Goal: Task Accomplishment & Management: Manage account settings

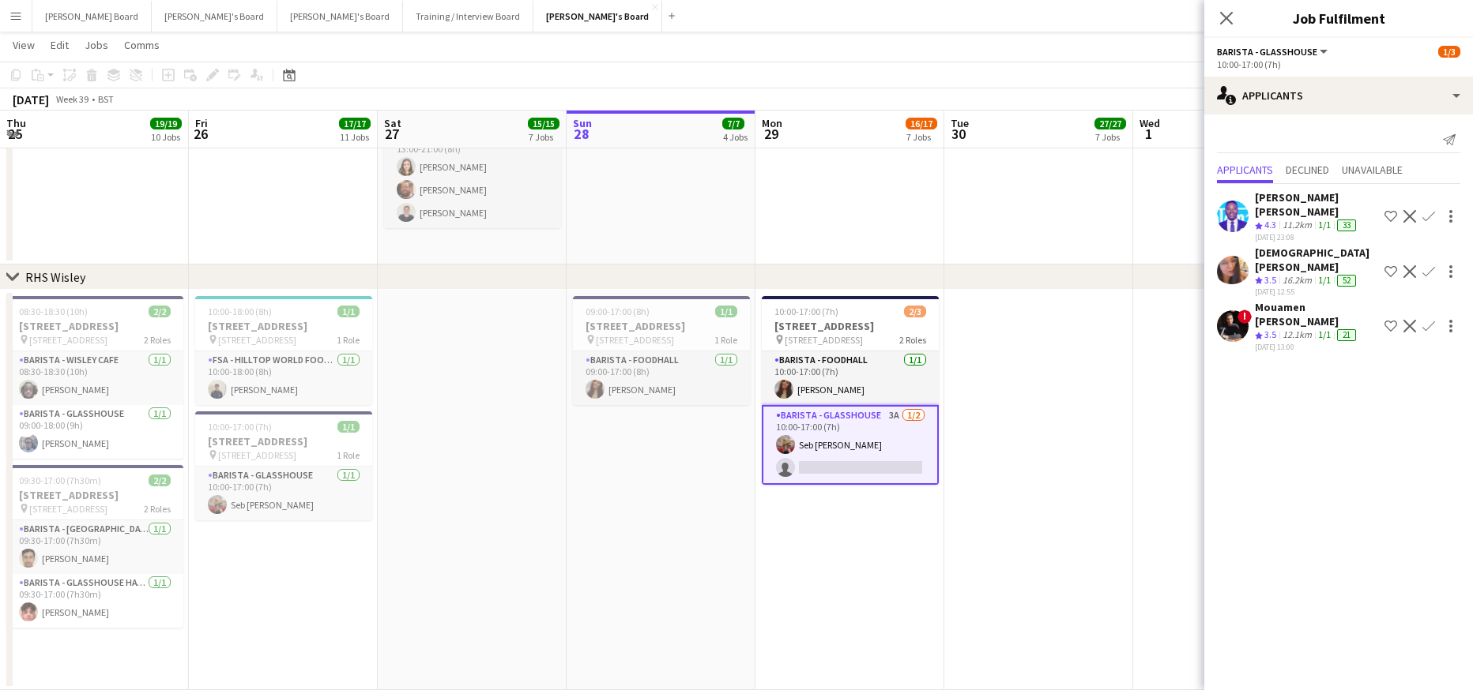
scroll to position [0, 378]
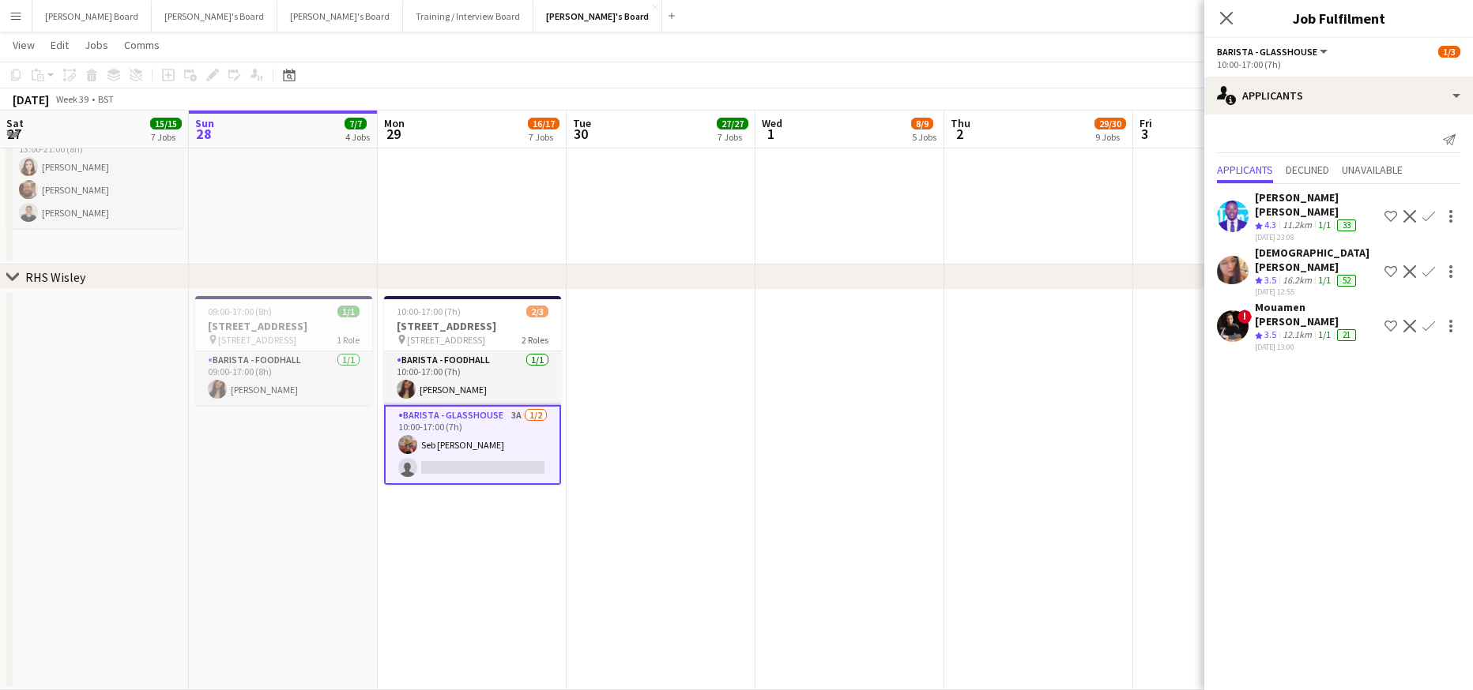
click at [1262, 342] on div "[DATE] 13:00" at bounding box center [1315, 347] width 123 height 10
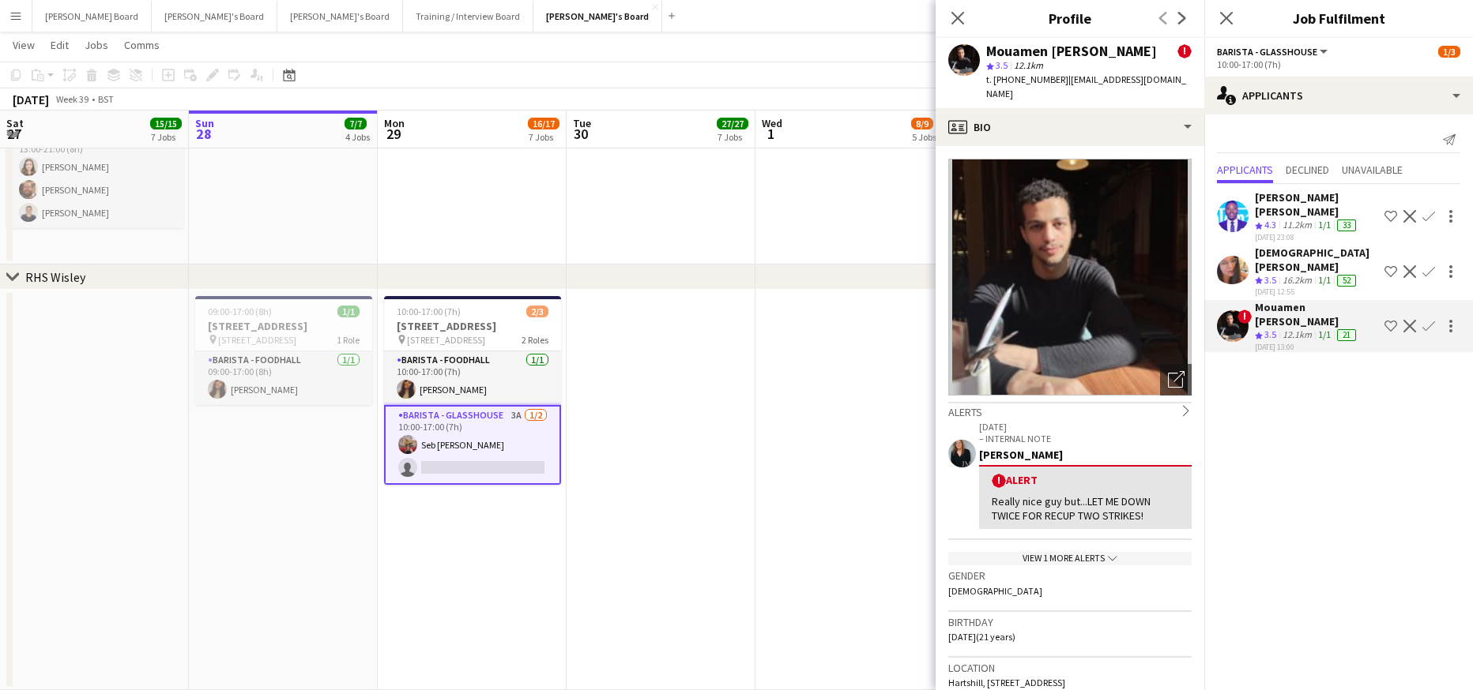
click at [1276, 246] on div "[DEMOGRAPHIC_DATA][PERSON_NAME]" at bounding box center [1315, 260] width 123 height 28
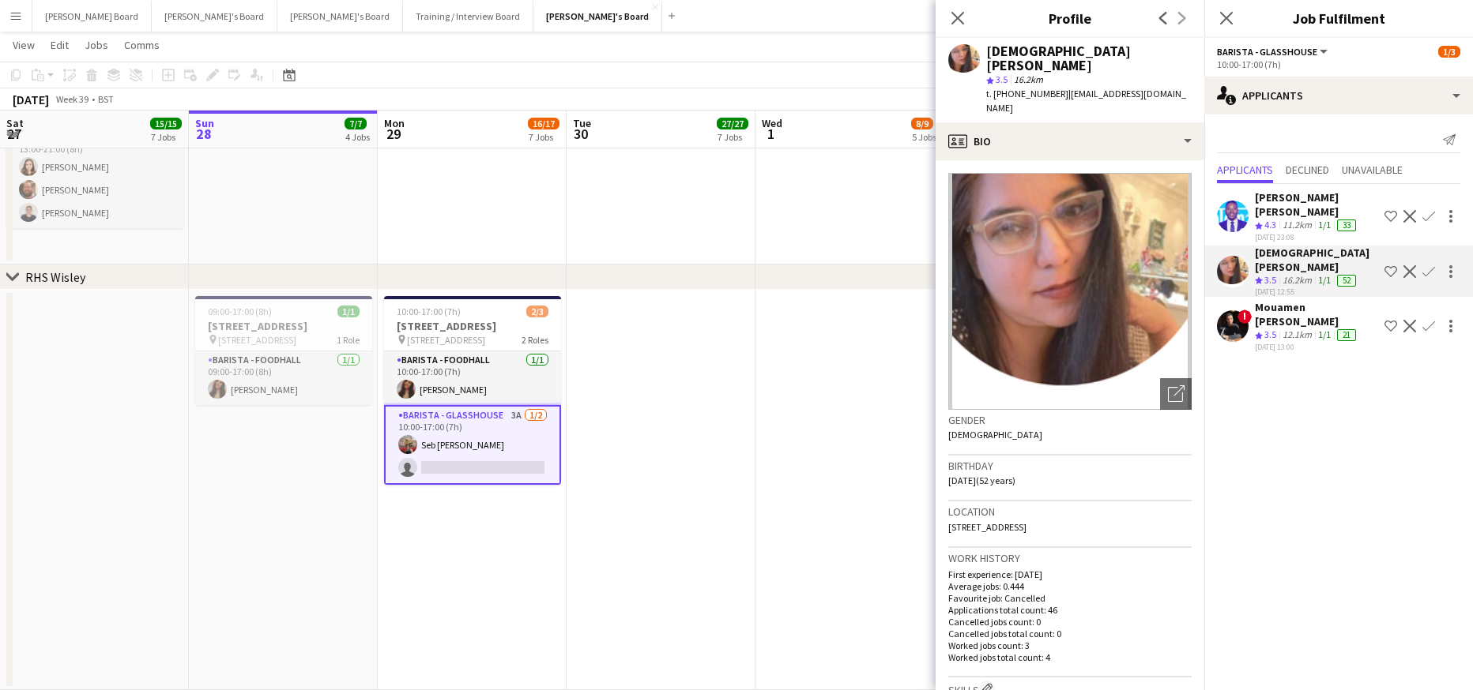
click at [1308, 219] on div "11.2km" at bounding box center [1297, 225] width 36 height 13
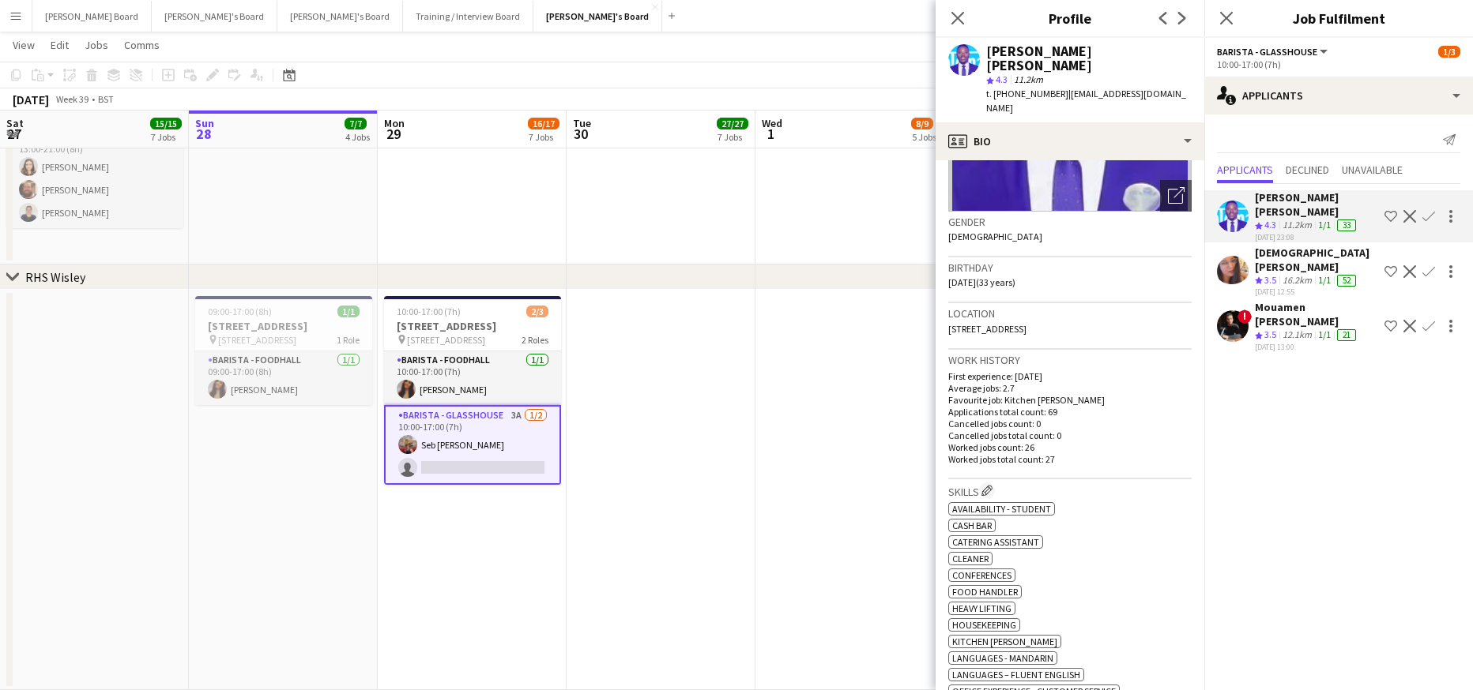
scroll to position [316, 0]
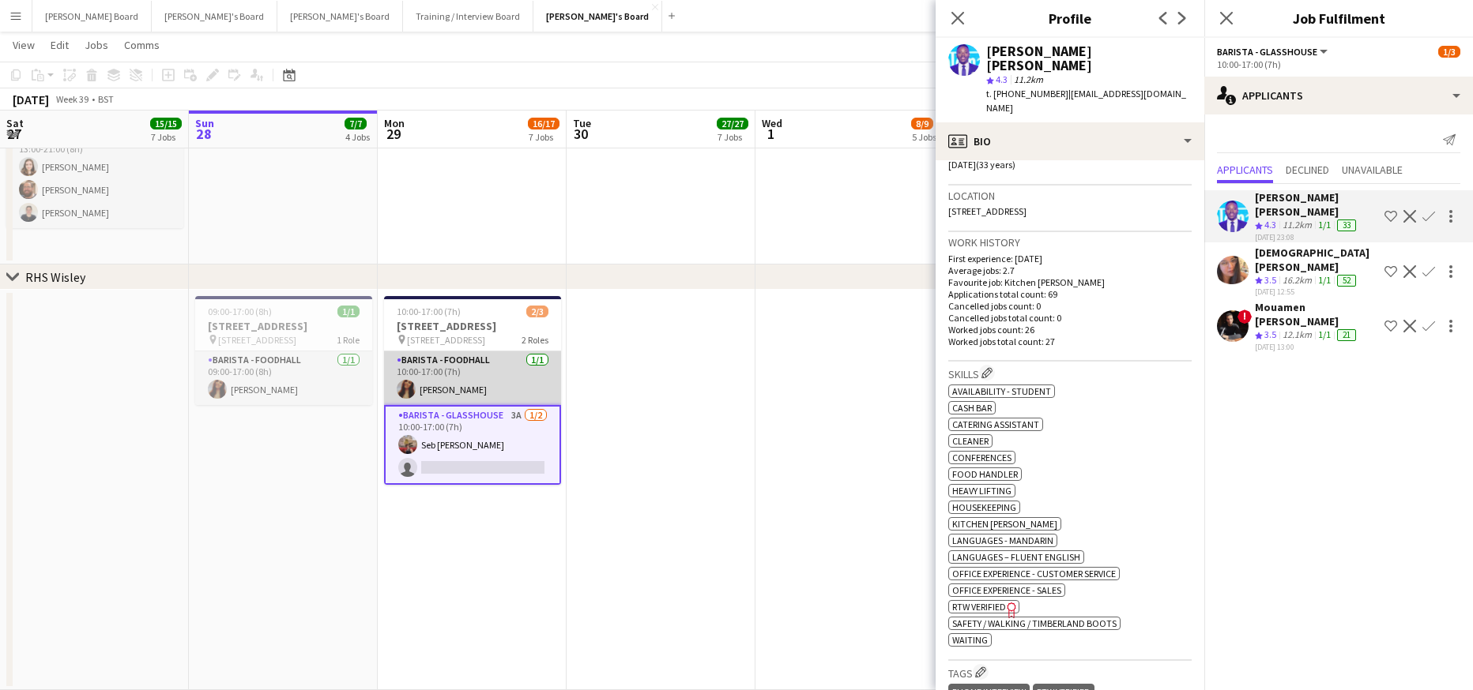
click at [478, 370] on app-card-role "Barista - Foodhall [DATE] 10:00-17:00 (7h) [PERSON_NAME]" at bounding box center [472, 379] width 177 height 54
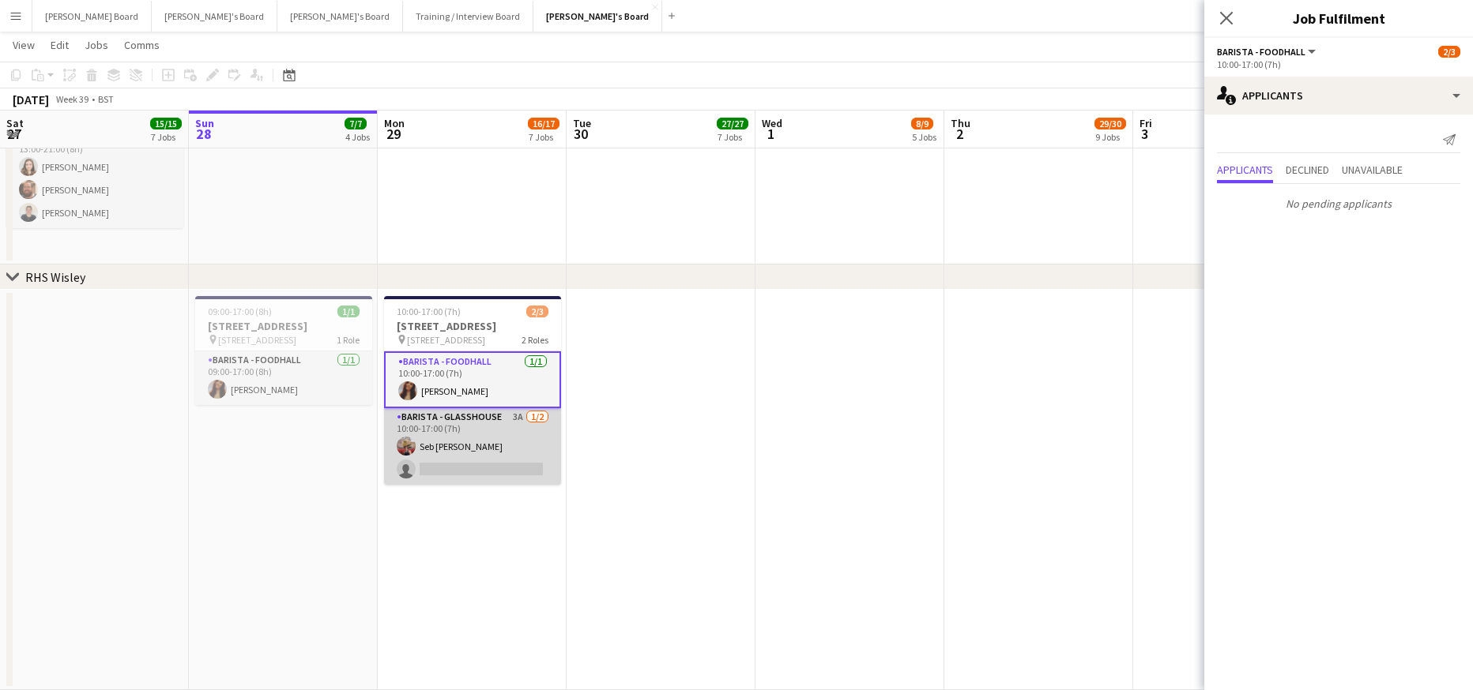
click at [466, 480] on app-card-role "Barista - Glasshouse 3A [DATE] 10:00-17:00 (7h) Seb [PERSON_NAME] single-neutra…" at bounding box center [472, 446] width 177 height 77
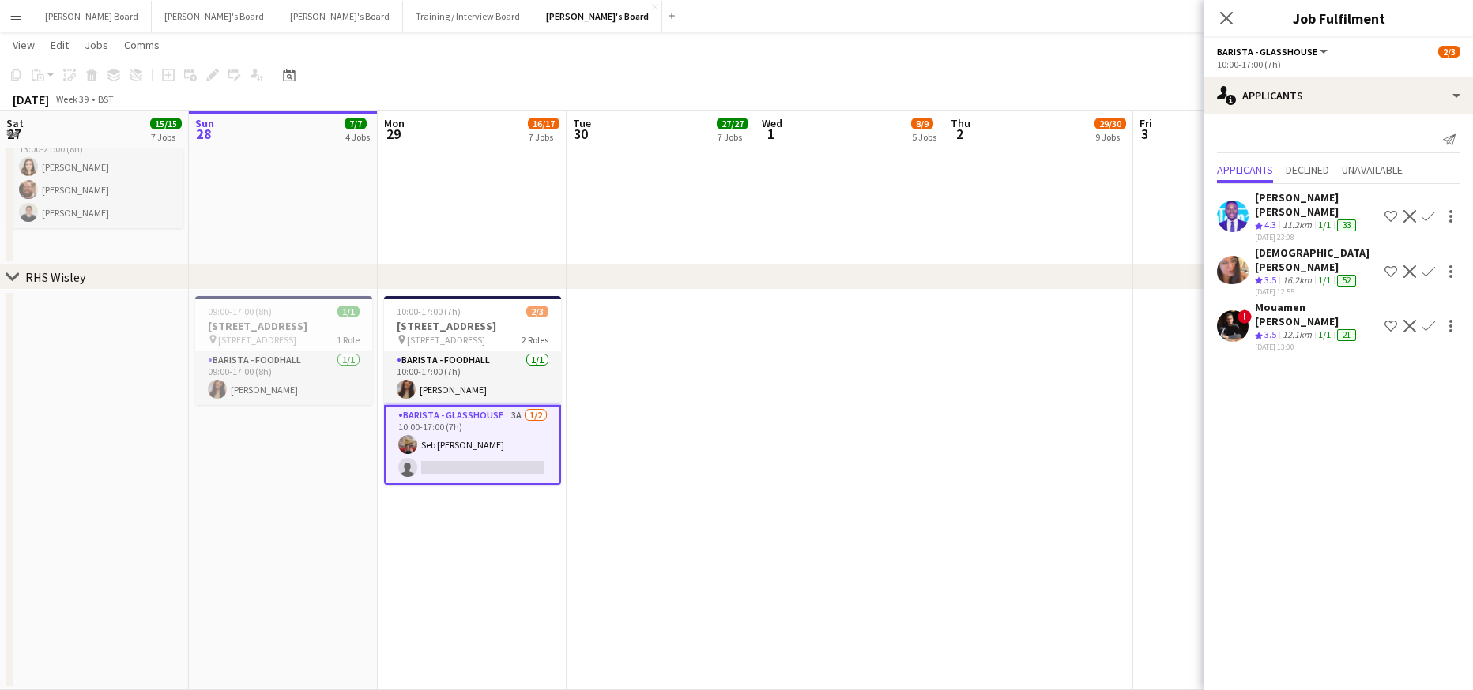
click at [1269, 130] on div "Send notification" at bounding box center [1338, 140] width 243 height 26
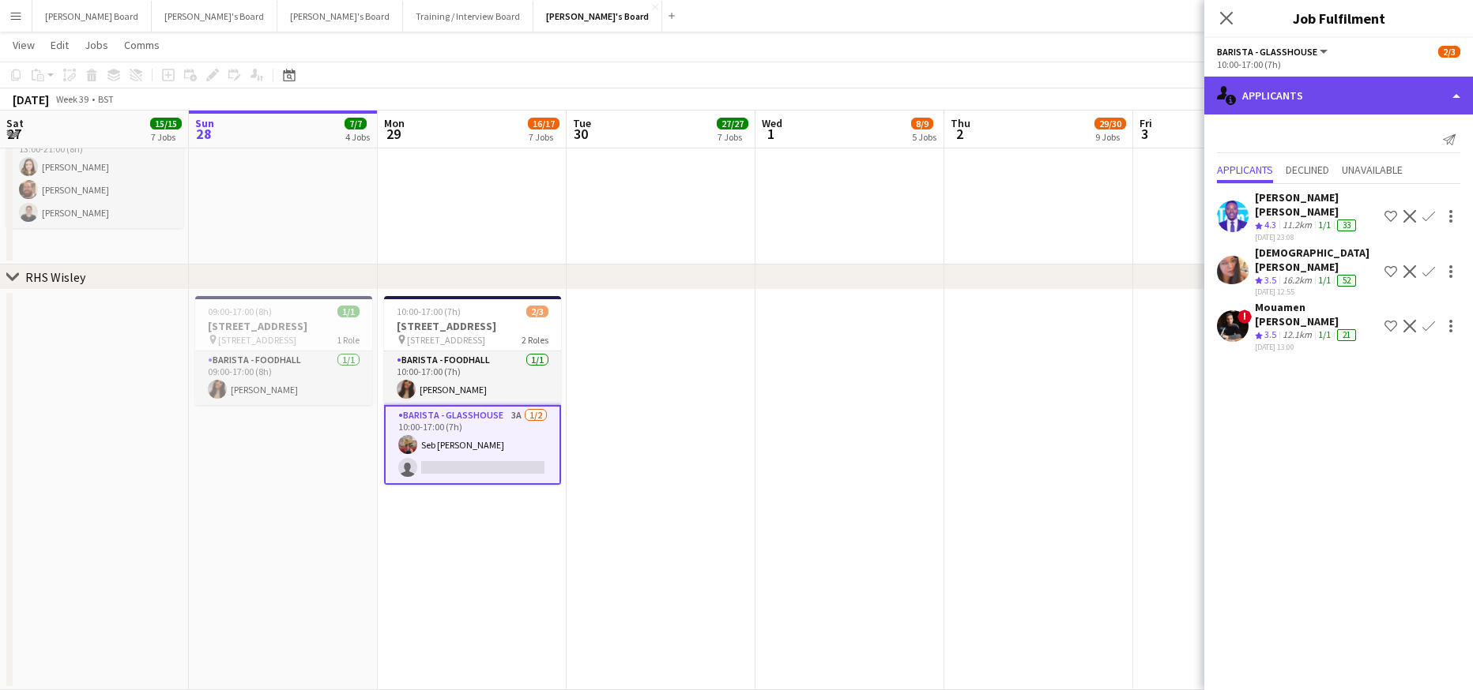
click at [1272, 103] on div "single-neutral-actions-information Applicants" at bounding box center [1338, 96] width 269 height 38
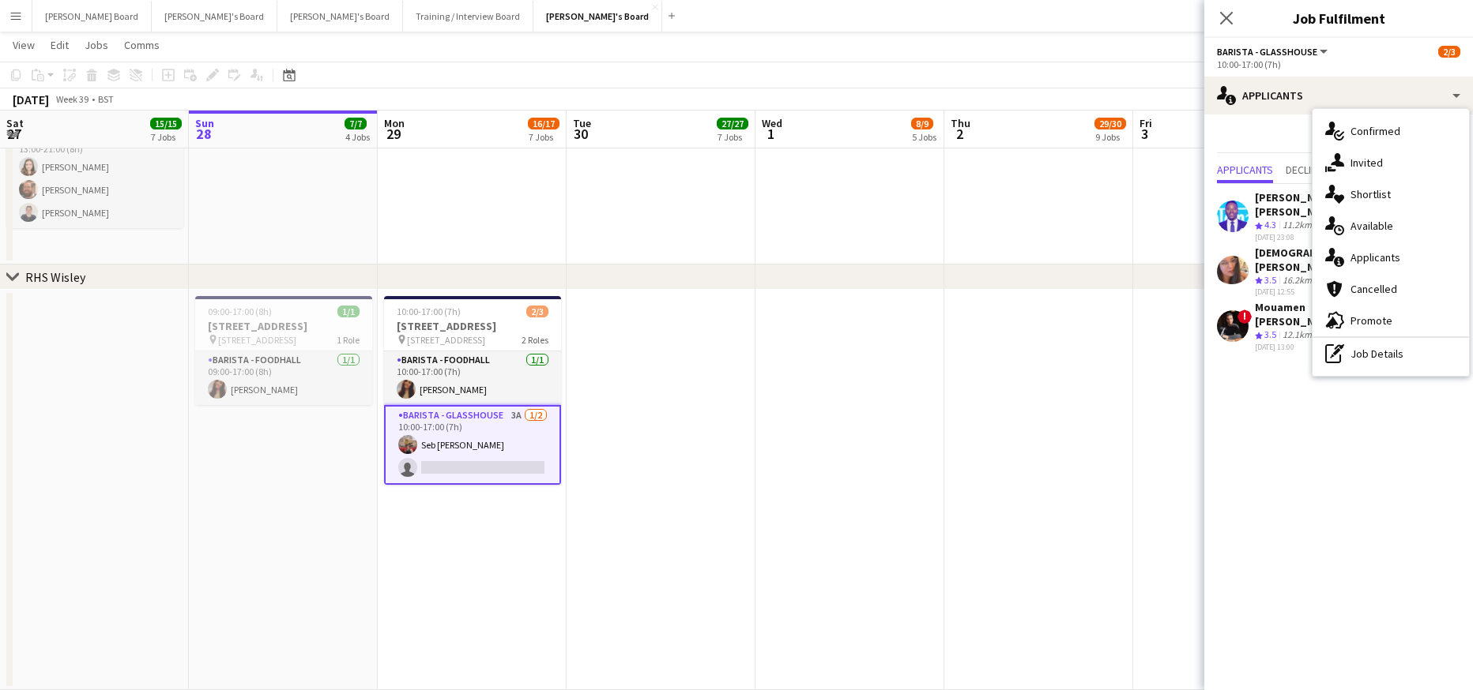
click at [1406, 323] on div "advertising-megaphone Promote" at bounding box center [1390, 321] width 156 height 32
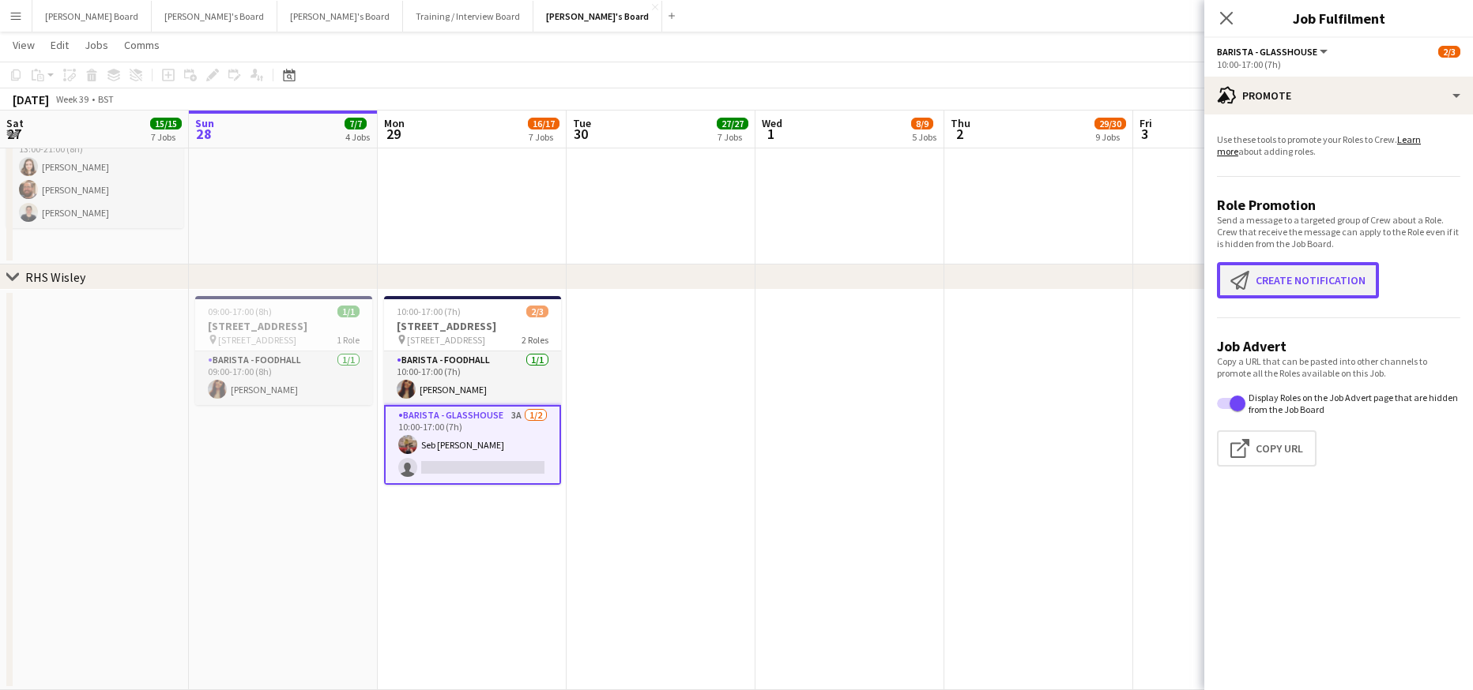
click at [1279, 269] on button "Create notification Create notification" at bounding box center [1298, 280] width 162 height 36
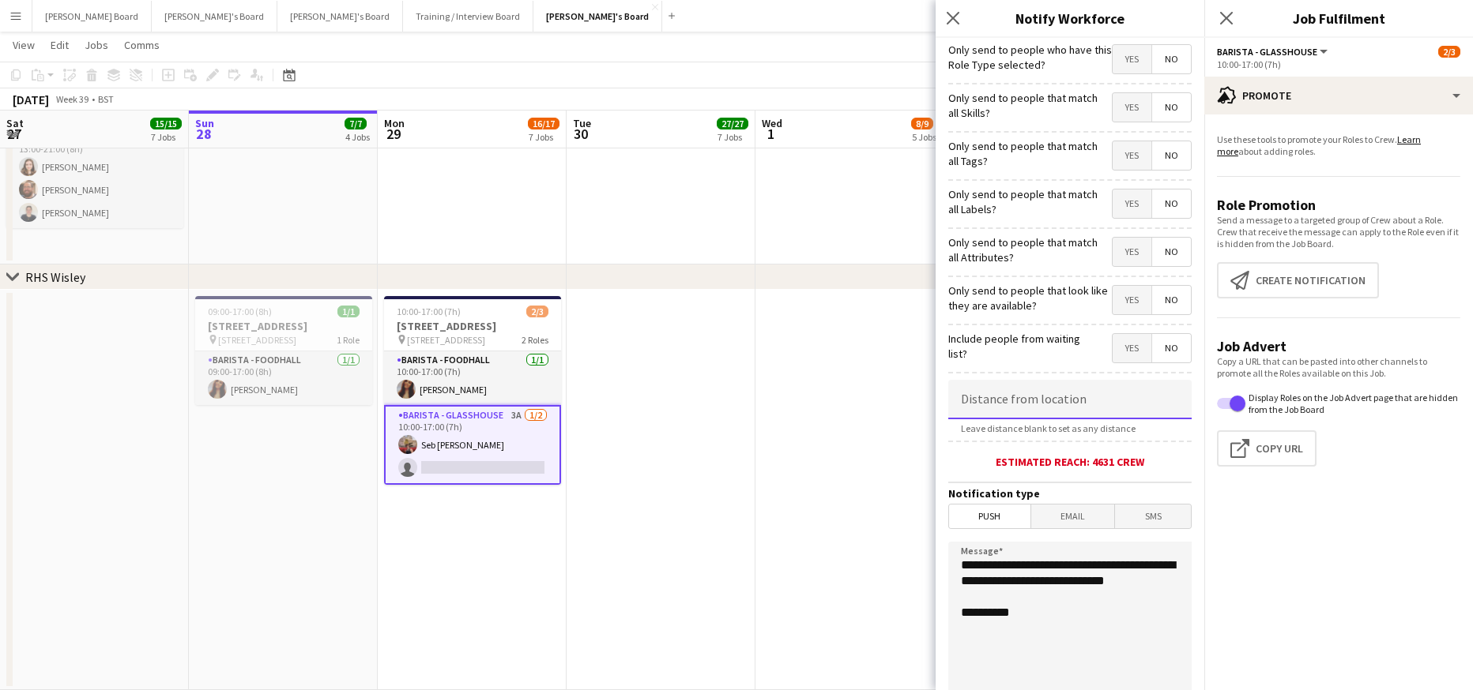
click at [1006, 406] on input at bounding box center [1069, 399] width 243 height 39
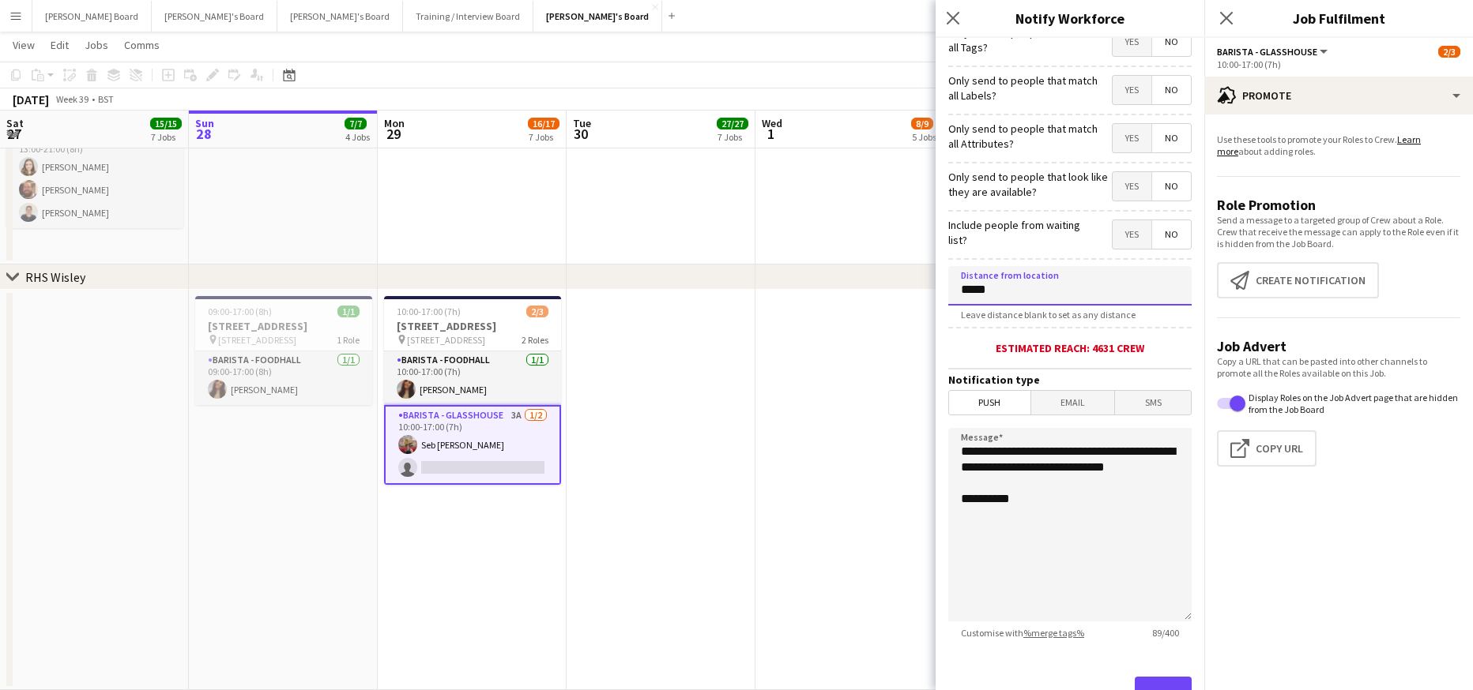
scroll to position [179, 0]
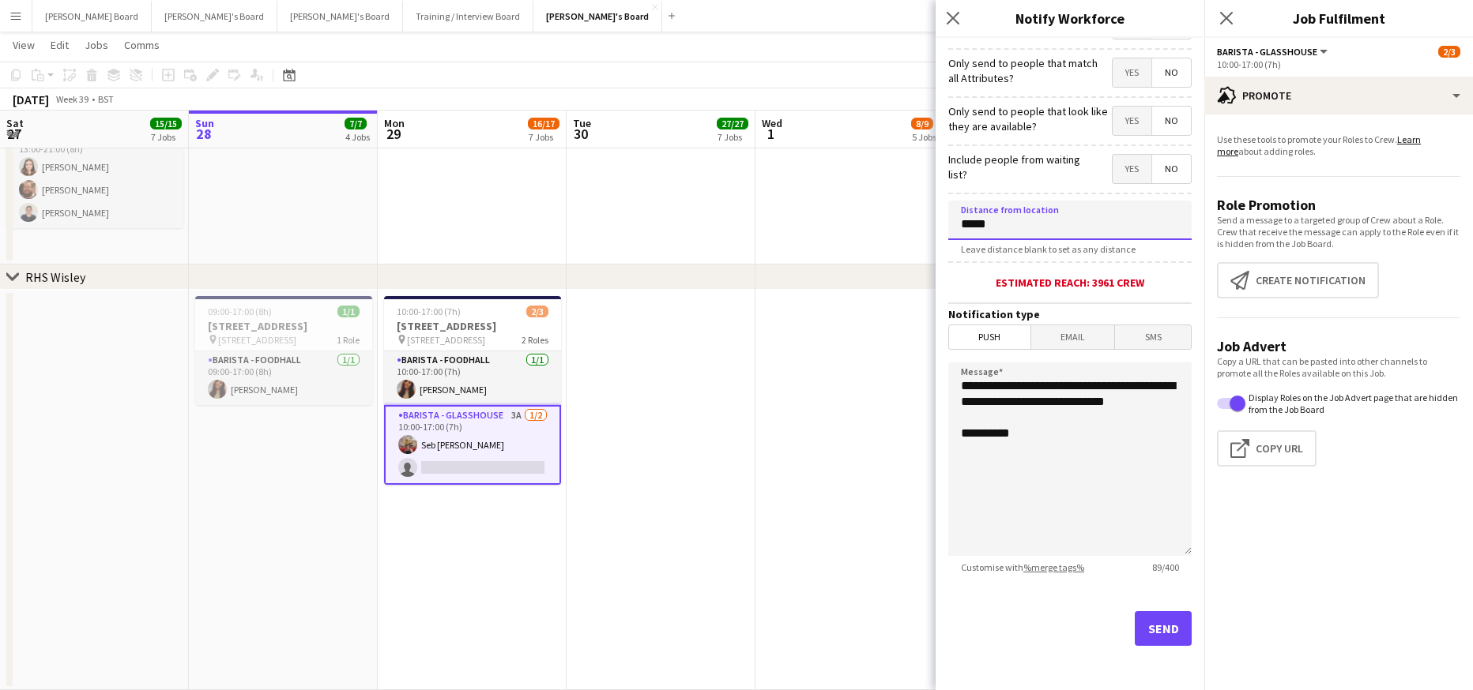
type input "*****"
click at [1145, 618] on button "Send" at bounding box center [1162, 628] width 57 height 35
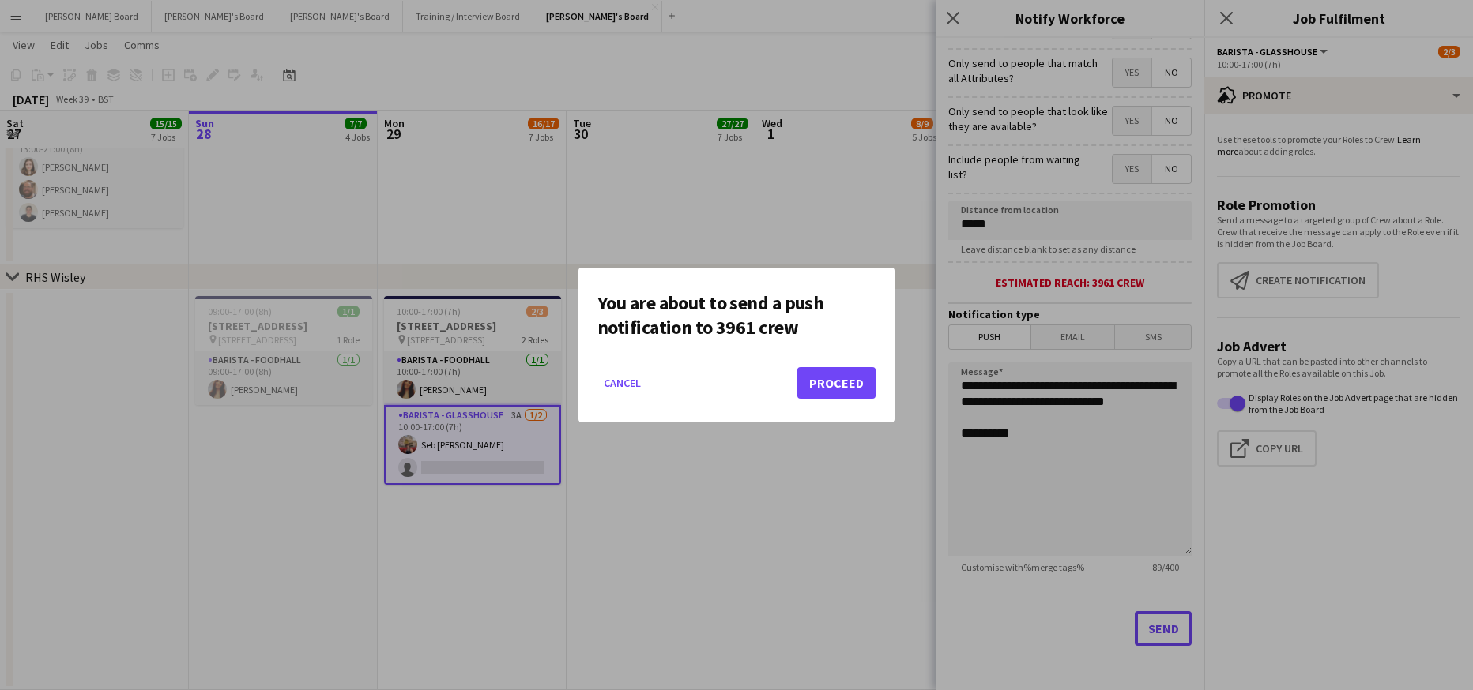
scroll to position [0, 0]
click at [855, 378] on button "Proceed" at bounding box center [836, 383] width 78 height 32
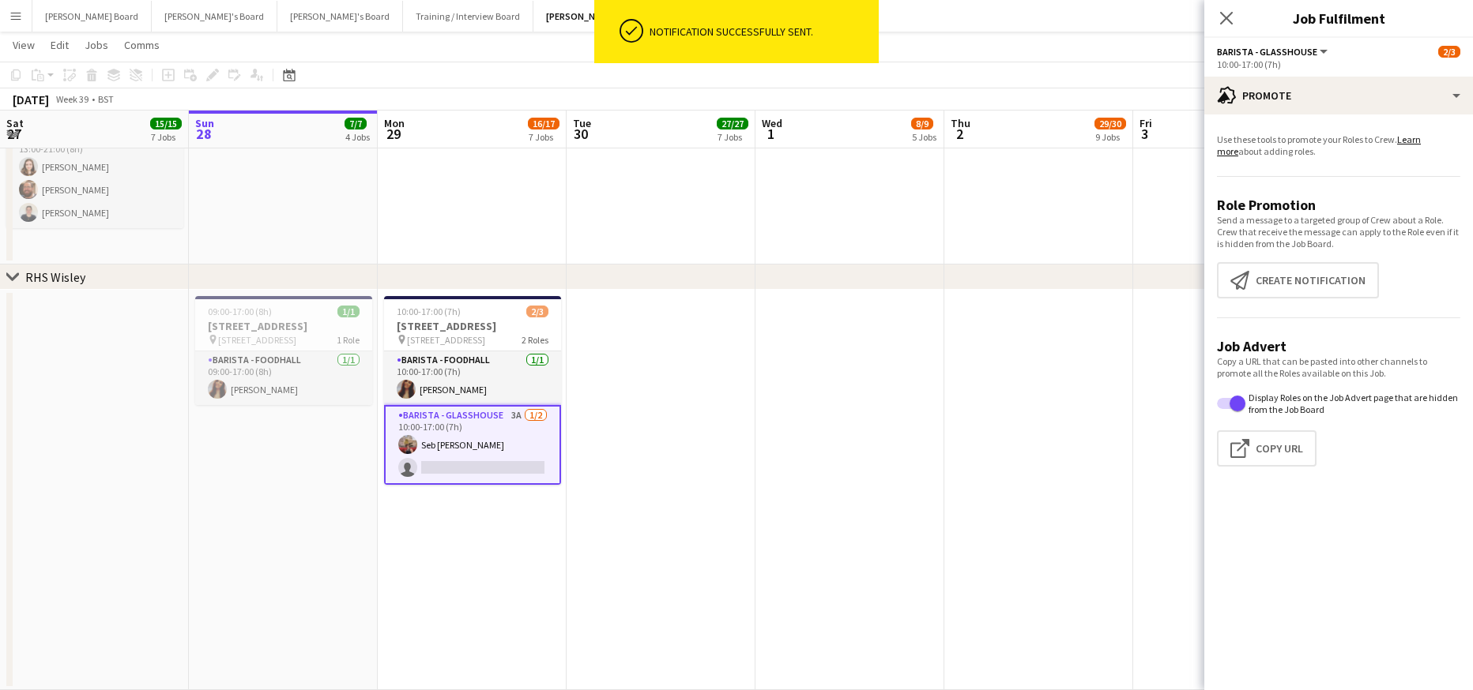
click at [719, 374] on app-date-cell at bounding box center [660, 490] width 189 height 401
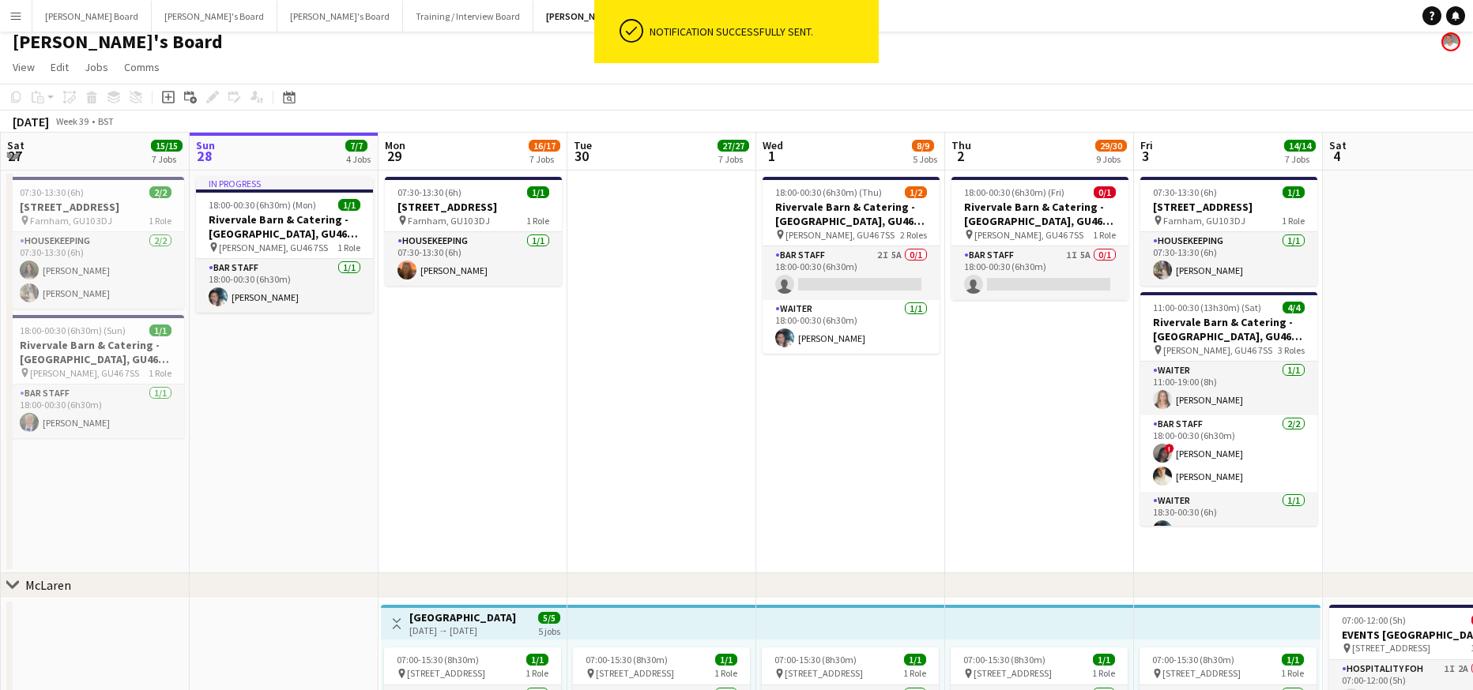
scroll to position [0, 0]
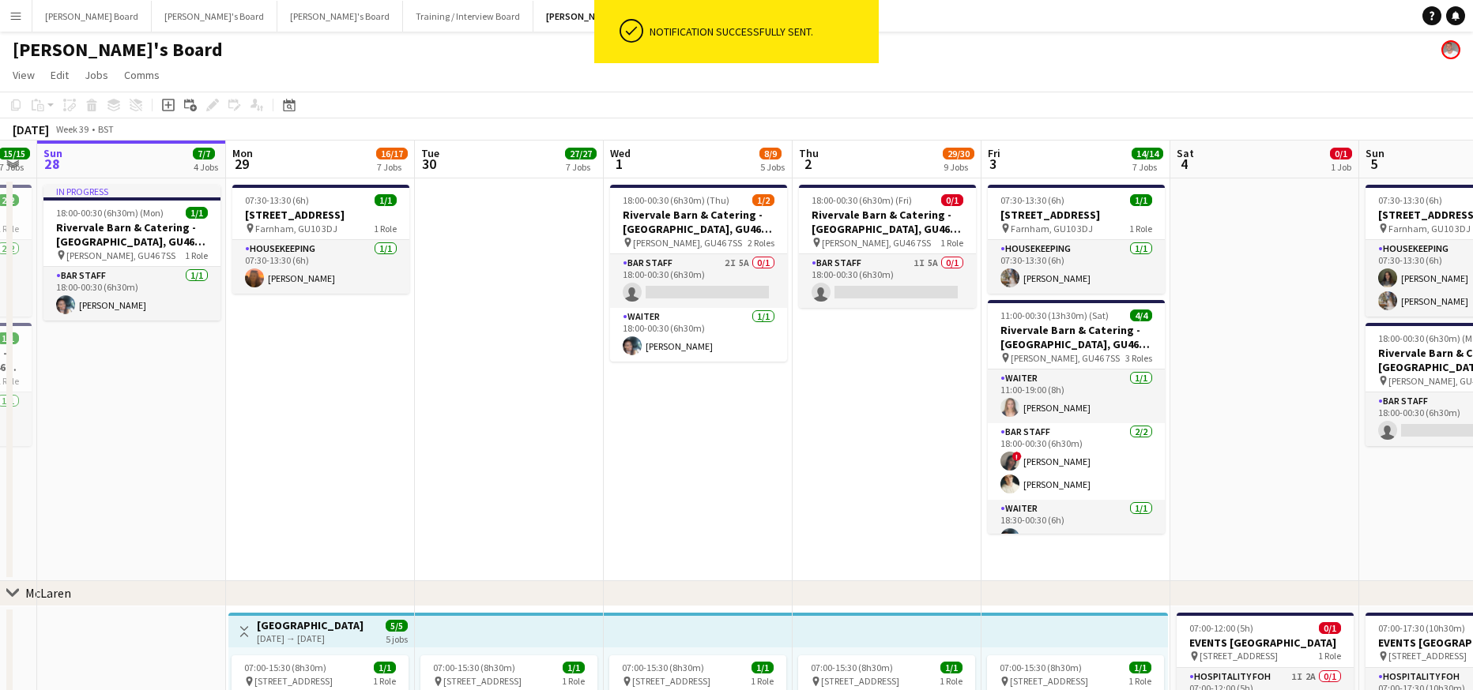
drag, startPoint x: 977, startPoint y: 433, endPoint x: 640, endPoint y: 443, distance: 337.5
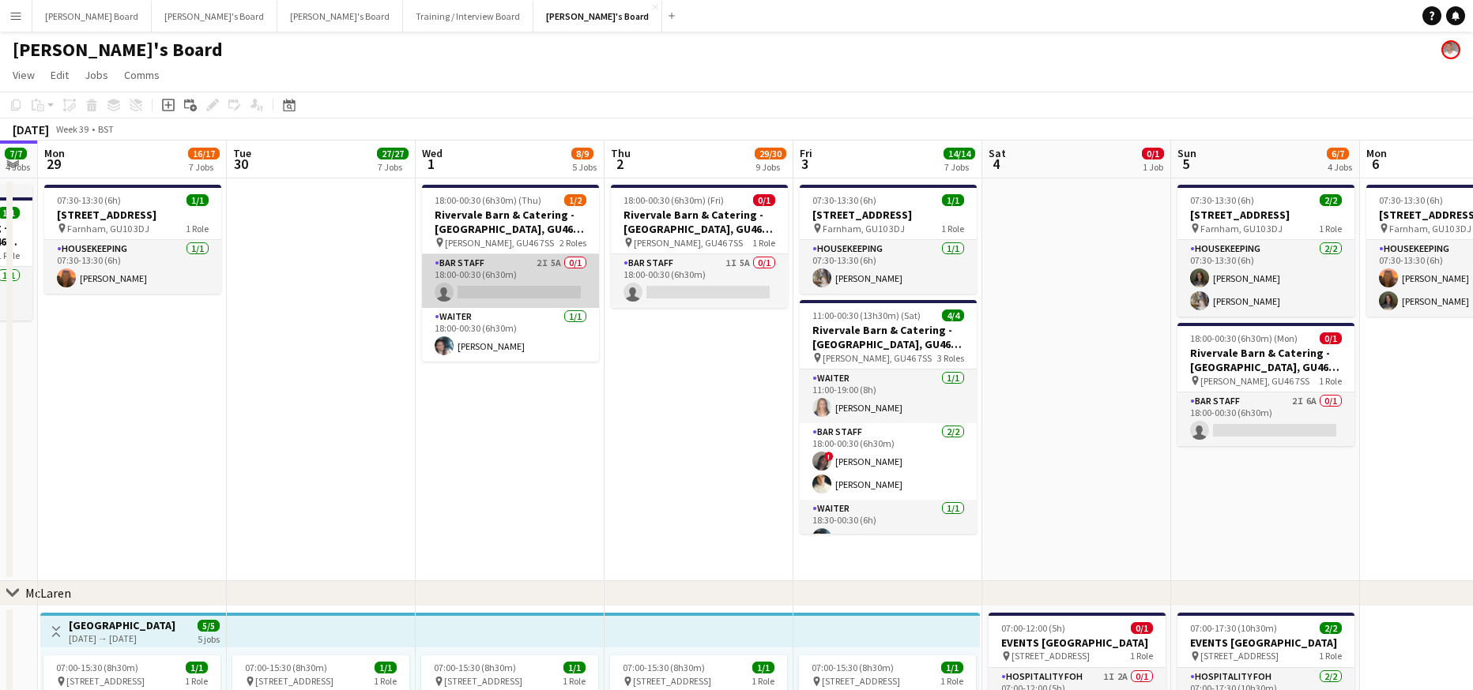
click at [529, 269] on app-card-role "BAR STAFF 2I 5A 0/1 18:00-00:30 (6h30m) single-neutral-actions" at bounding box center [510, 281] width 177 height 54
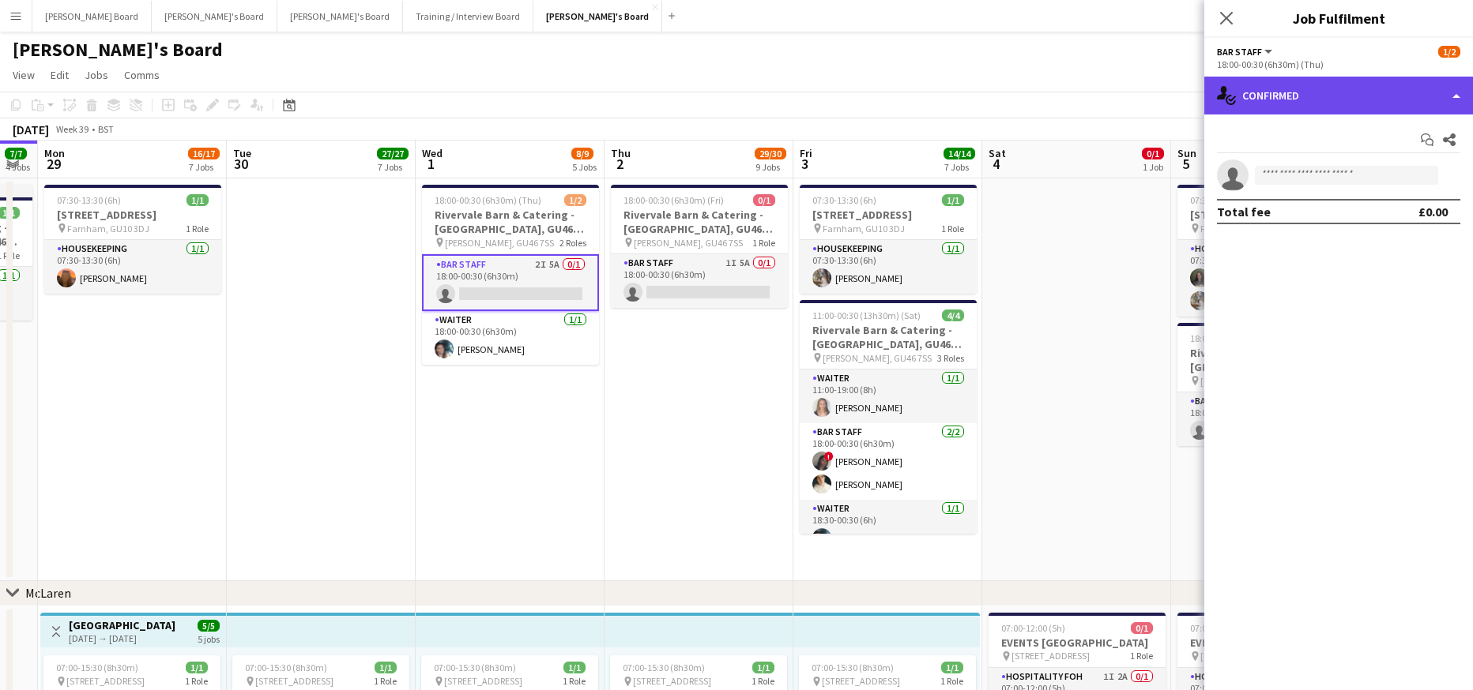
drag, startPoint x: 1341, startPoint y: 93, endPoint x: 1367, endPoint y: 322, distance: 229.9
click at [1341, 92] on div "single-neutral-actions-check-2 Confirmed" at bounding box center [1338, 96] width 269 height 38
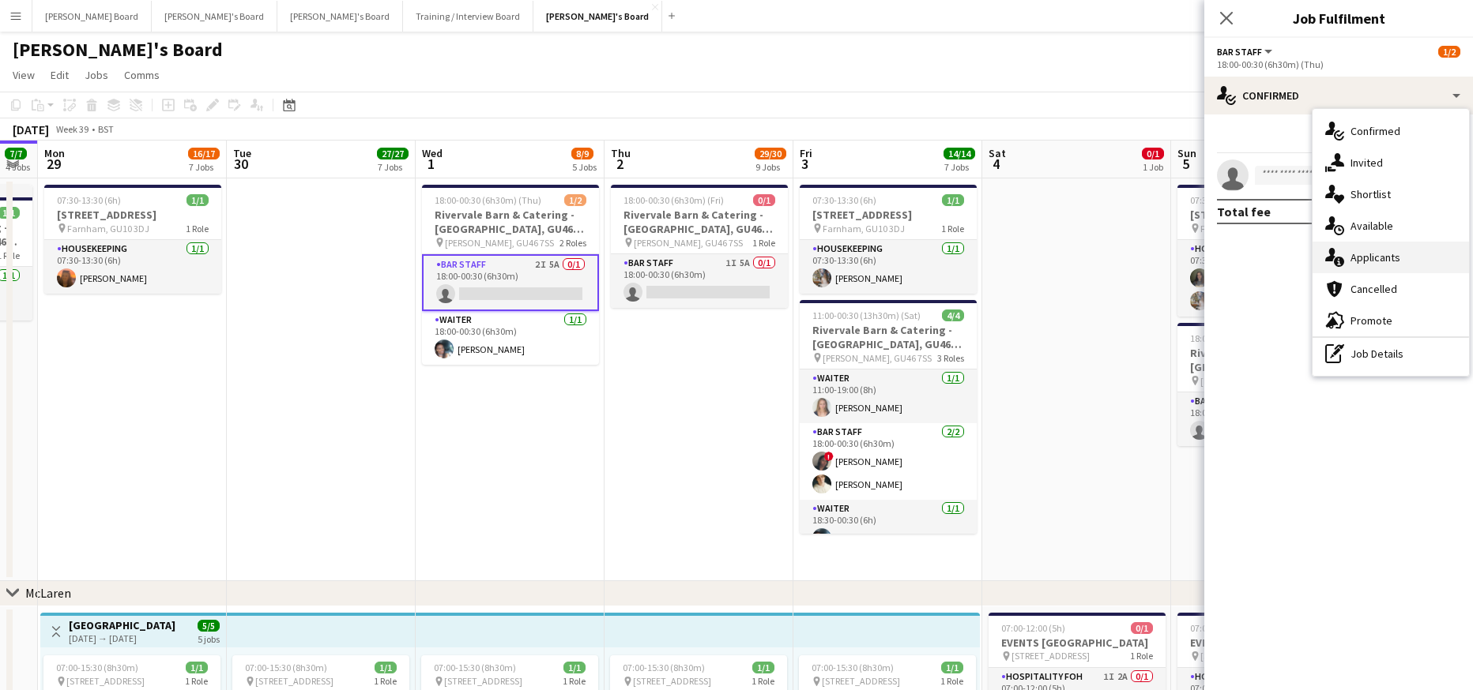
click at [1382, 252] on span "Applicants" at bounding box center [1375, 257] width 50 height 14
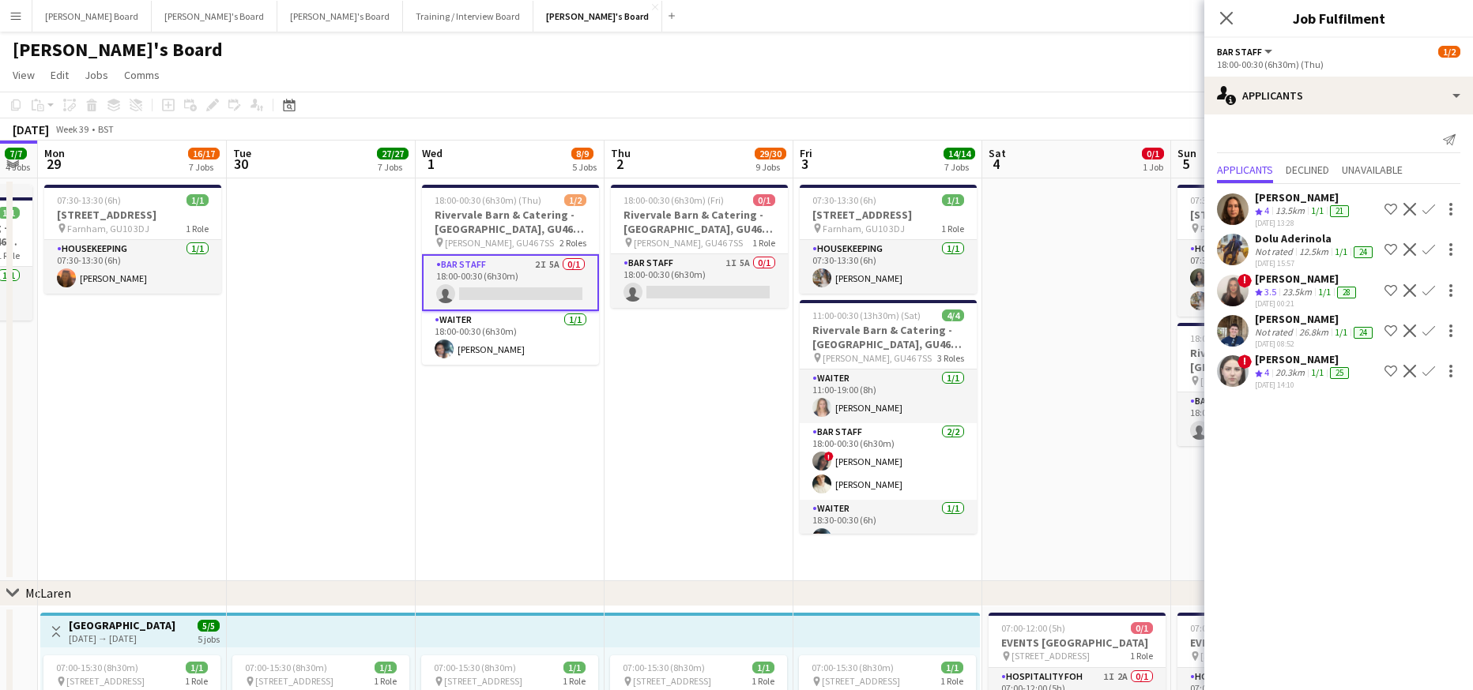
scroll to position [22, 0]
click at [1252, 312] on div "[PERSON_NAME] Not rated 26.8km 1/1 24 [DATE] 08:52 Shortlist crew Decline Confi…" at bounding box center [1338, 330] width 269 height 37
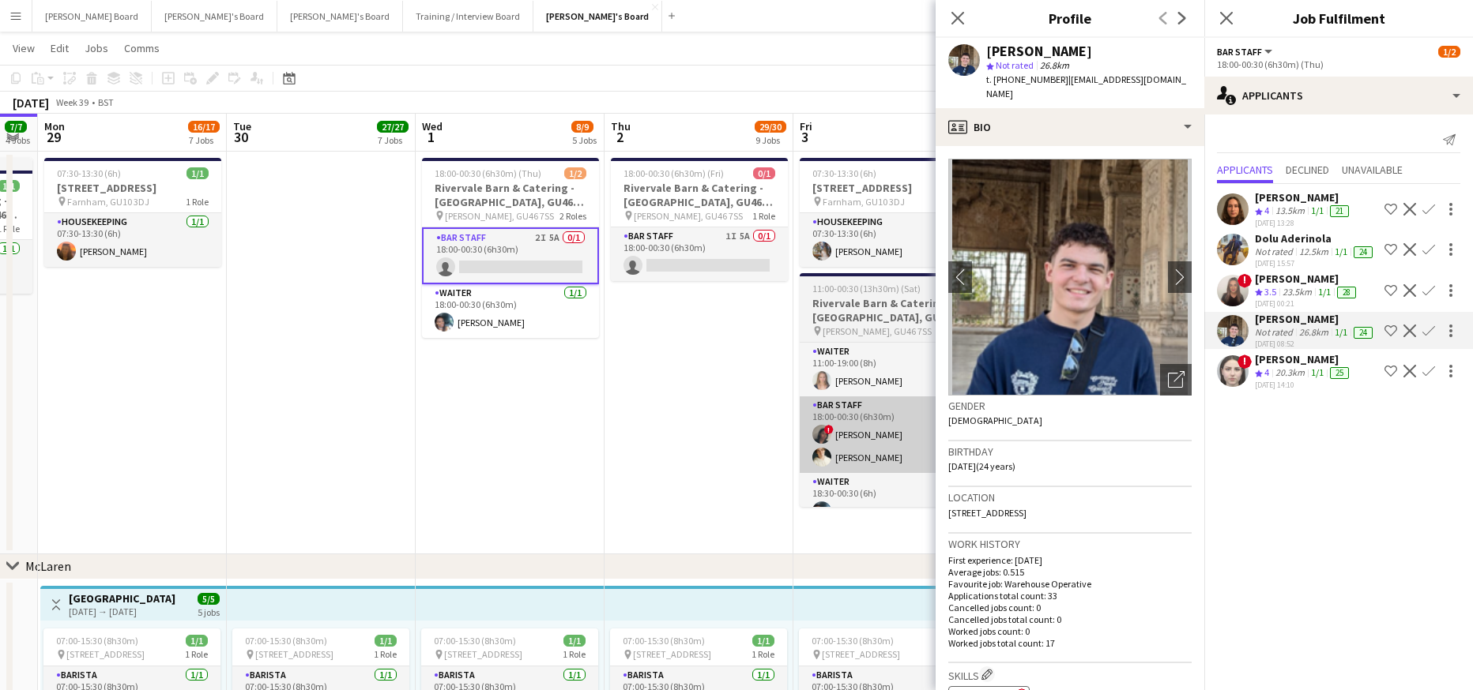
scroll to position [0, 0]
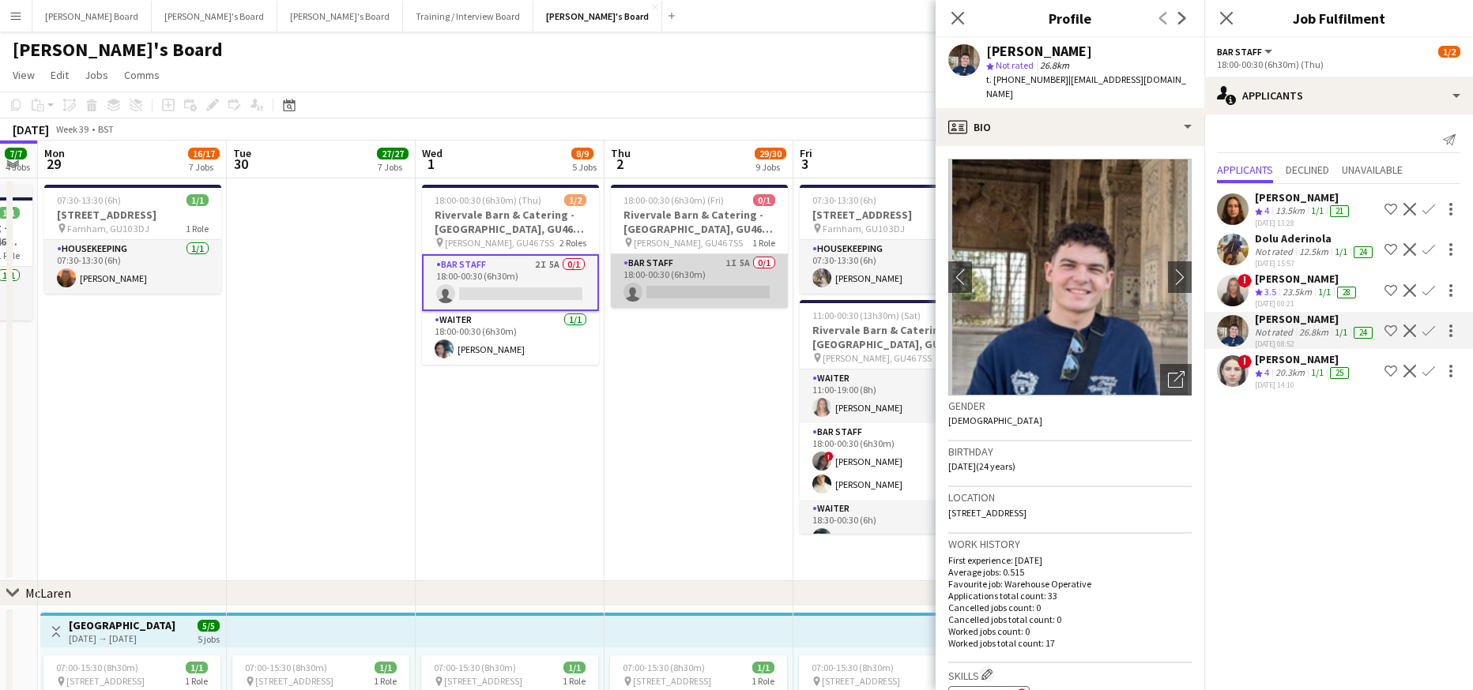
click at [683, 265] on app-card-role "BAR STAFF 1I 5A 0/1 18:00-00:30 (6h30m) single-neutral-actions" at bounding box center [699, 281] width 177 height 54
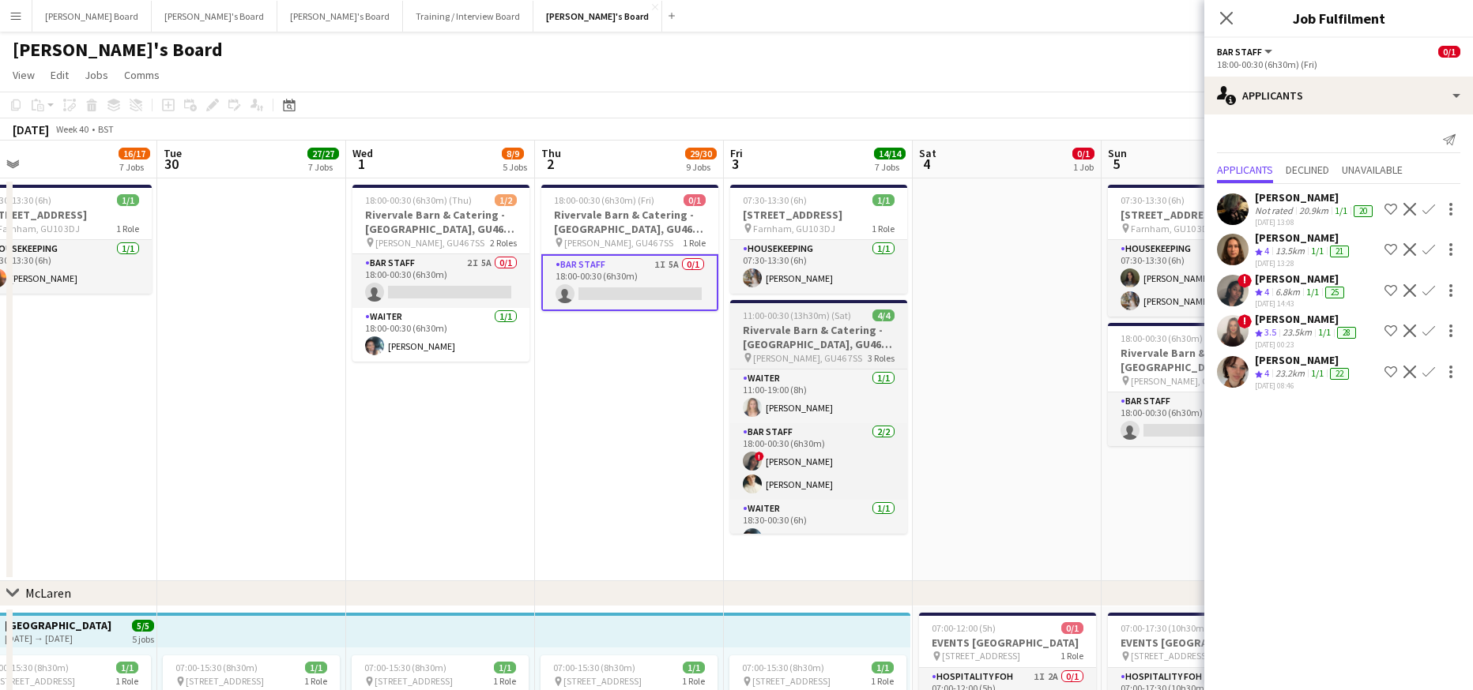
drag, startPoint x: 1067, startPoint y: 382, endPoint x: 837, endPoint y: 367, distance: 231.2
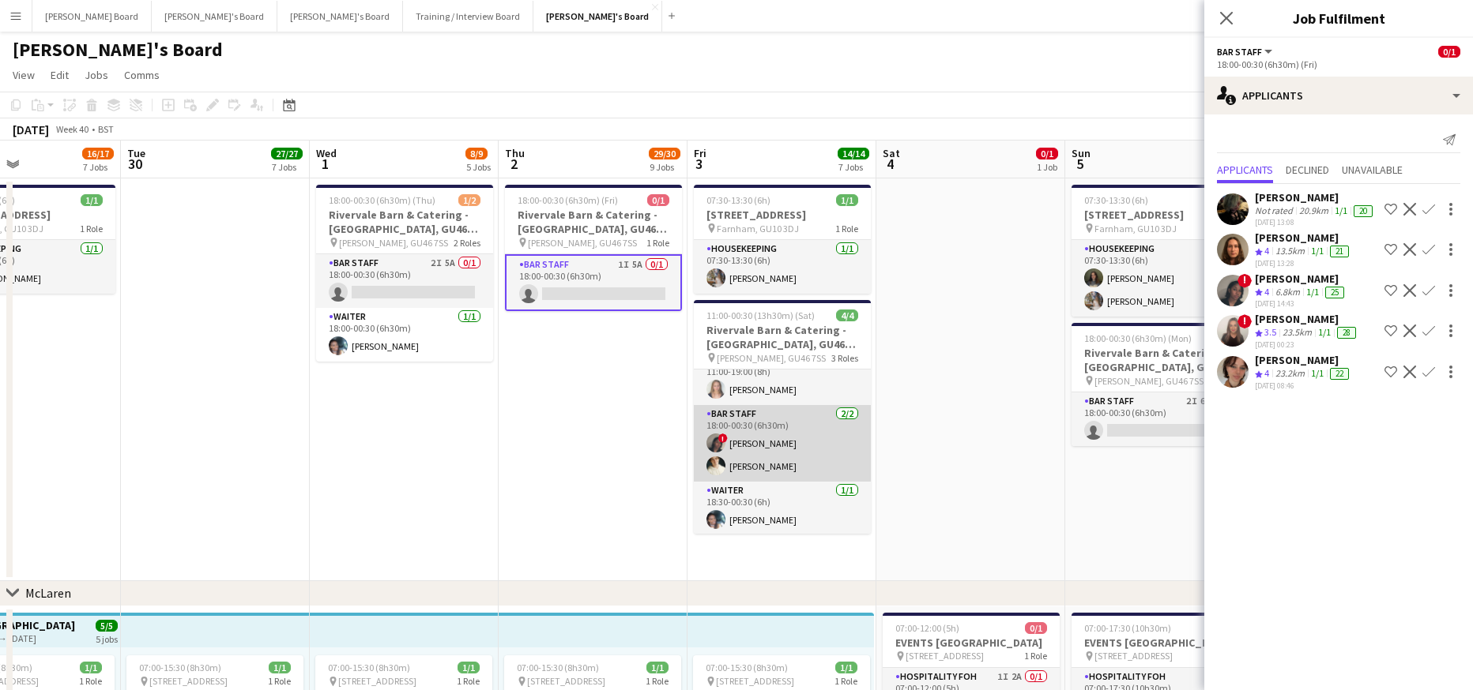
scroll to position [20, 0]
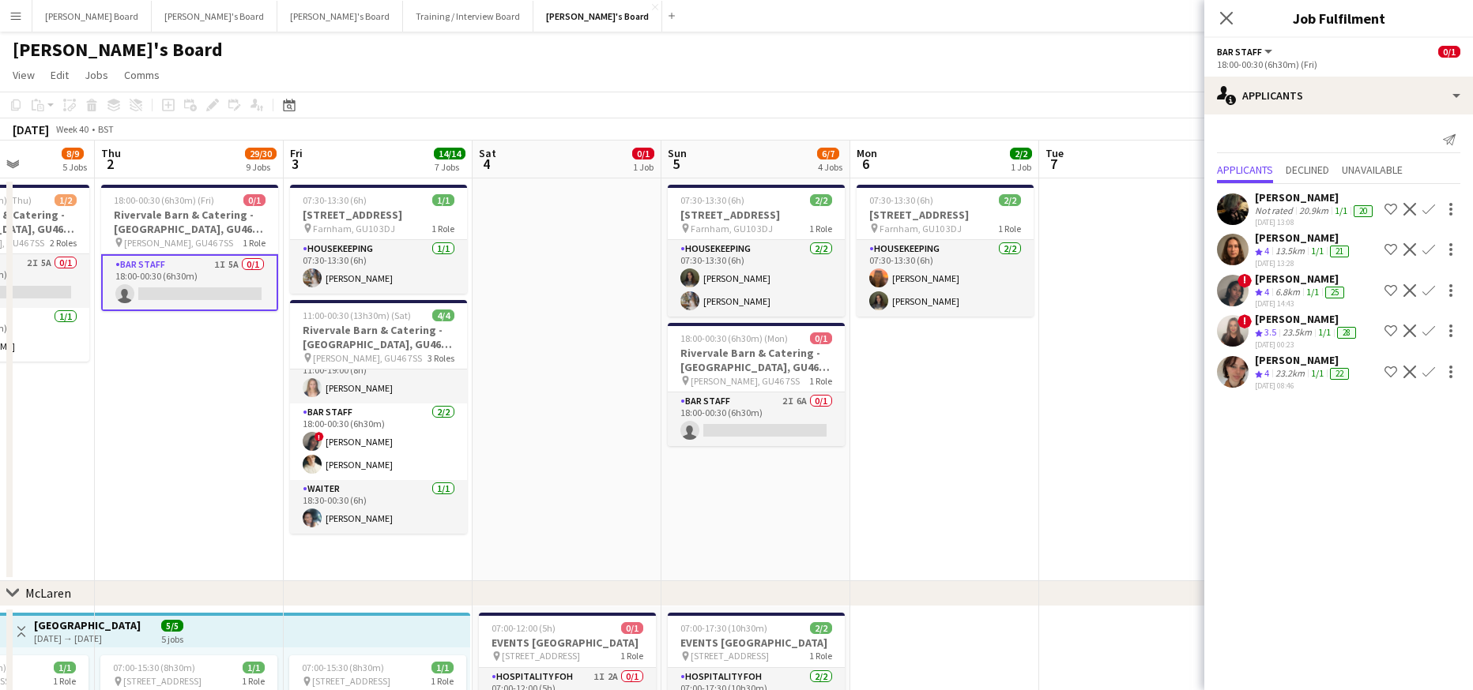
drag, startPoint x: 1044, startPoint y: 438, endPoint x: 778, endPoint y: 465, distance: 267.5
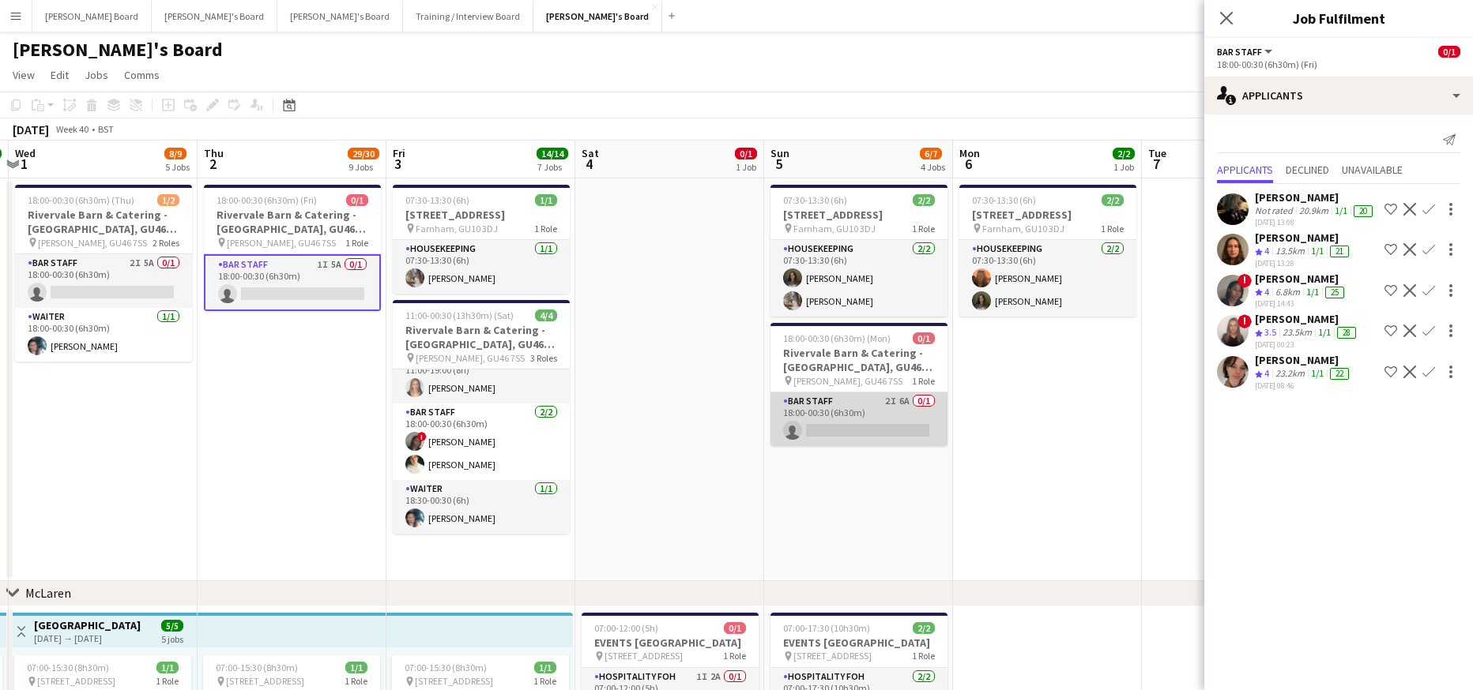
click at [841, 413] on app-card-role "BAR STAFF 2I 6A 0/1 18:00-00:30 (6h30m) single-neutral-actions" at bounding box center [858, 420] width 177 height 54
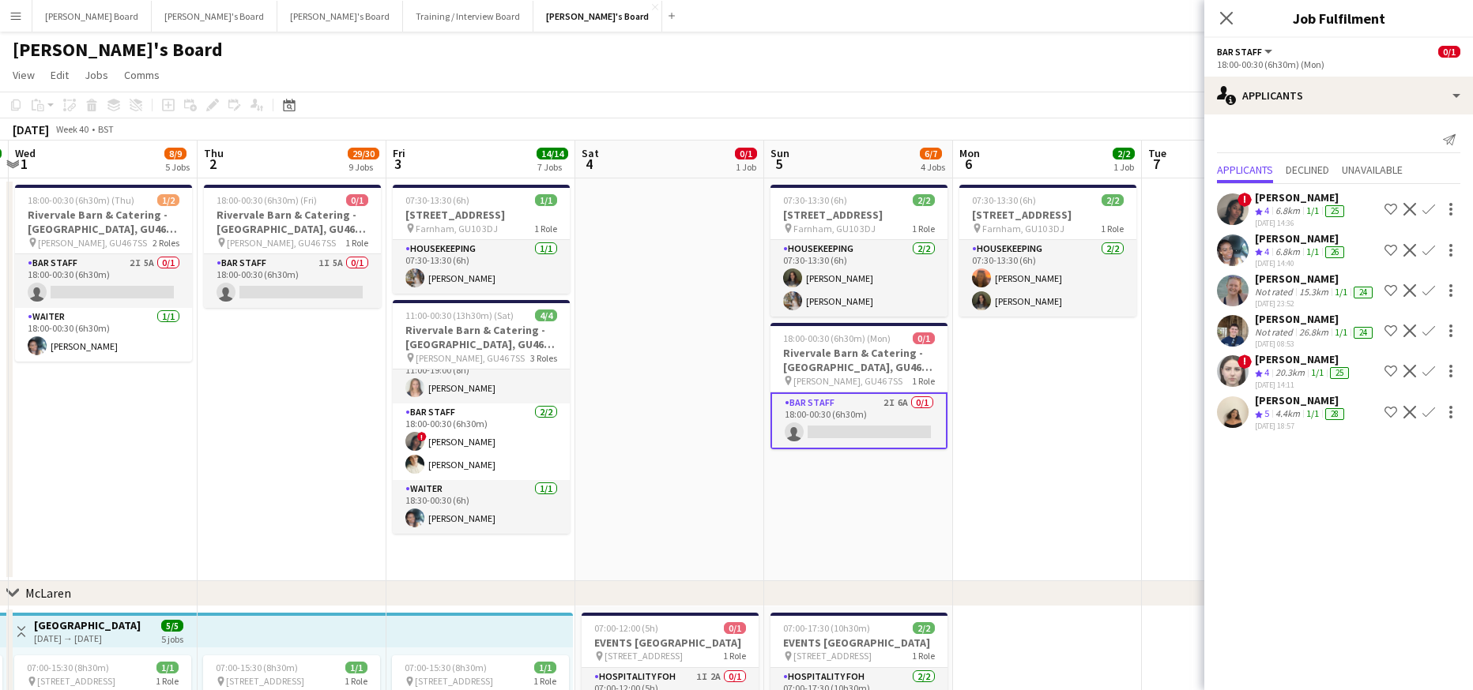
click at [1424, 410] on app-icon "Confirm" at bounding box center [1428, 412] width 13 height 13
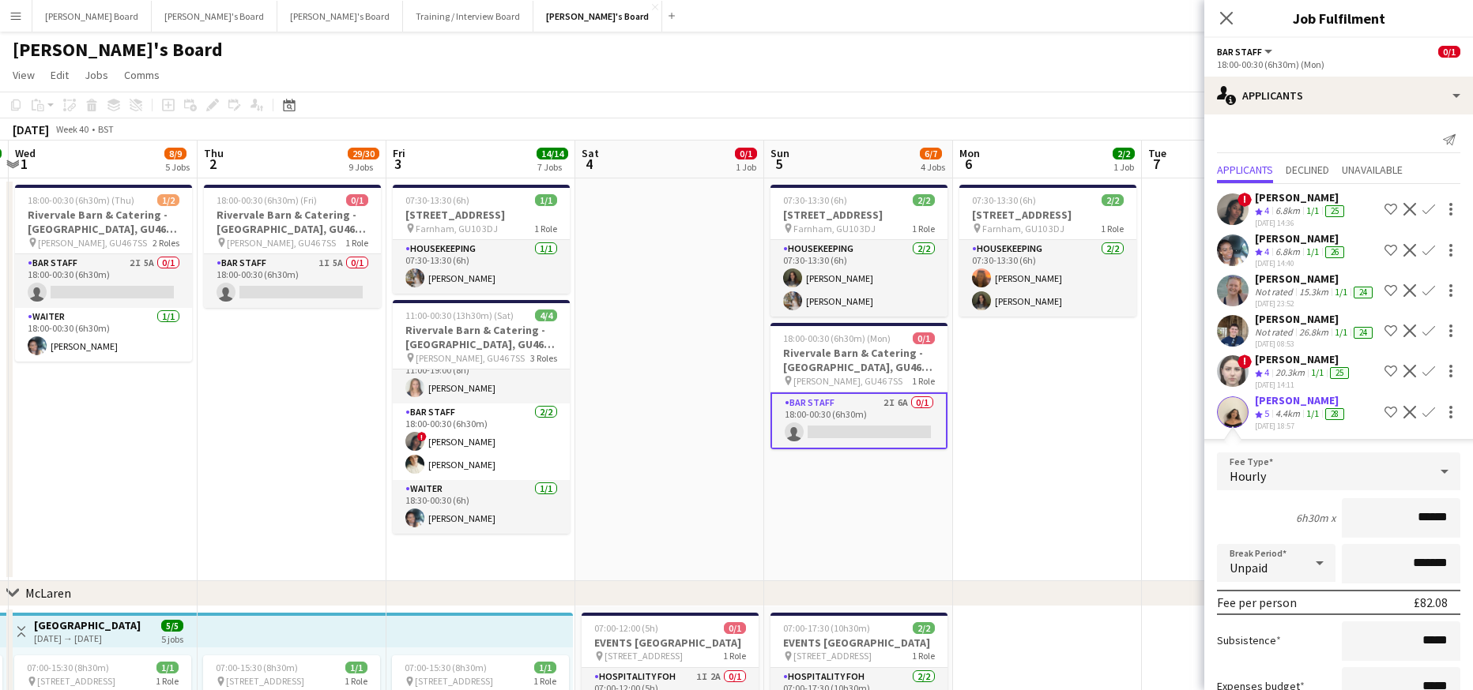
scroll to position [137, 0]
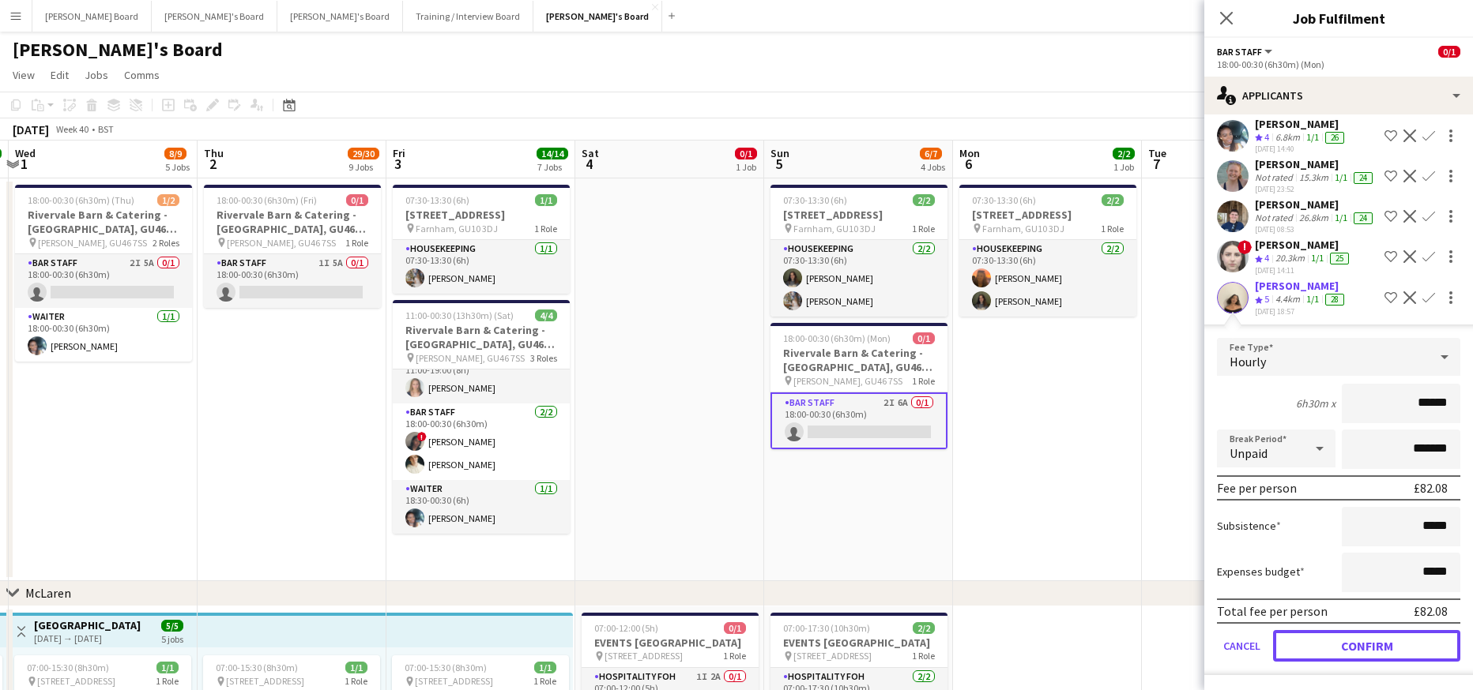
click at [1328, 638] on button "Confirm" at bounding box center [1366, 646] width 187 height 32
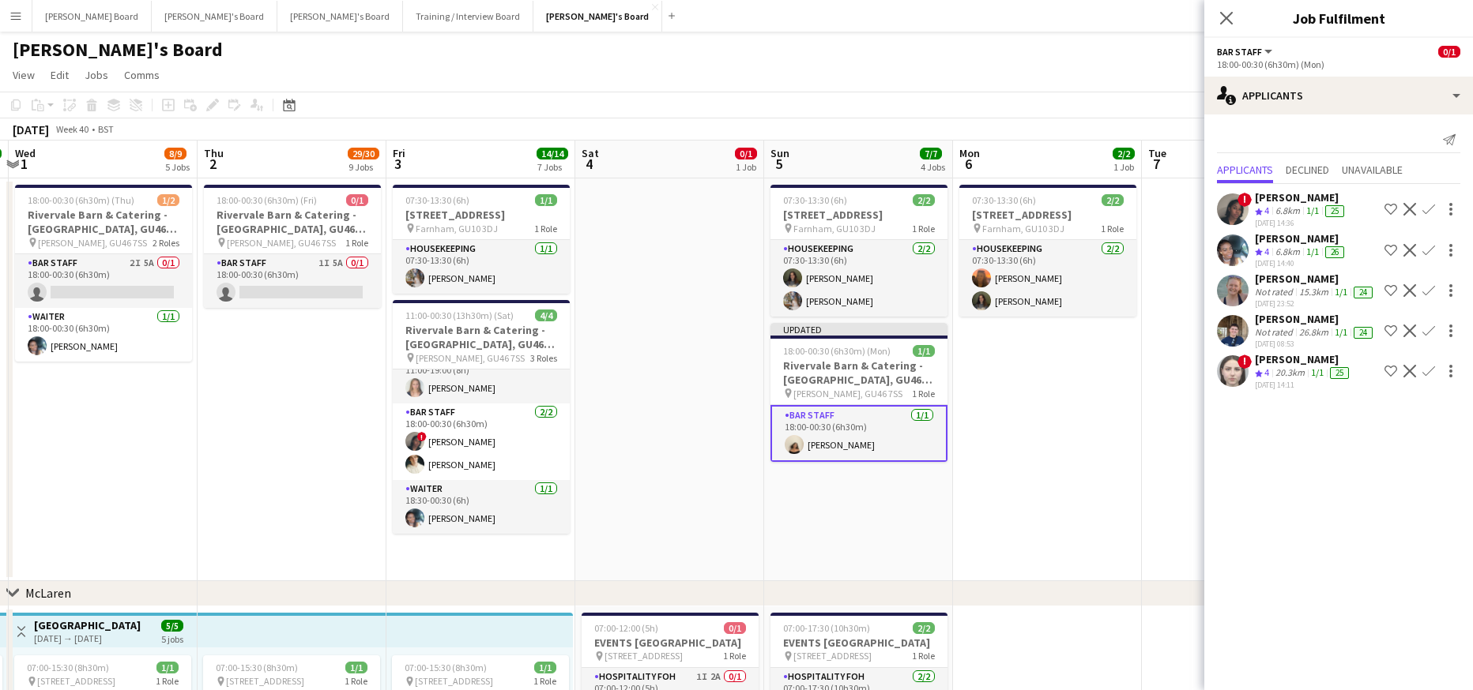
scroll to position [0, 0]
click at [260, 294] on app-card-role "BAR STAFF 1I 5A 0/1 18:00-00:30 (6h30m) single-neutral-actions" at bounding box center [292, 281] width 177 height 54
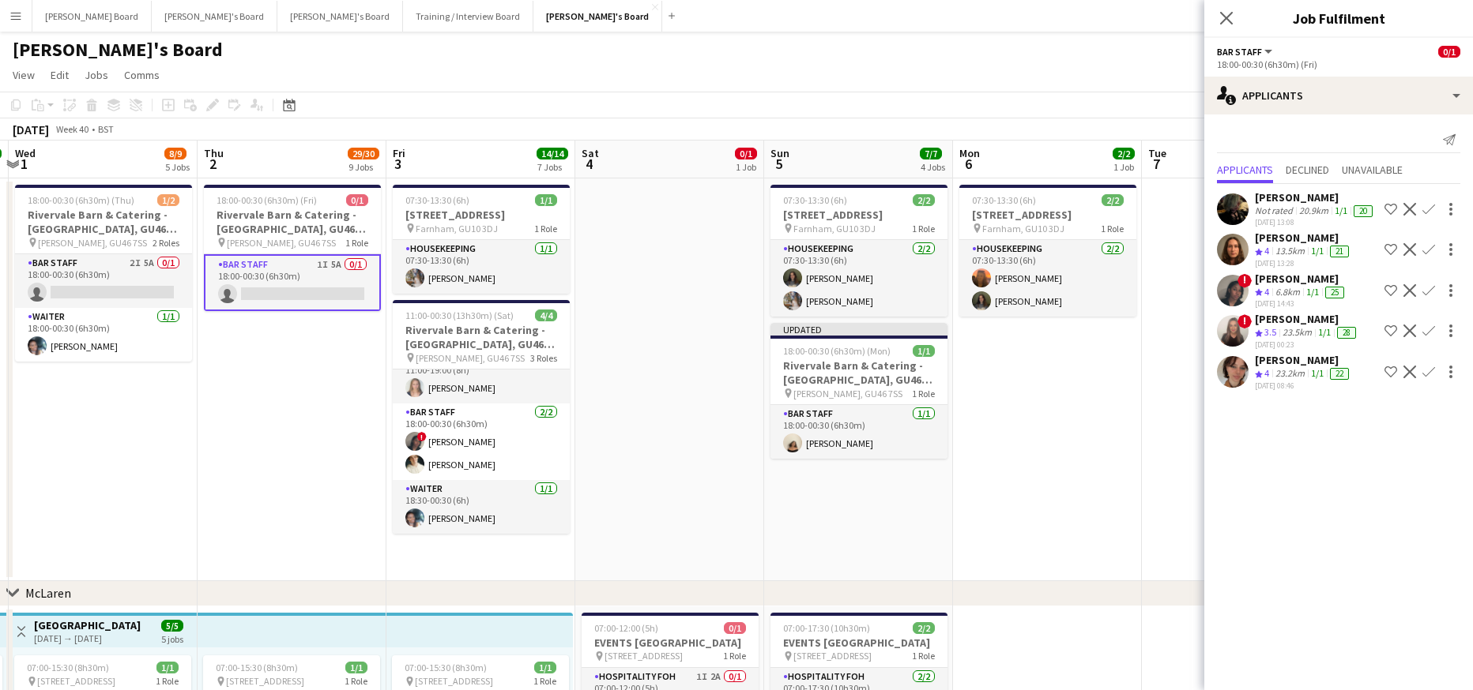
click at [1428, 290] on app-icon "Confirm" at bounding box center [1428, 290] width 13 height 13
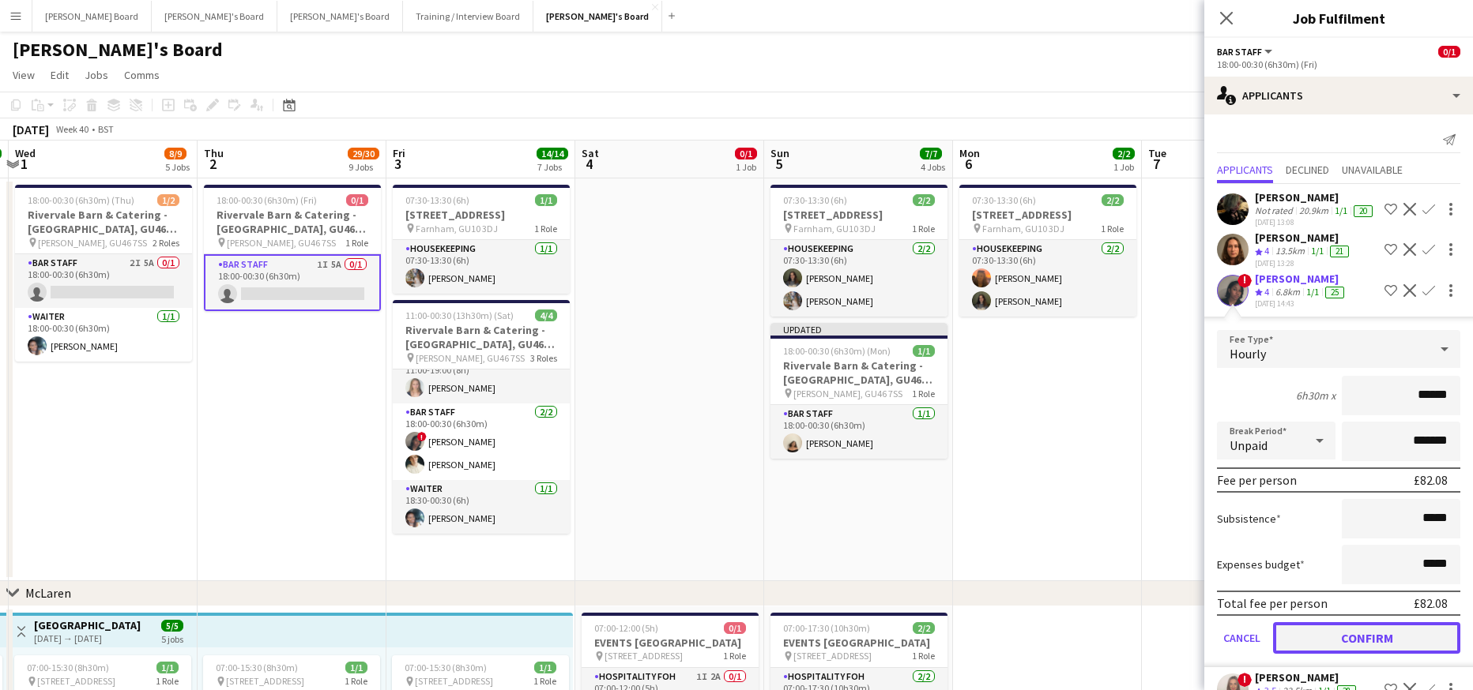
click at [1336, 641] on button "Confirm" at bounding box center [1366, 638] width 187 height 32
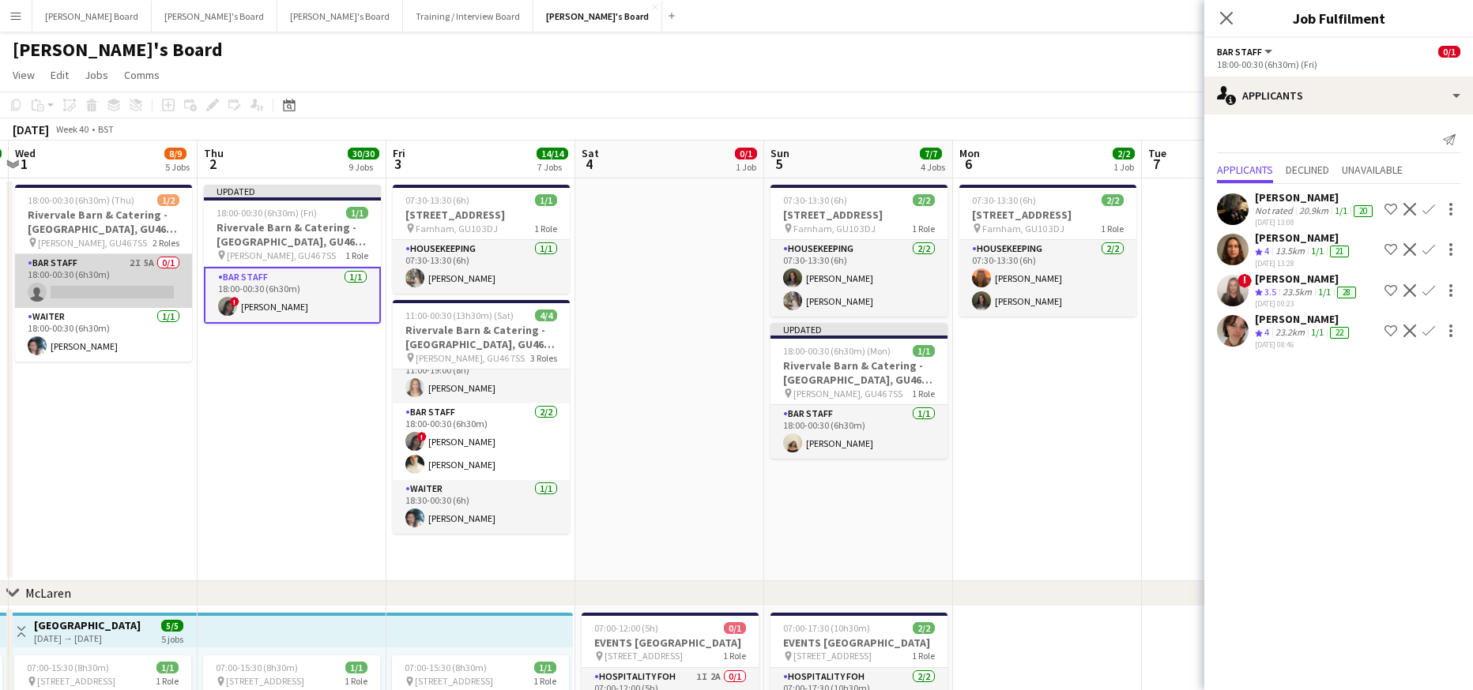
click at [122, 266] on app-card-role "BAR STAFF 2I 5A 0/1 18:00-00:30 (6h30m) single-neutral-actions" at bounding box center [103, 281] width 177 height 54
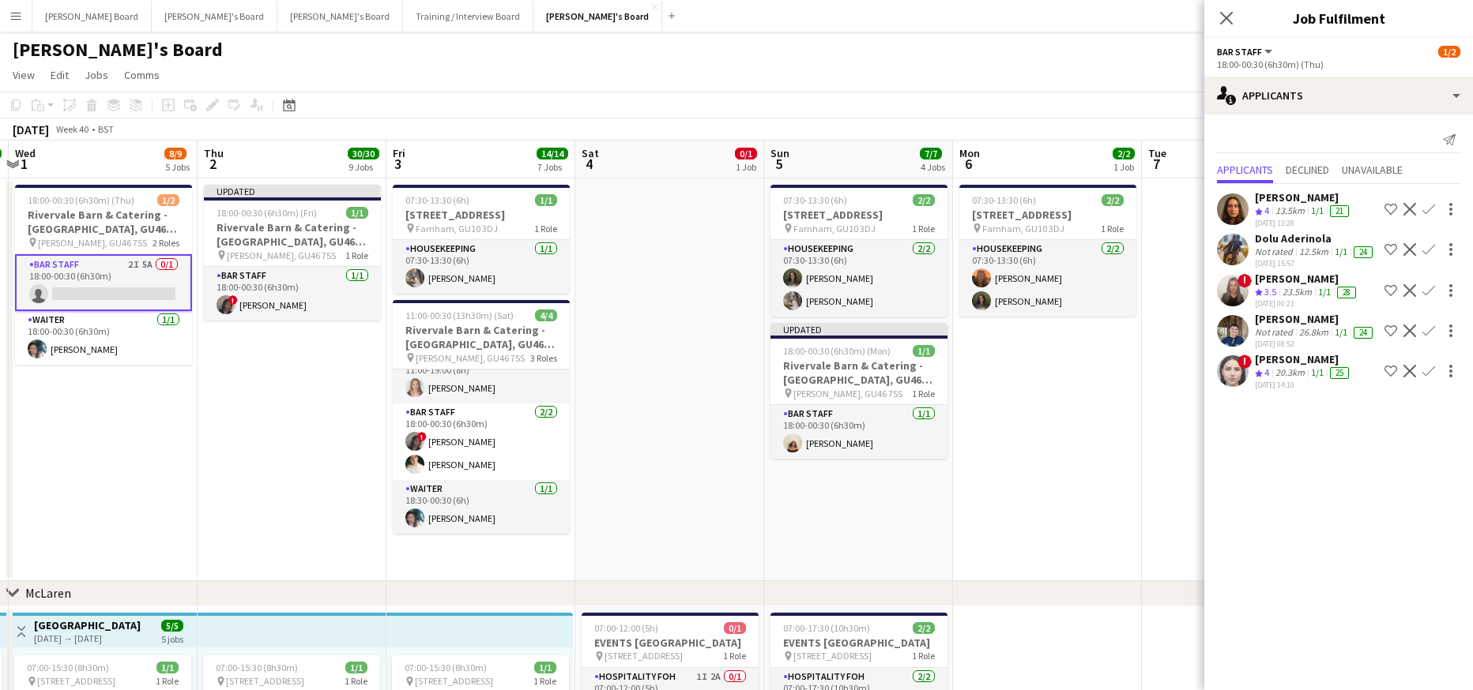
click at [1434, 210] on app-icon "Confirm" at bounding box center [1428, 209] width 13 height 13
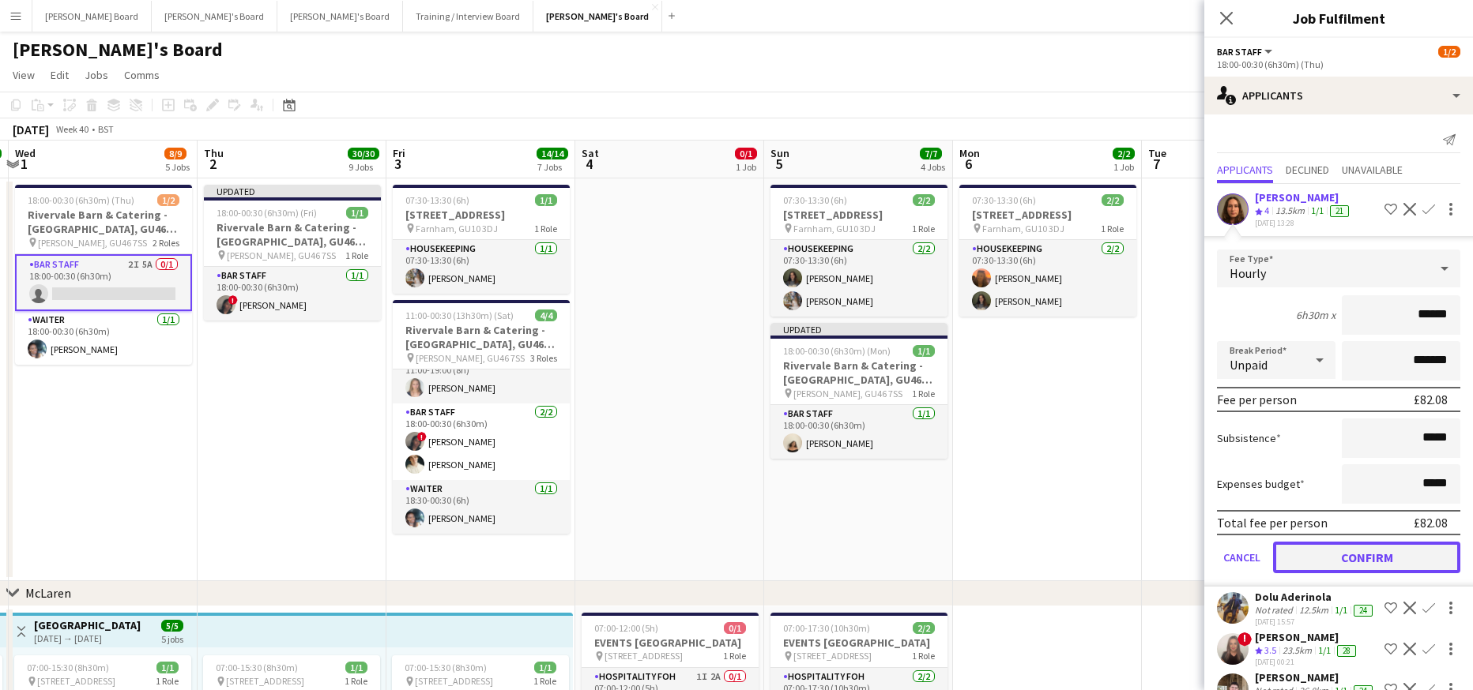
click at [1311, 560] on button "Confirm" at bounding box center [1366, 558] width 187 height 32
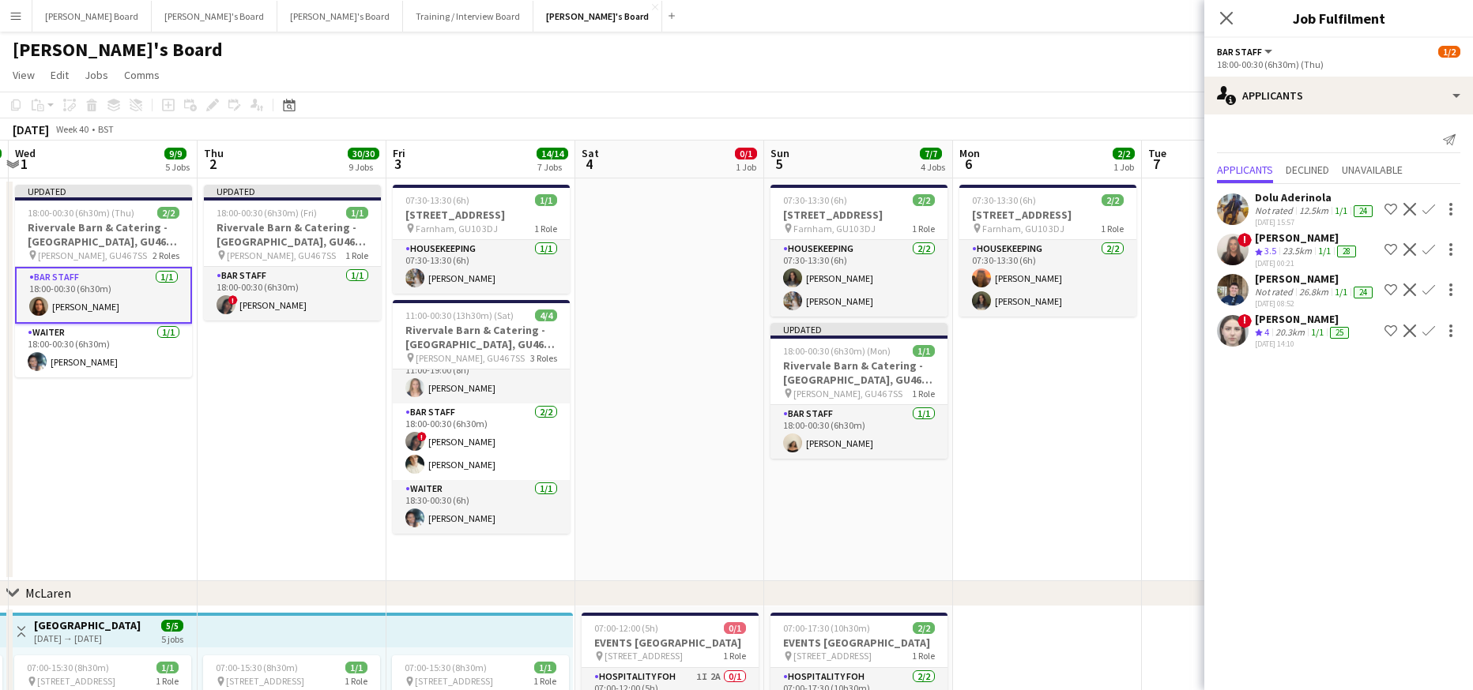
click at [1023, 489] on app-date-cell "07:30-13:30 (6h) 2/[STREET_ADDRESS] pin Farnham, GU10 3DJ 1 Role Housekeeping […" at bounding box center [1047, 380] width 189 height 403
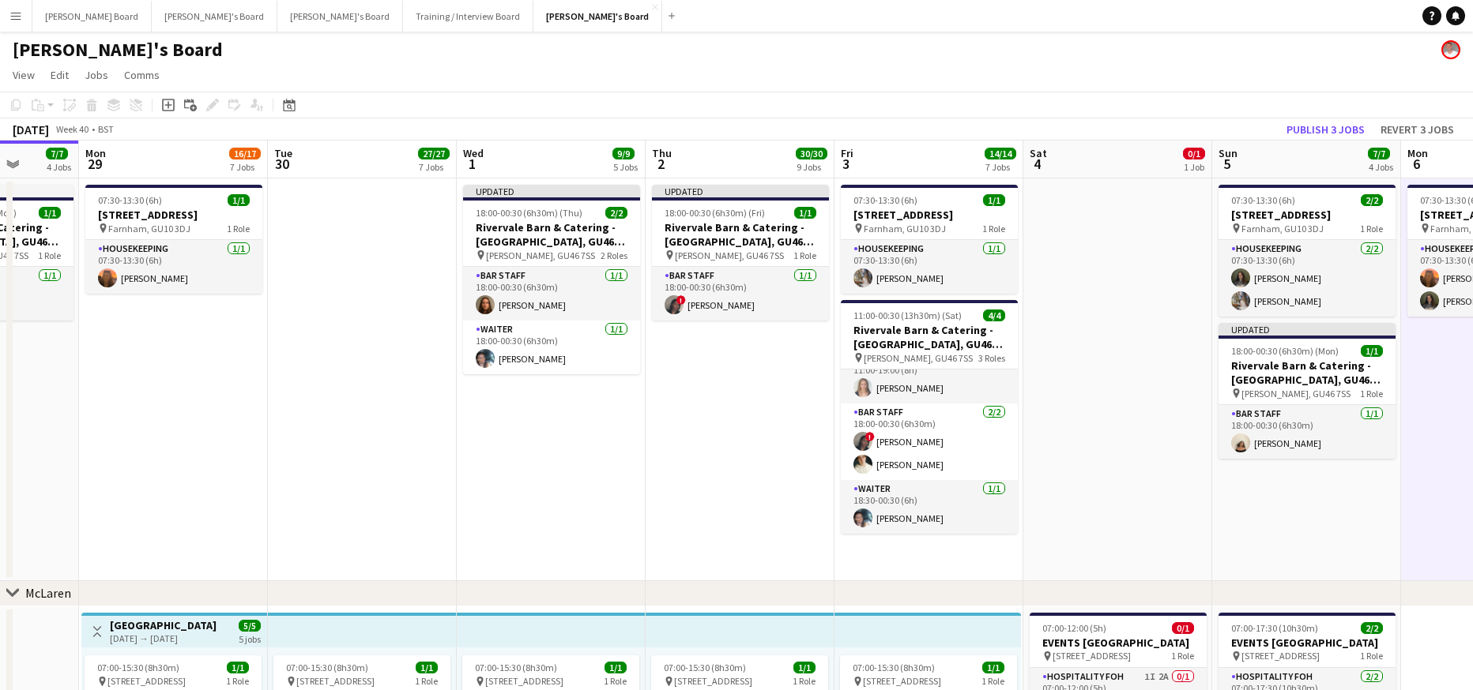
drag, startPoint x: 554, startPoint y: 415, endPoint x: 591, endPoint y: 391, distance: 44.0
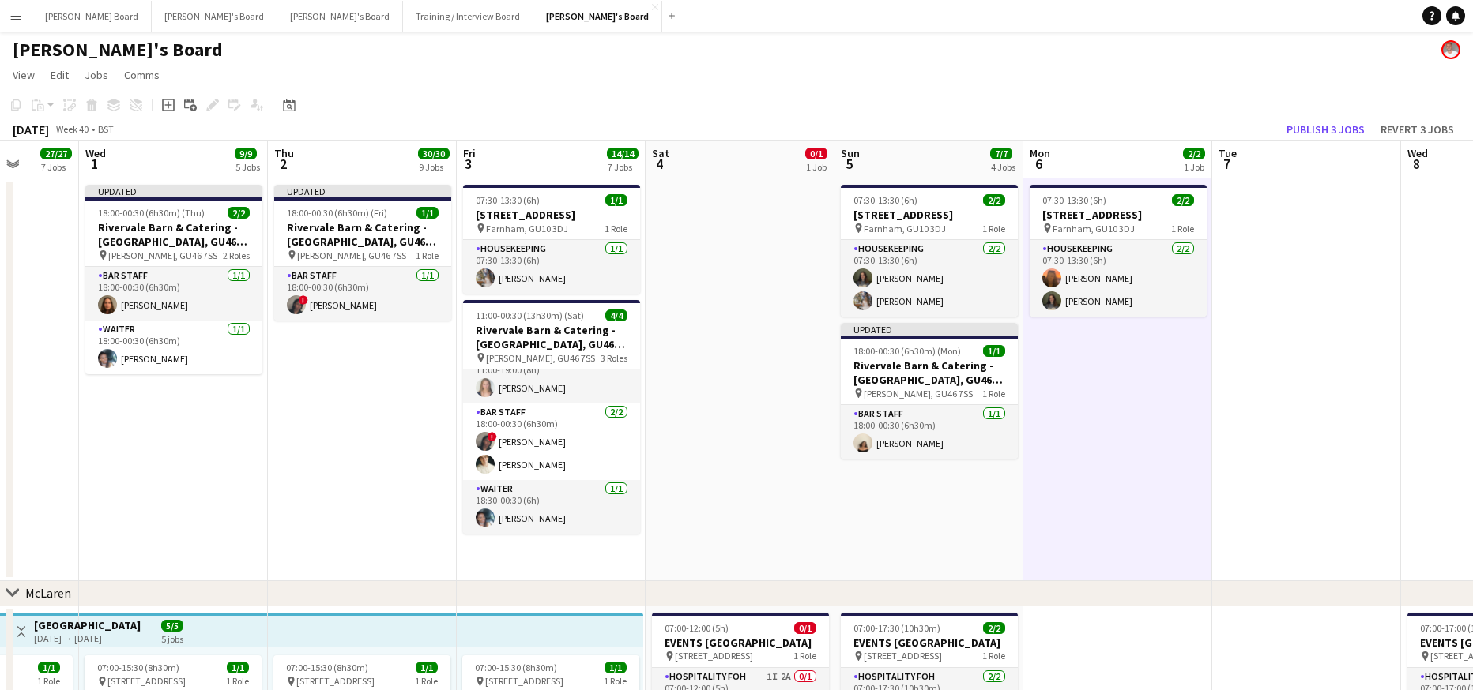
scroll to position [0, 504]
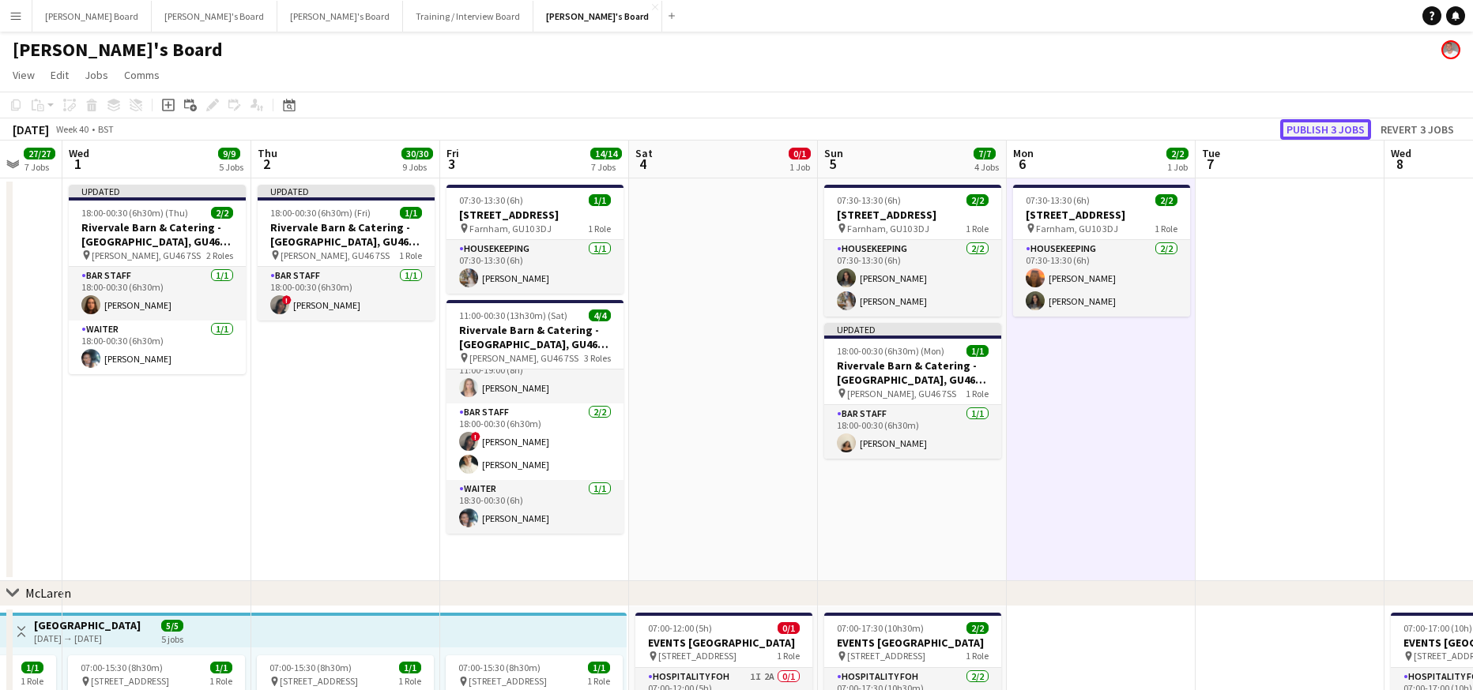
click at [1330, 127] on button "Publish 3 jobs" at bounding box center [1325, 129] width 91 height 21
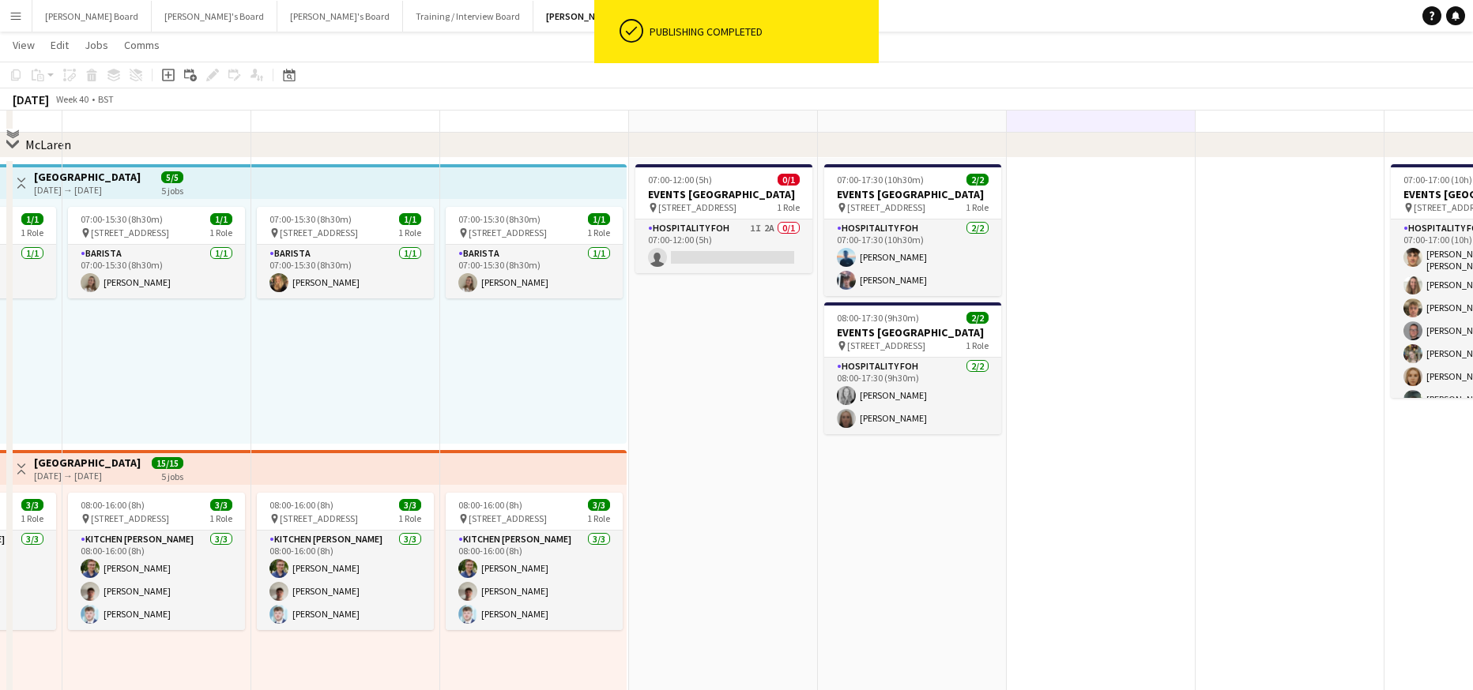
scroll to position [316, 0]
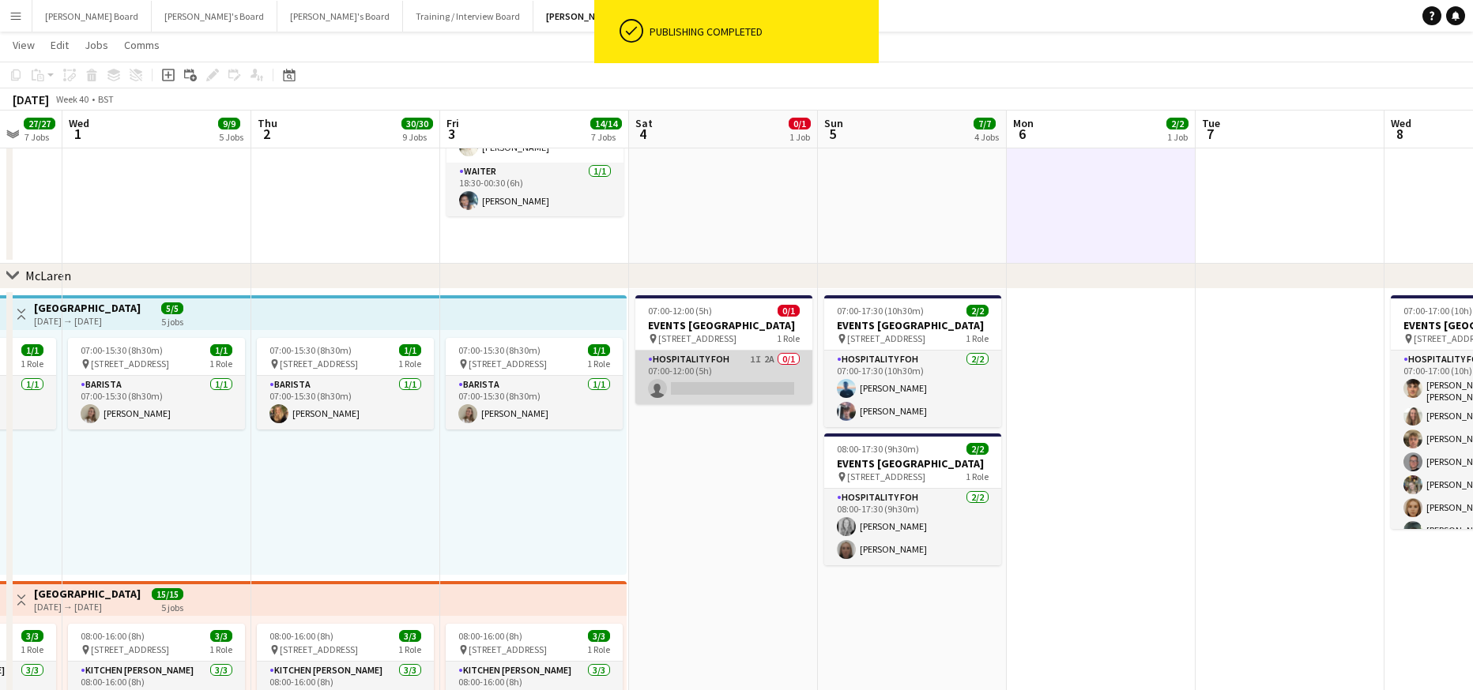
click at [767, 400] on app-card-role "Hospitality FOH 1I 2A 0/1 07:00-12:00 (5h) single-neutral-actions" at bounding box center [723, 378] width 177 height 54
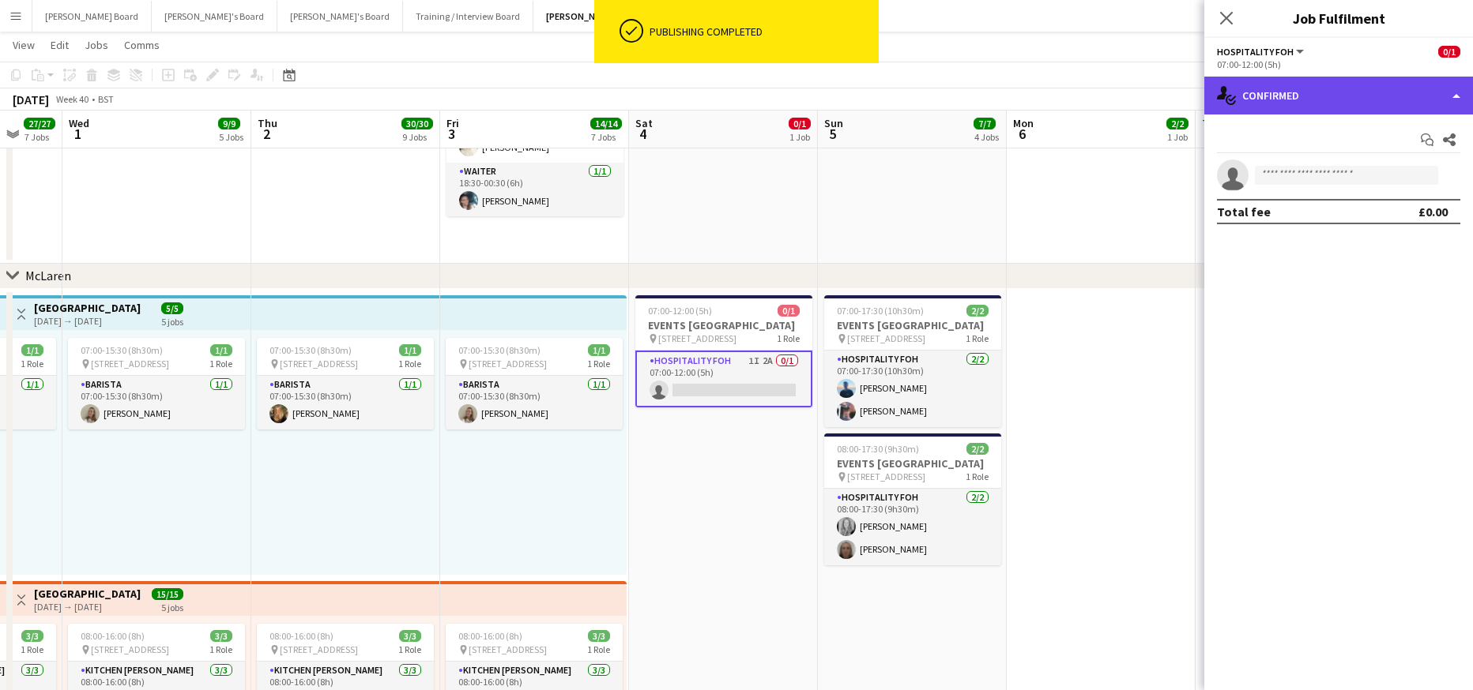
click at [1310, 91] on div "single-neutral-actions-check-2 Confirmed" at bounding box center [1338, 96] width 269 height 38
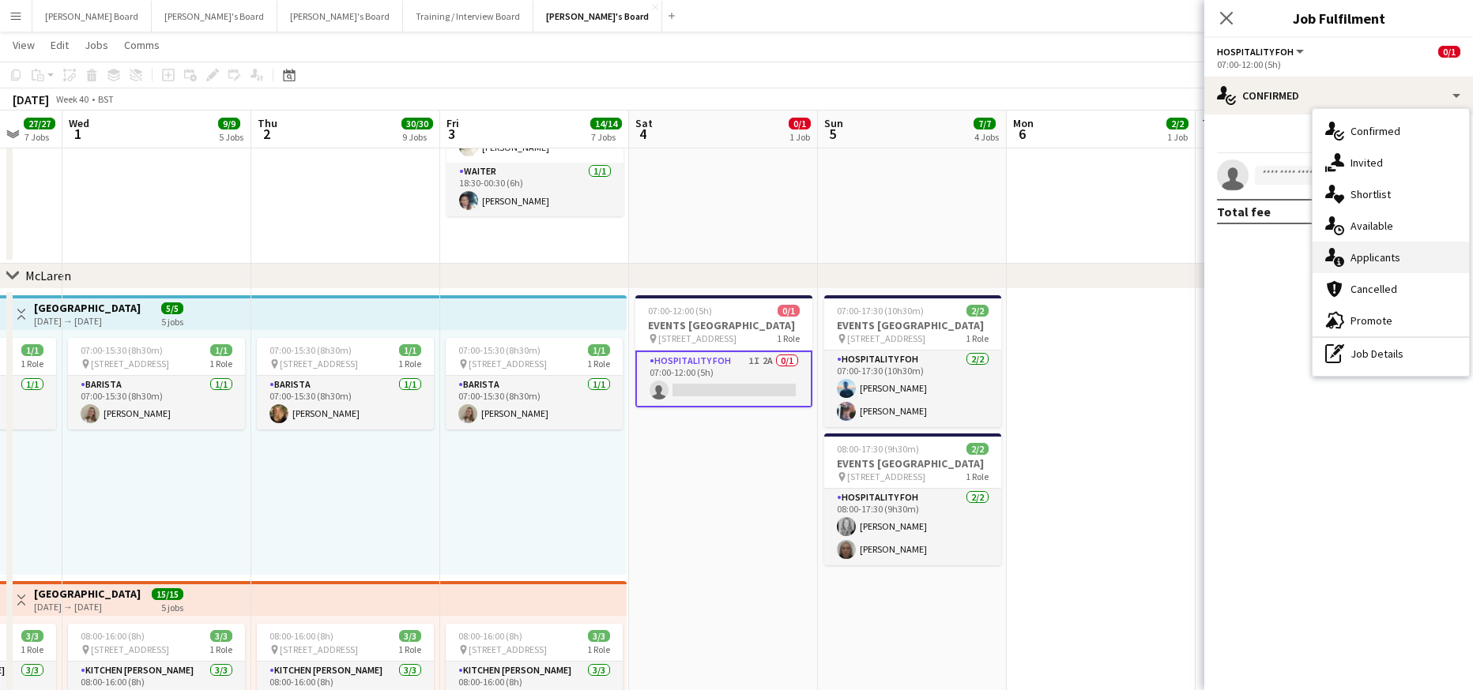
click at [1379, 262] on span "Applicants" at bounding box center [1375, 257] width 50 height 14
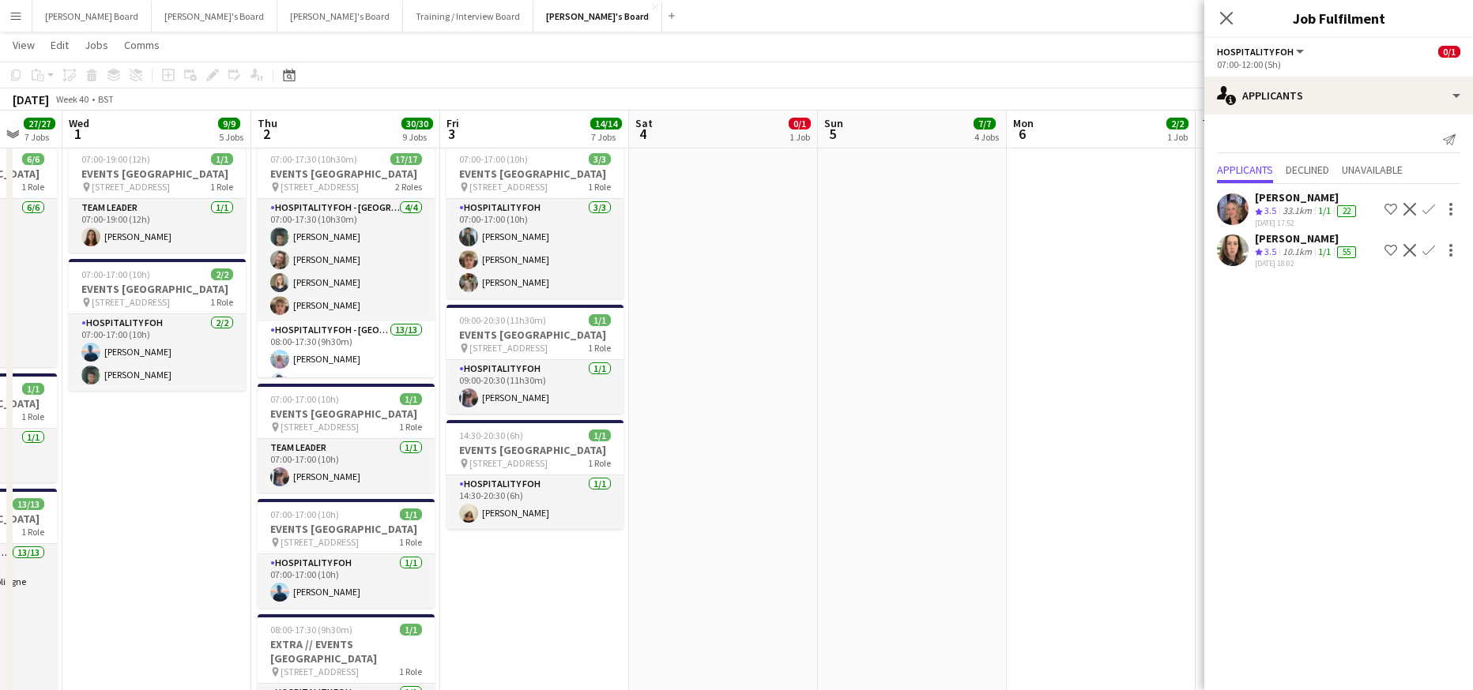
scroll to position [948, 0]
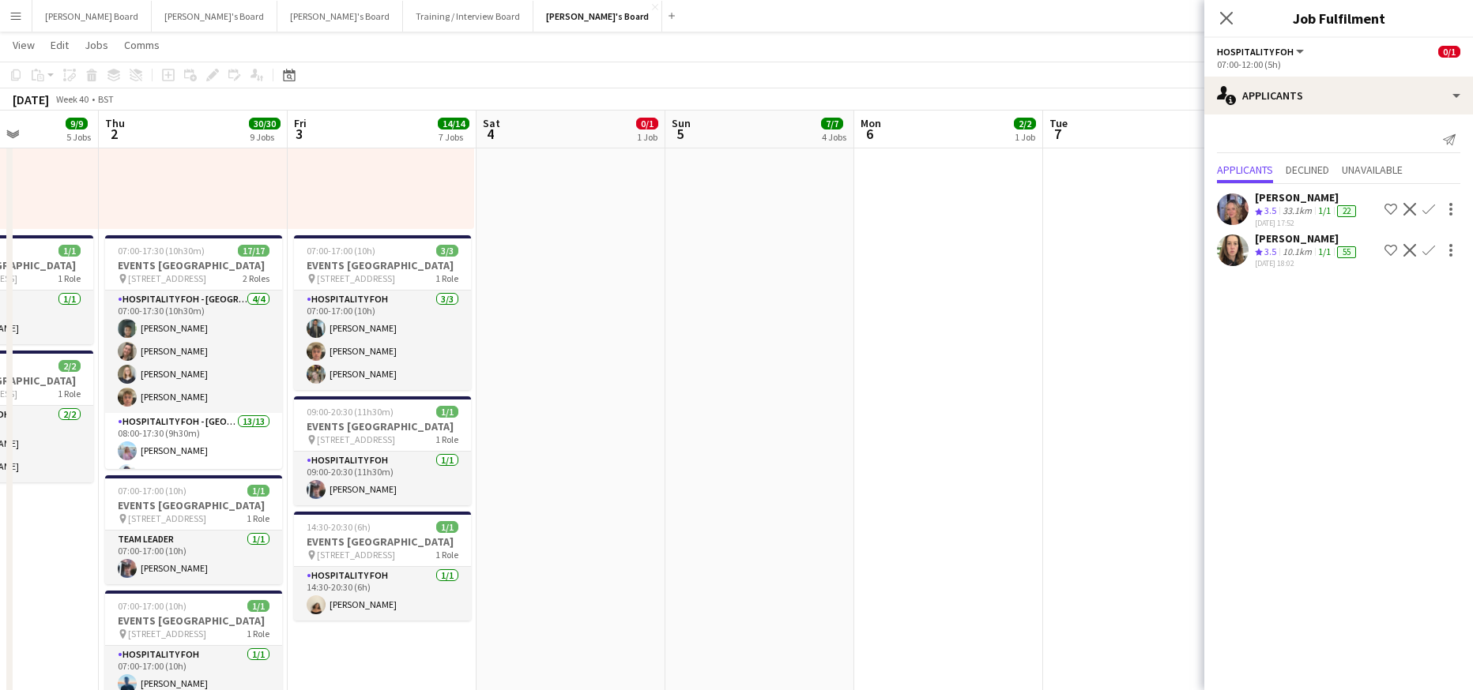
drag, startPoint x: 944, startPoint y: 410, endPoint x: 809, endPoint y: 445, distance: 139.5
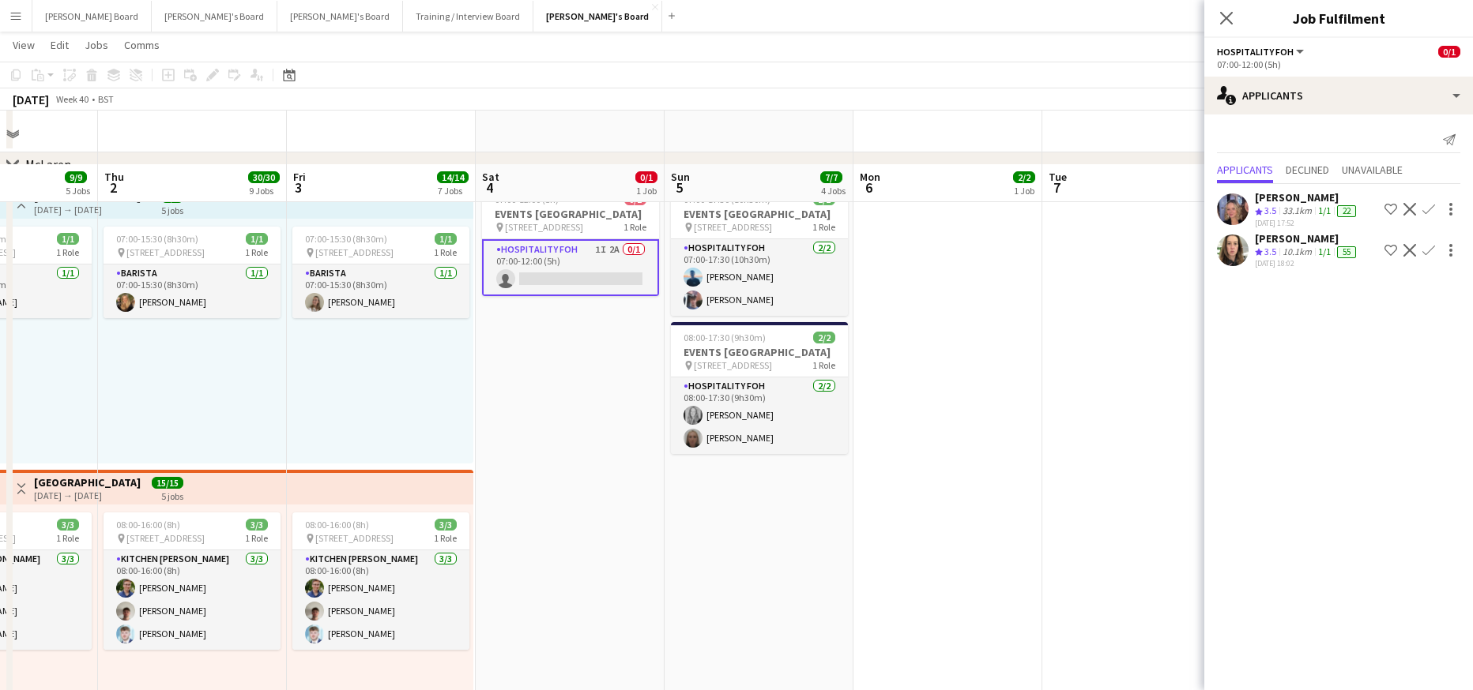
scroll to position [211, 0]
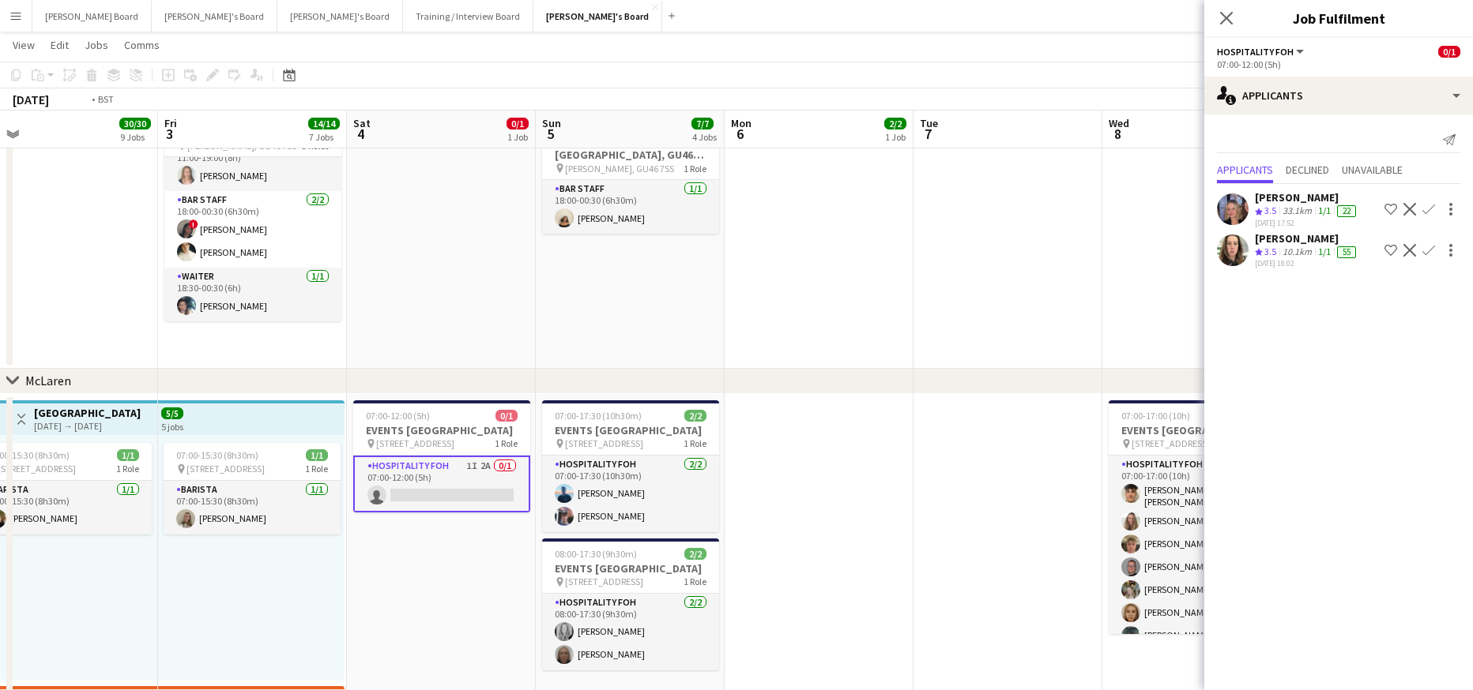
drag, startPoint x: 918, startPoint y: 516, endPoint x: 50, endPoint y: 483, distance: 868.8
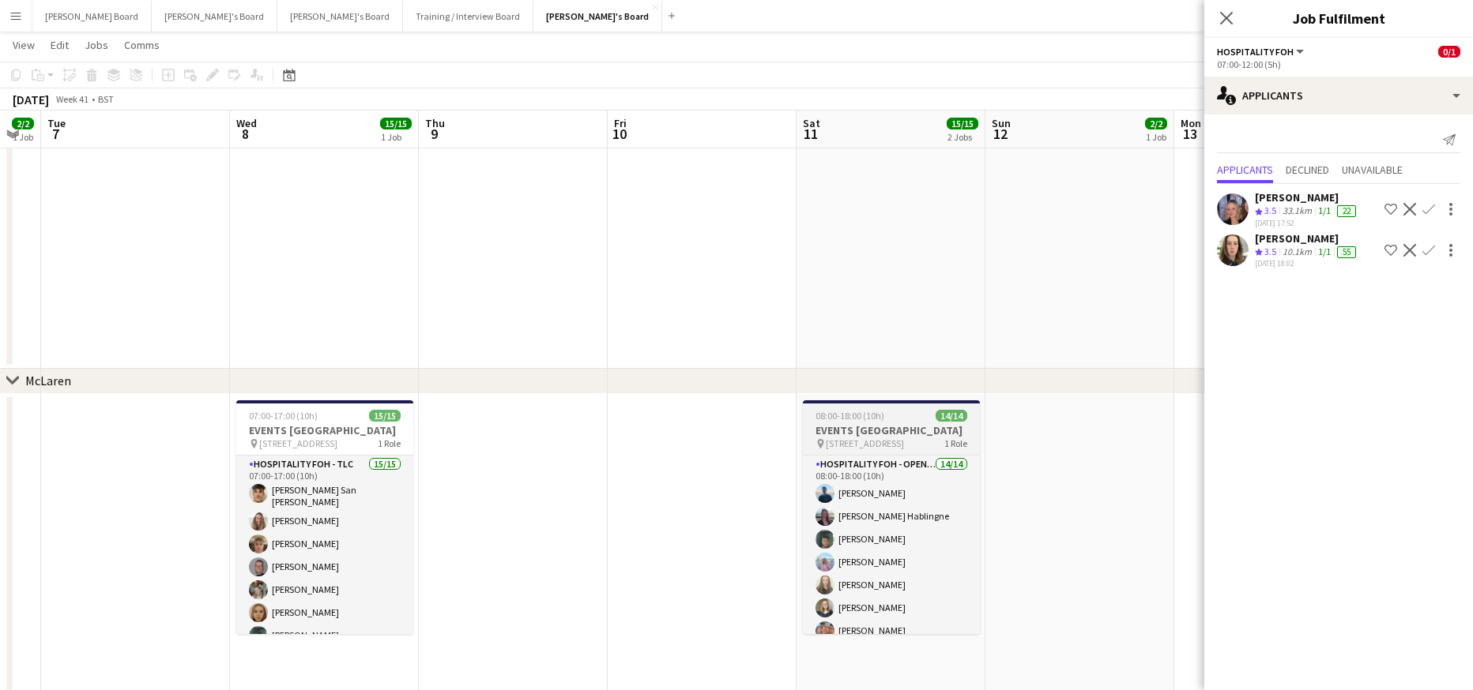
drag, startPoint x: 788, startPoint y: 452, endPoint x: 236, endPoint y: 467, distance: 551.6
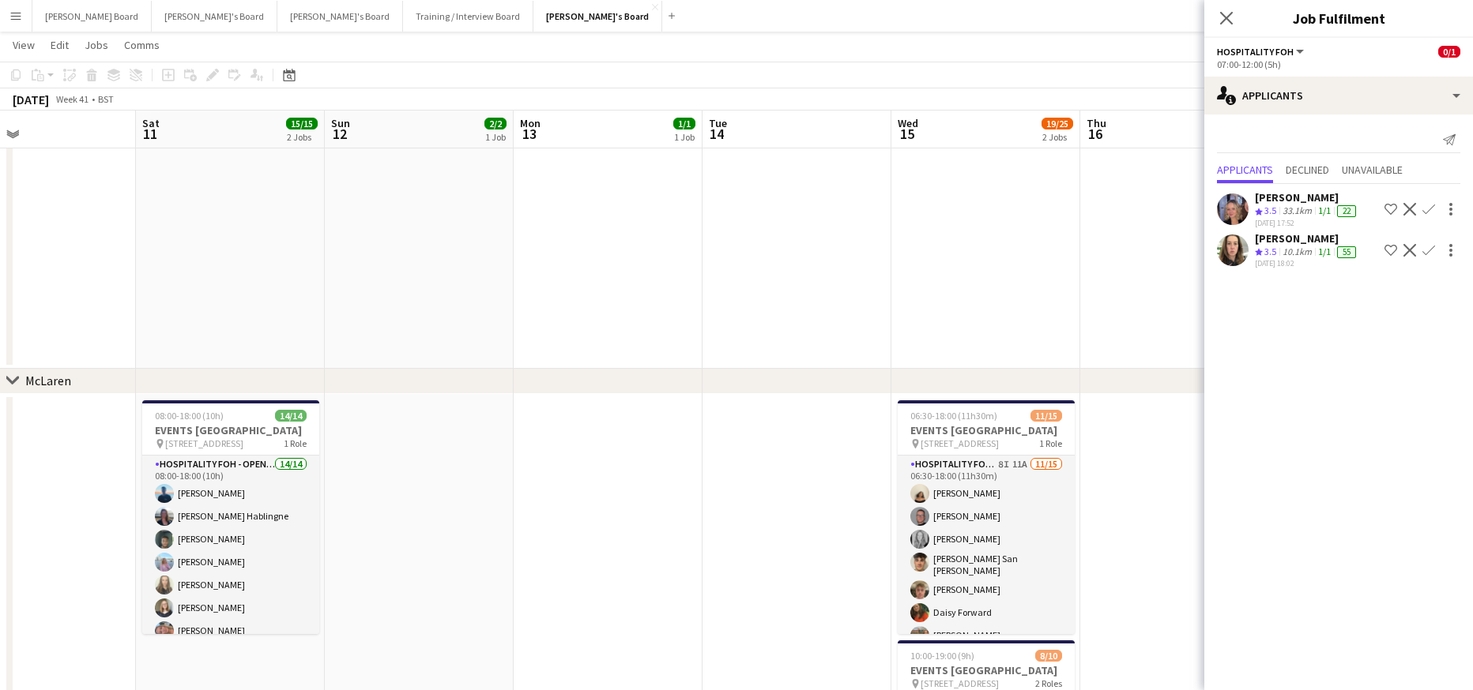
drag, startPoint x: 487, startPoint y: 443, endPoint x: 457, endPoint y: 439, distance: 30.3
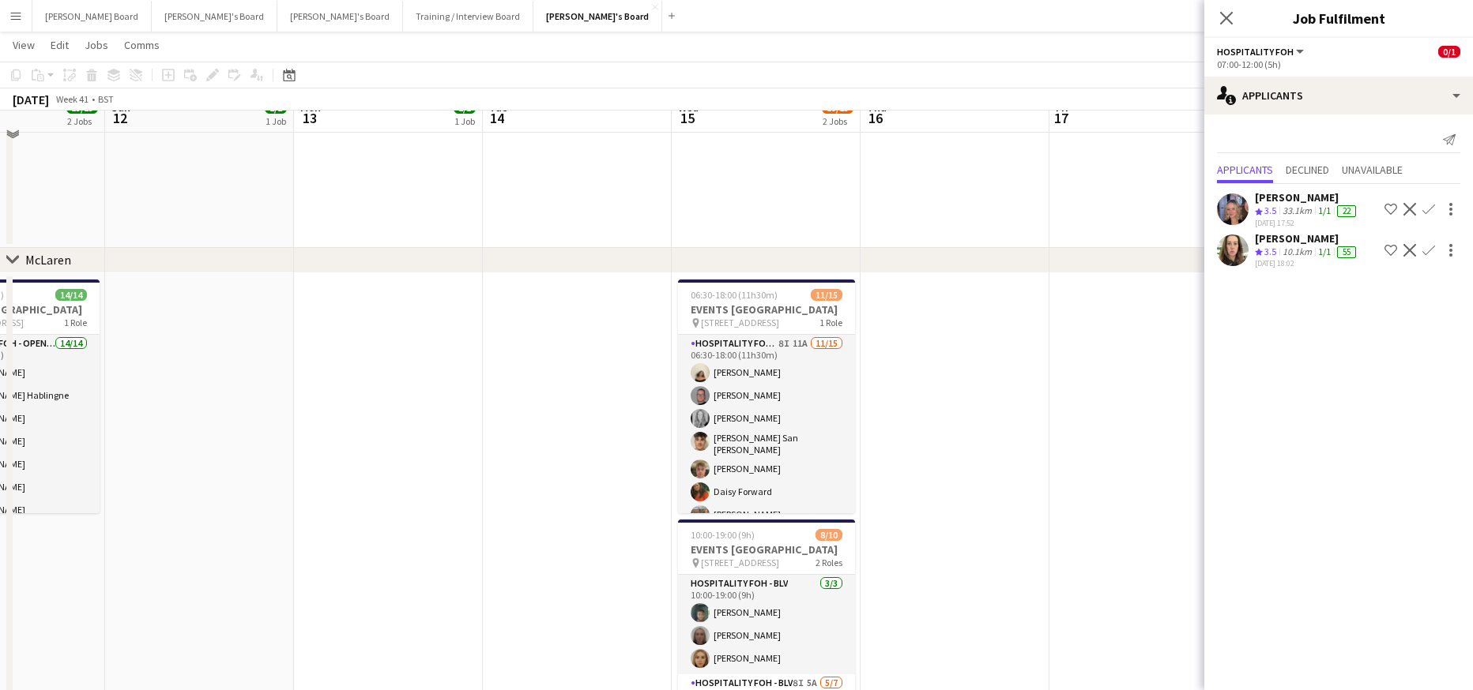
scroll to position [421, 0]
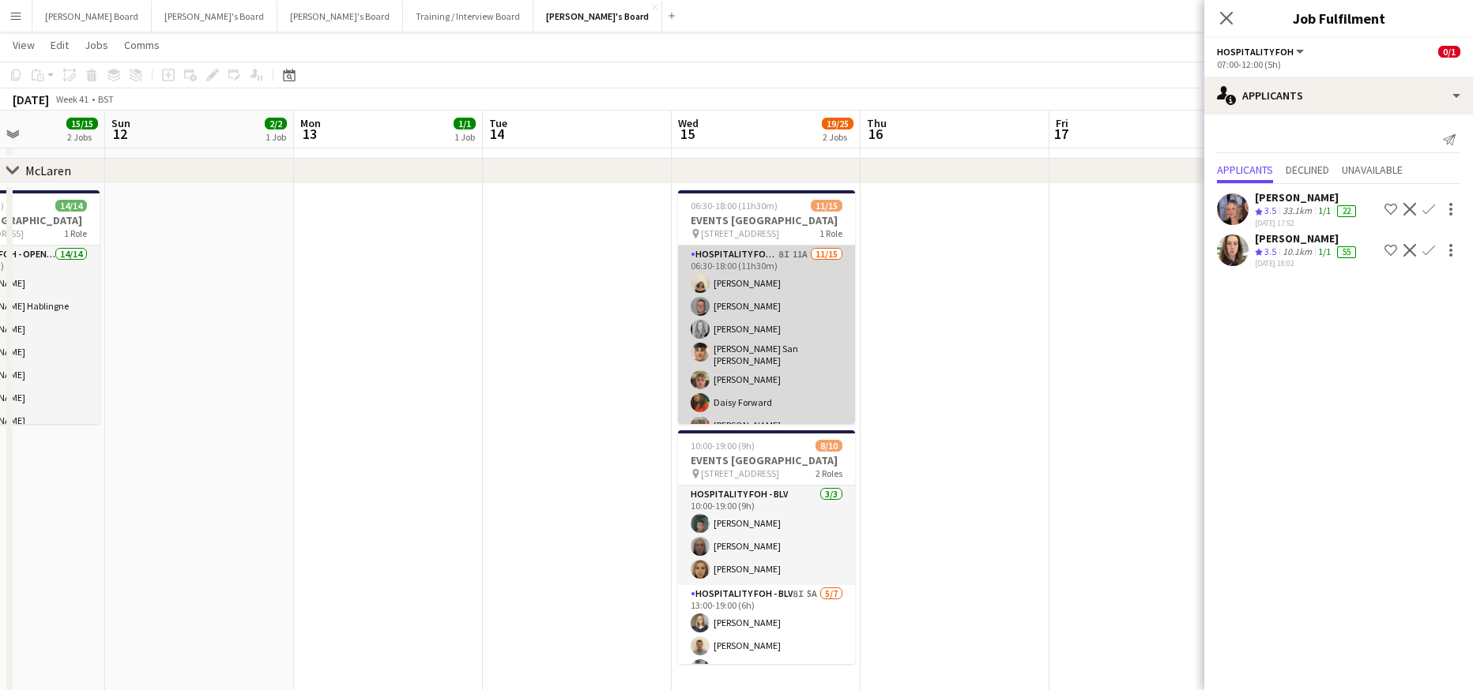
click at [818, 367] on app-card-role "Hospitality FOH - TLC 8I 11A [DATE] 06:30-18:00 (11h30m) [PERSON_NAME] Salt [PE…" at bounding box center [766, 435] width 177 height 379
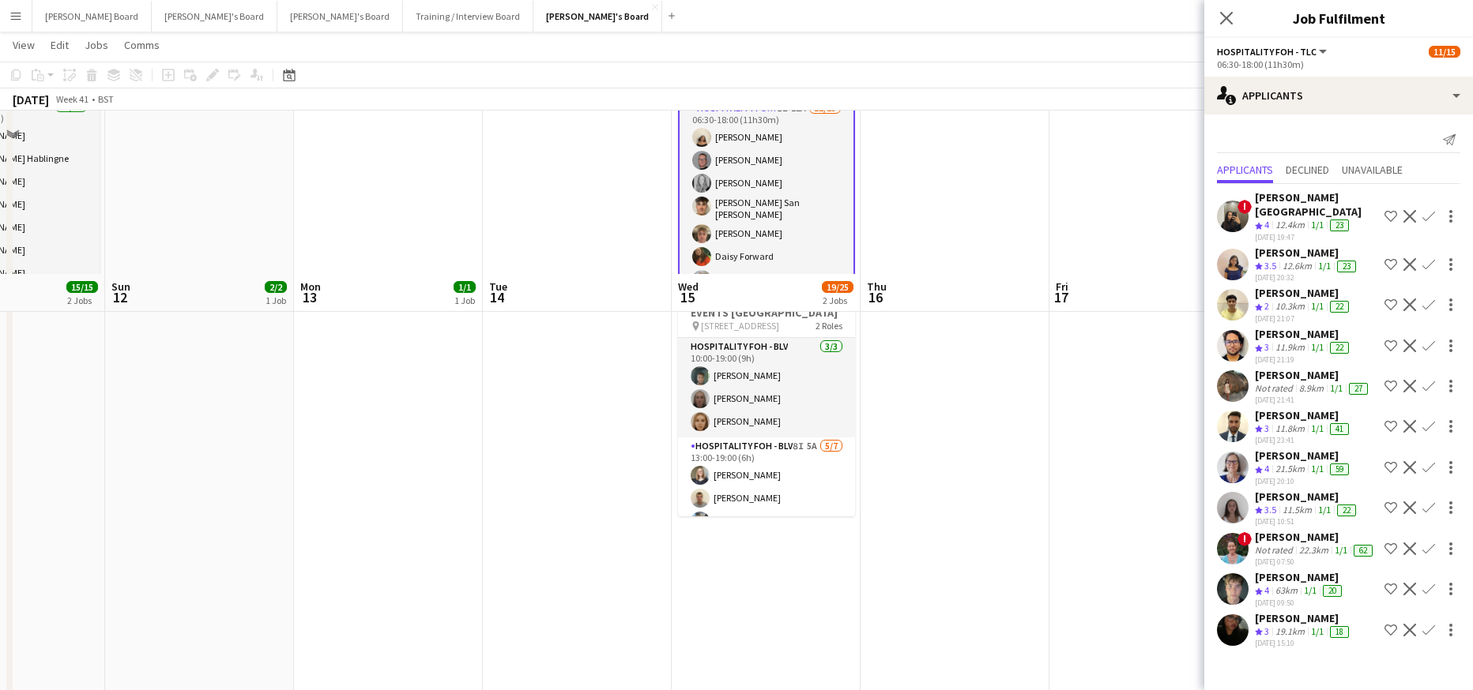
scroll to position [737, 0]
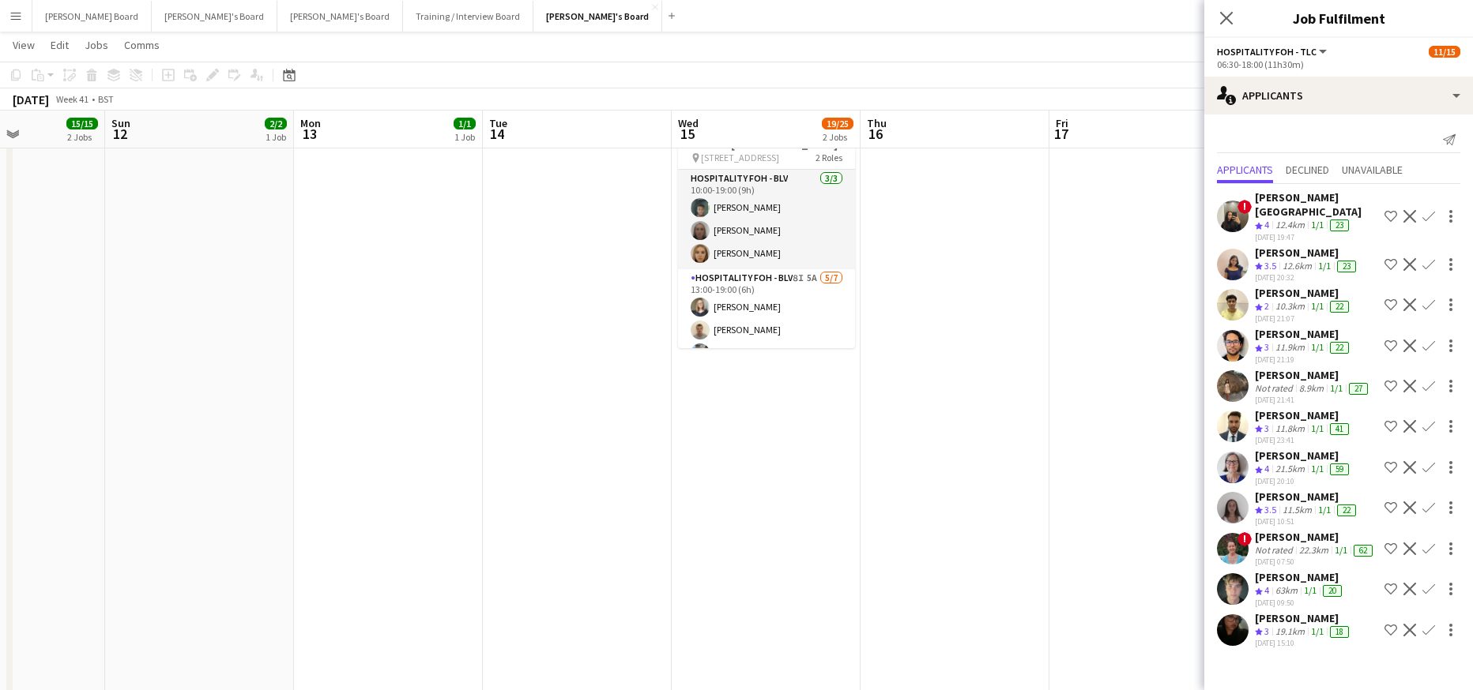
click at [1305, 557] on div "22.3km" at bounding box center [1314, 550] width 36 height 13
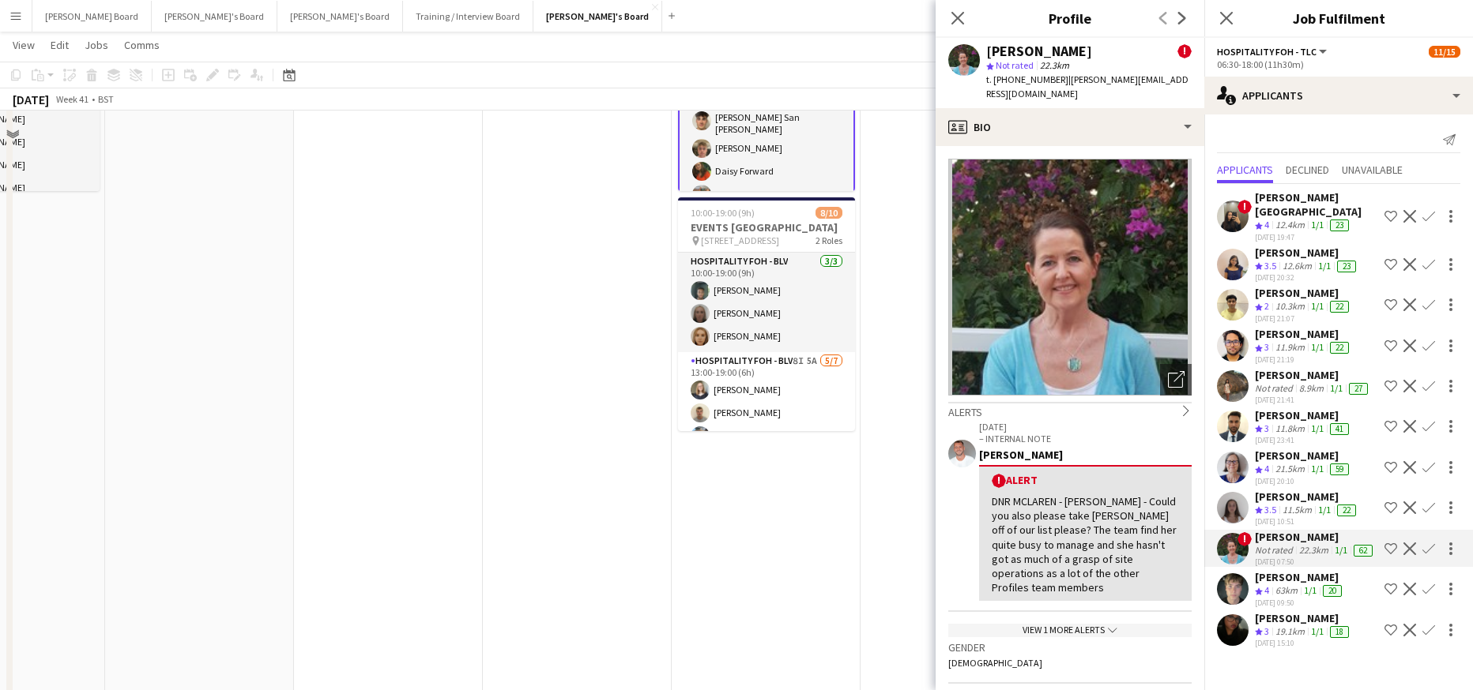
scroll to position [527, 0]
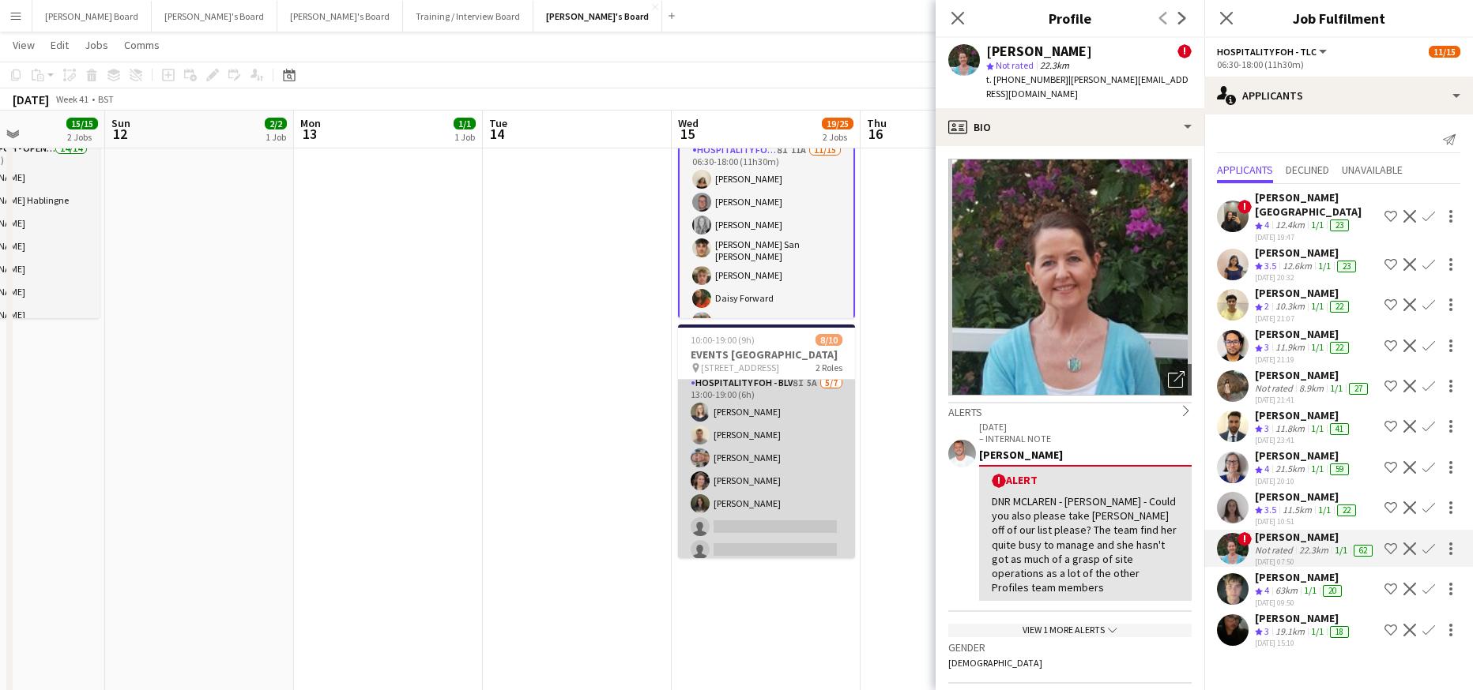
click at [779, 475] on app-card-role "Hospitality FOH - BLV 8I 5A [DATE] 13:00-19:00 (6h) [PERSON_NAME] [PERSON_NAME]…" at bounding box center [766, 469] width 177 height 191
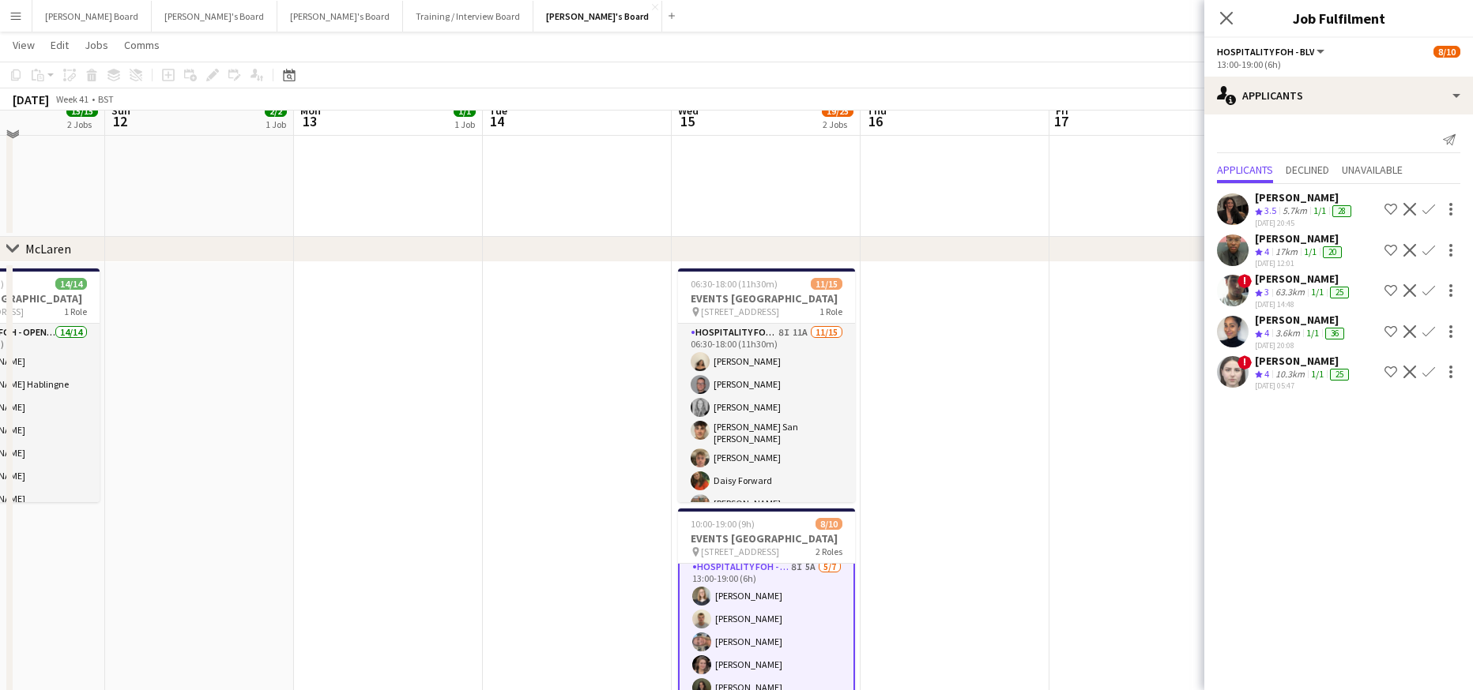
scroll to position [316, 0]
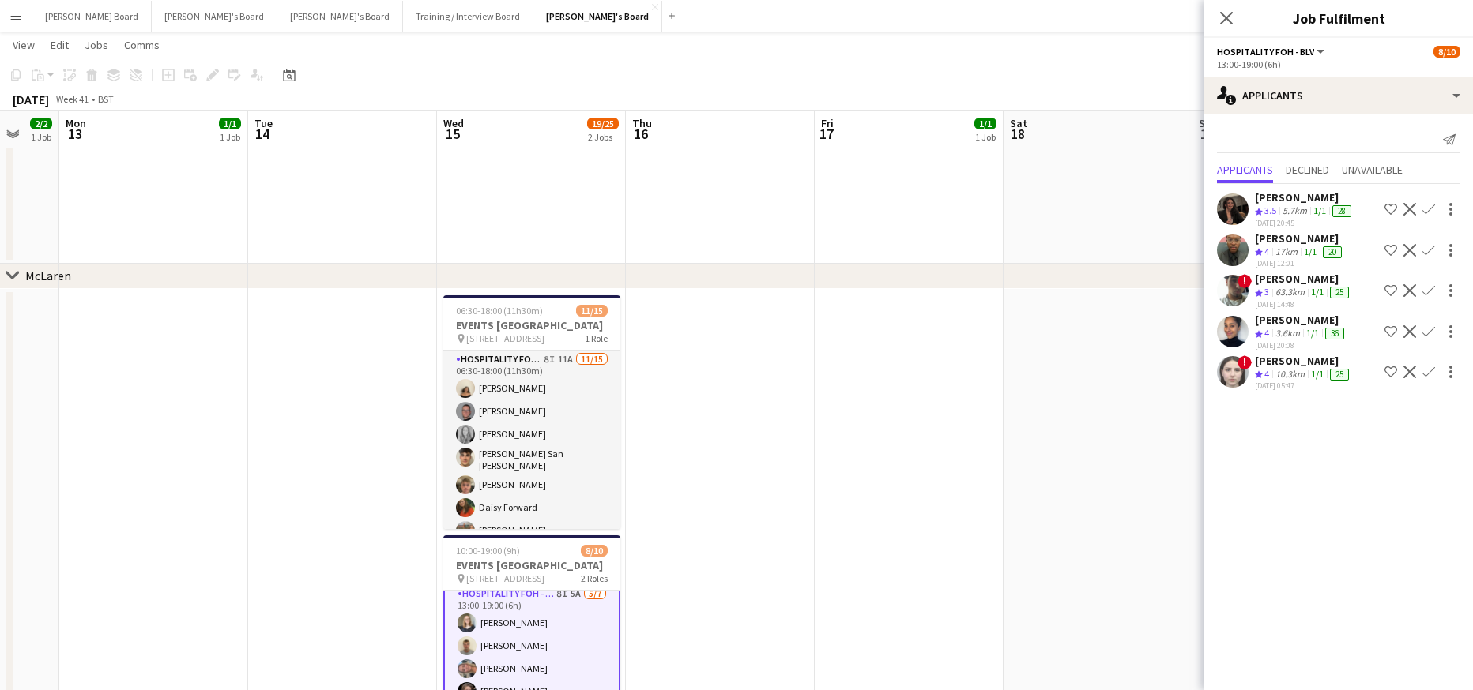
drag, startPoint x: 1026, startPoint y: 517, endPoint x: 792, endPoint y: 537, distance: 235.5
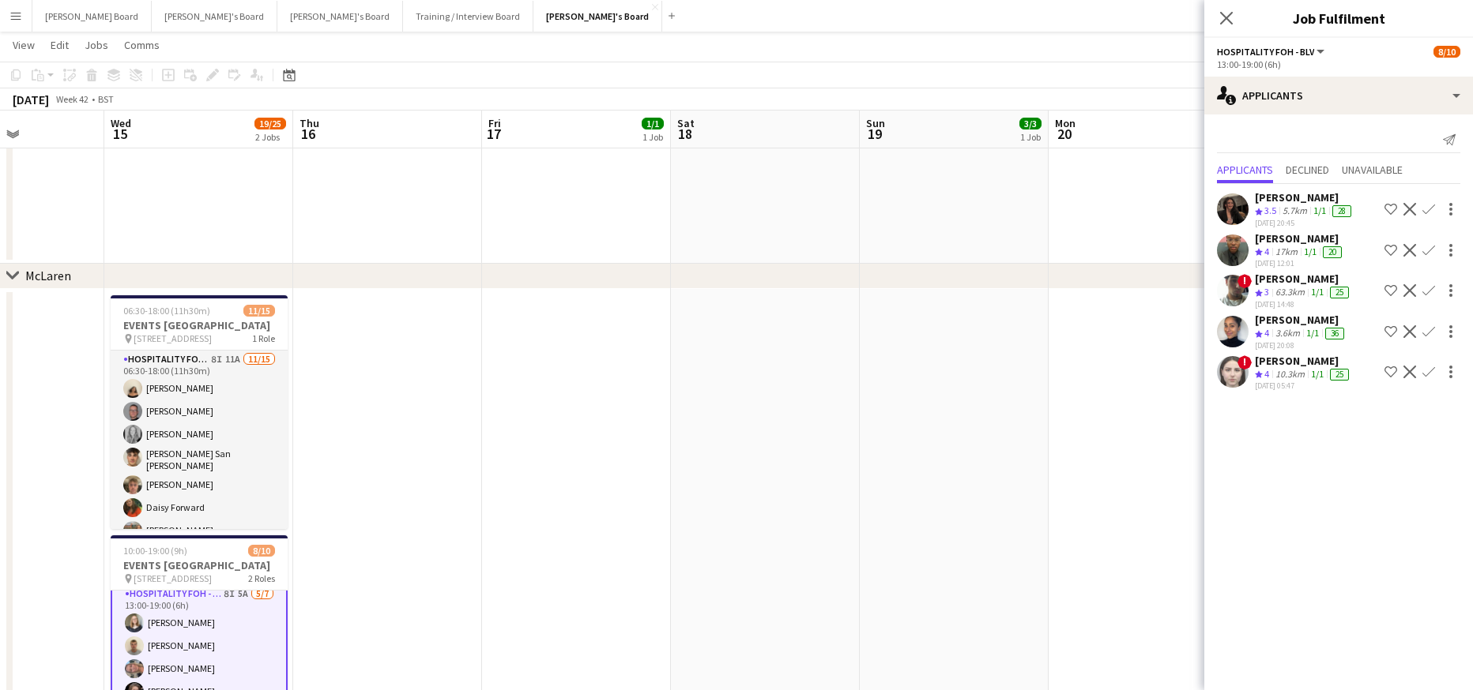
drag, startPoint x: 984, startPoint y: 545, endPoint x: 334, endPoint y: 577, distance: 650.9
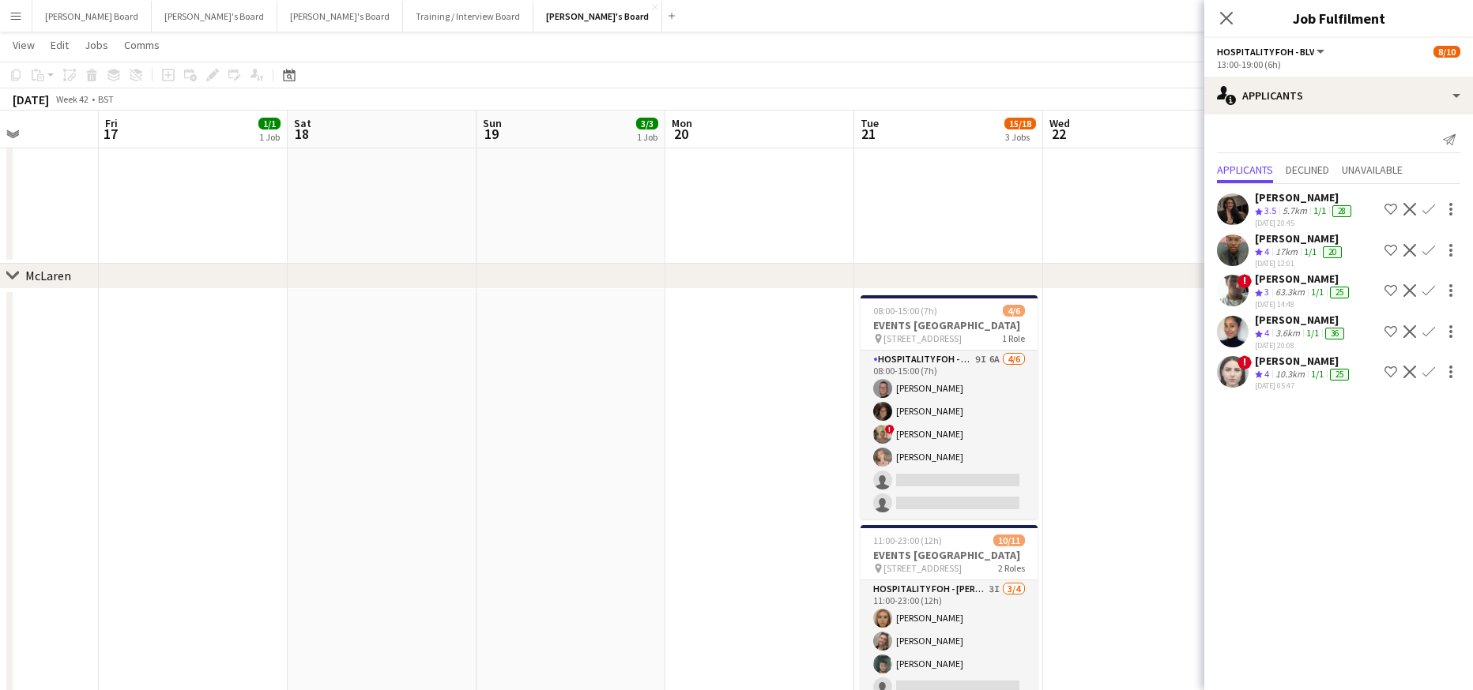
scroll to position [0, 625]
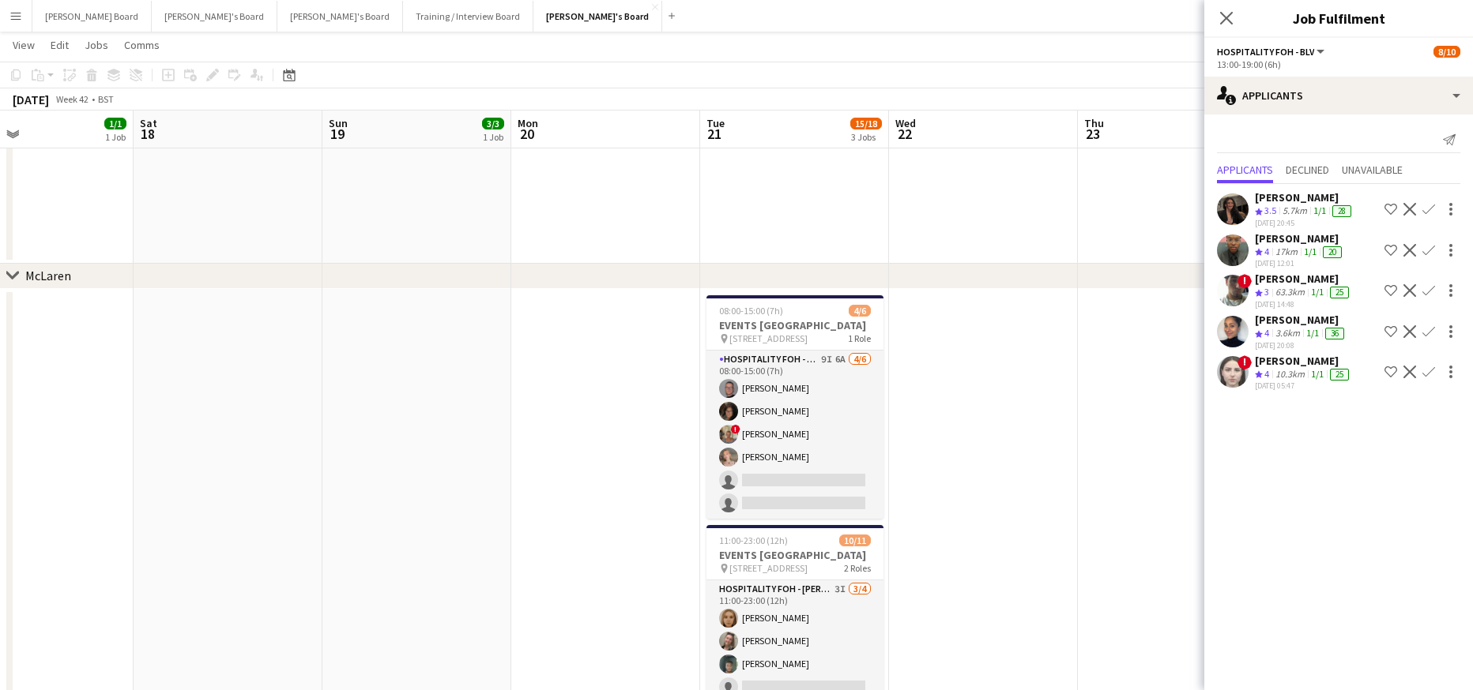
drag, startPoint x: 727, startPoint y: 540, endPoint x: 391, endPoint y: 552, distance: 335.9
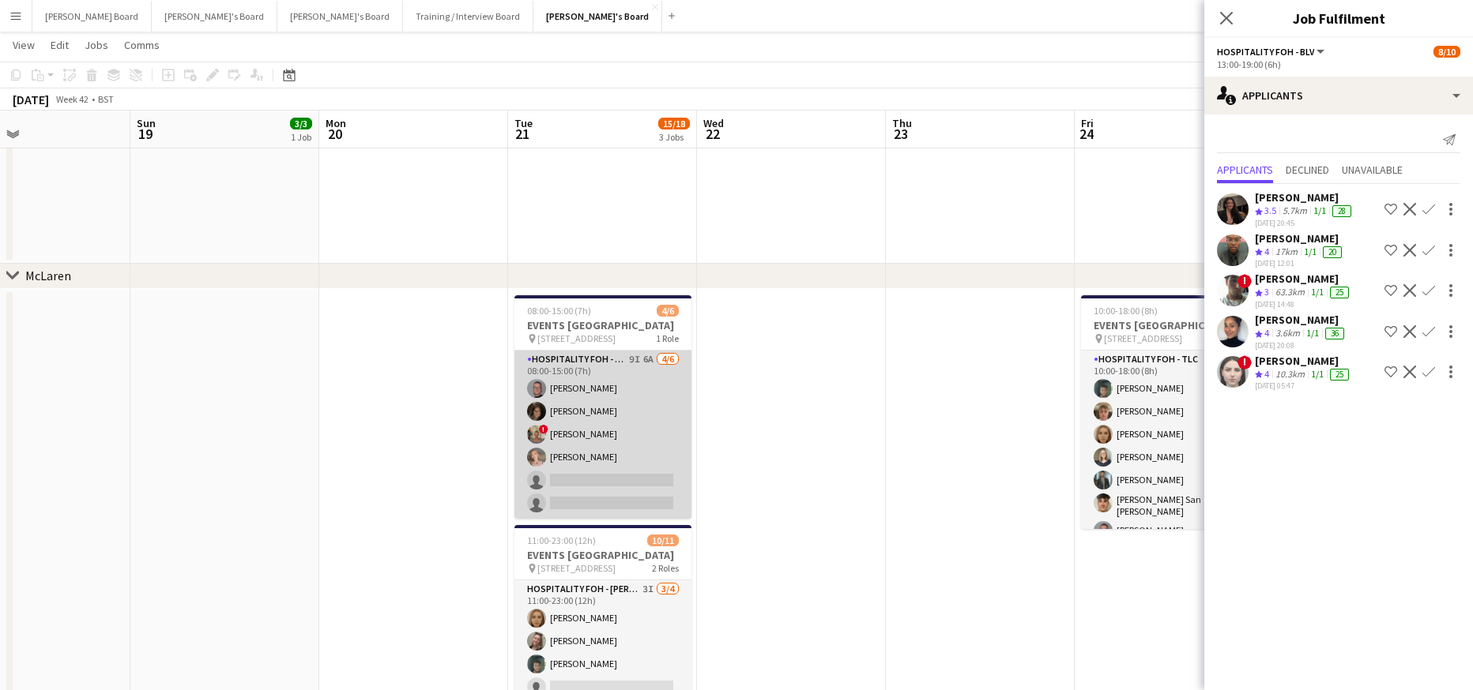
click at [600, 468] on app-card-role "Hospitality FOH - TLC 9I 6A [DATE] 08:00-15:00 (7h) [PERSON_NAME] Salt [PERSON_…" at bounding box center [602, 435] width 177 height 168
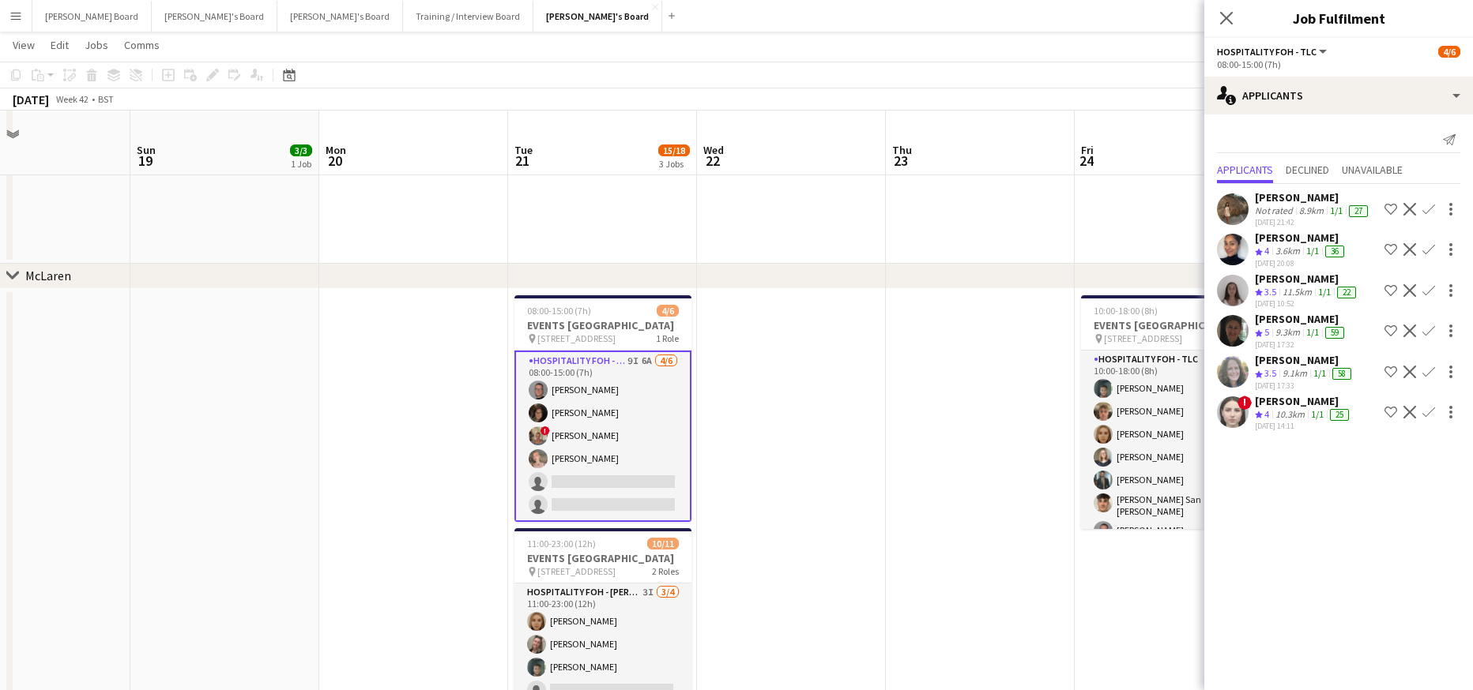
scroll to position [421, 0]
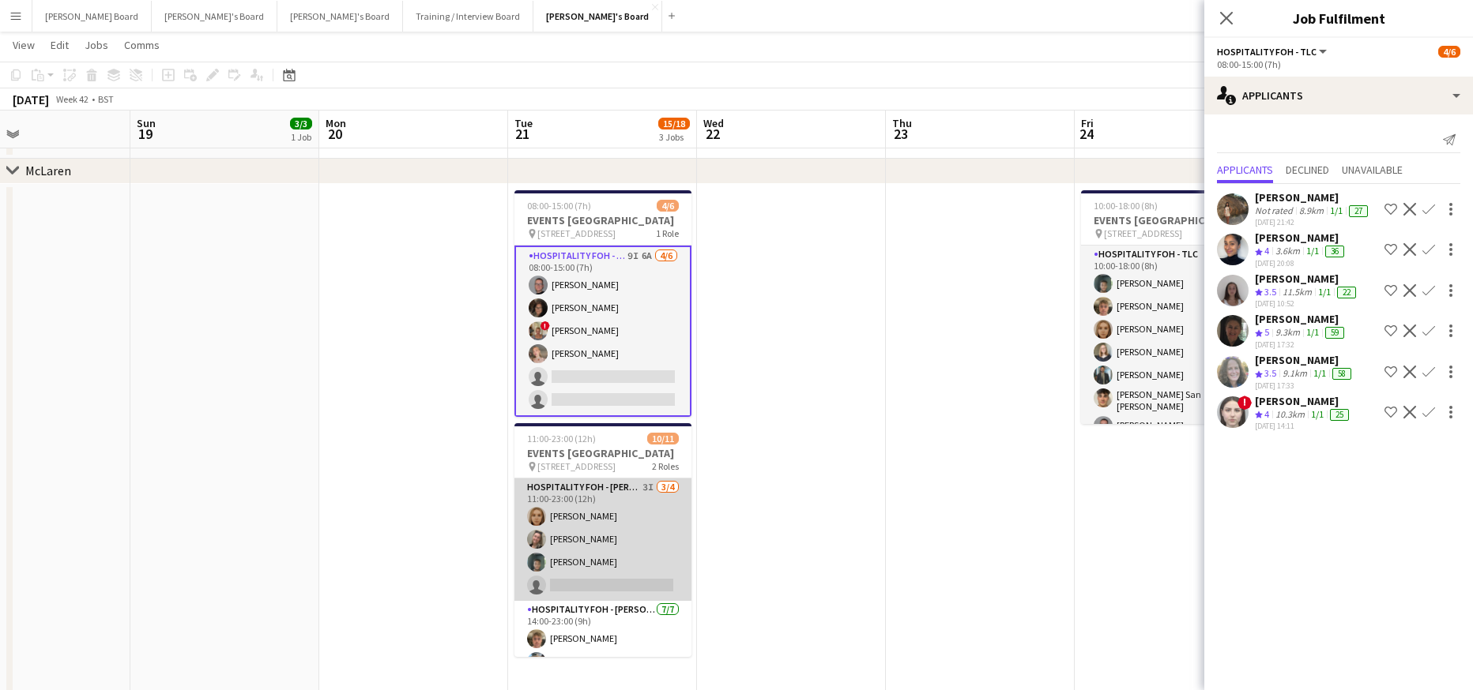
click at [644, 556] on app-card-role "Hospitality FOH - [PERSON_NAME] BLV 3I [DATE] 11:00-23:00 (12h) [PERSON_NAME] […" at bounding box center [602, 540] width 177 height 122
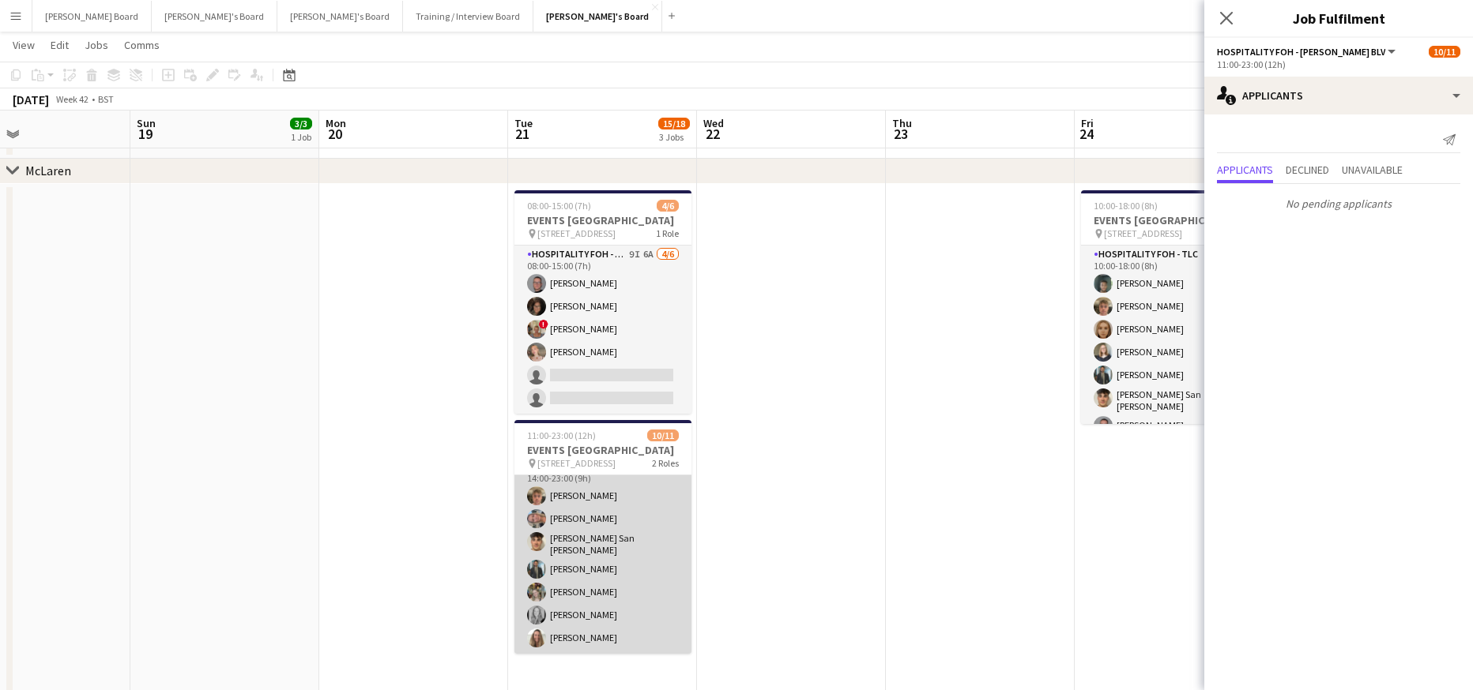
click at [649, 565] on app-card-role "Hospitality FOH - [PERSON_NAME] BLV [DATE] 14:00-23:00 (9h) [PERSON_NAME] [PERS…" at bounding box center [602, 556] width 177 height 196
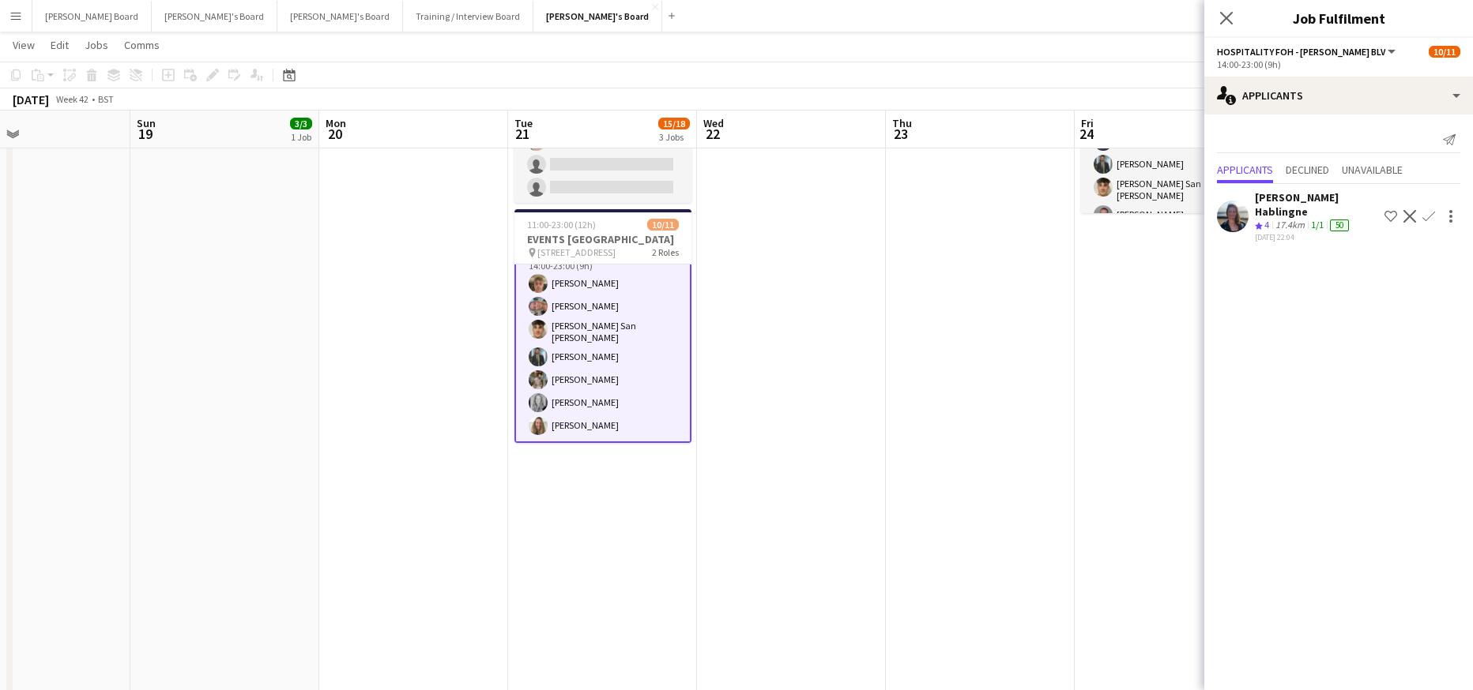
scroll to position [47, 0]
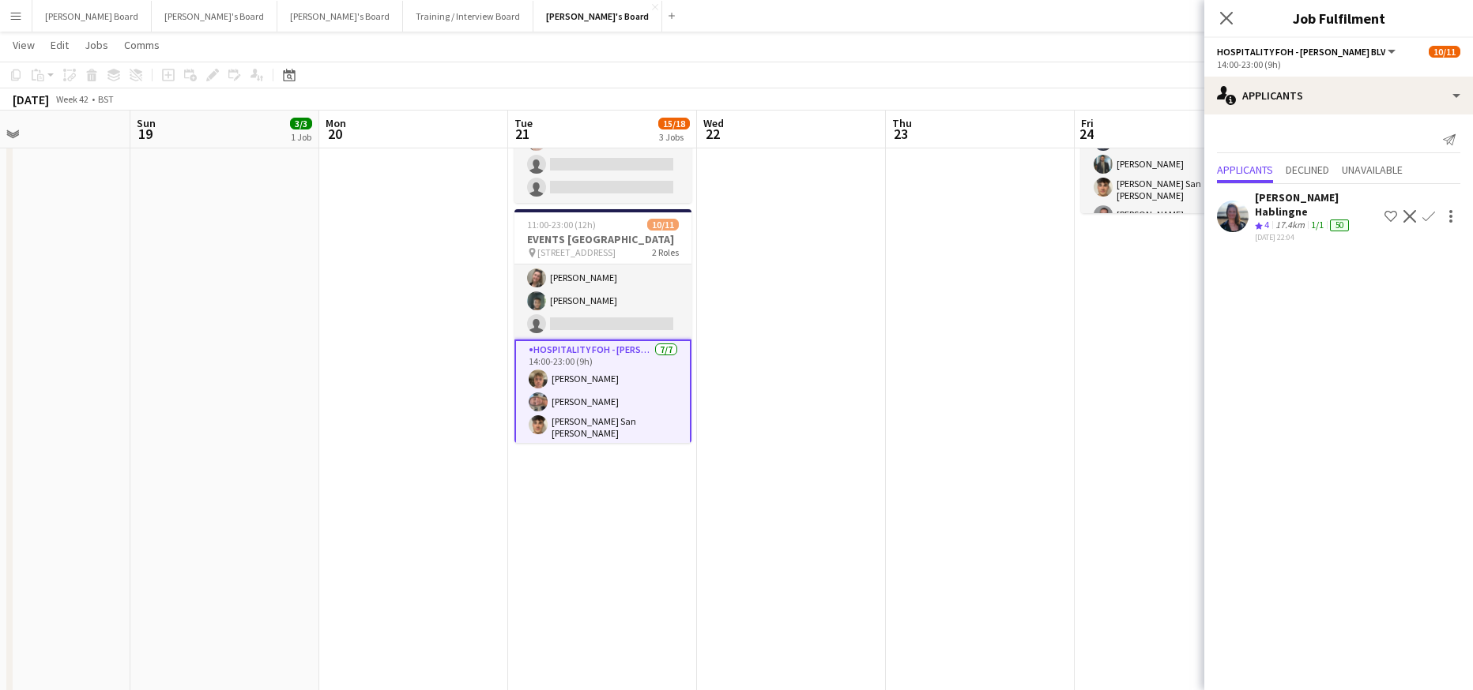
click at [1427, 210] on app-icon "Confirm" at bounding box center [1428, 216] width 13 height 13
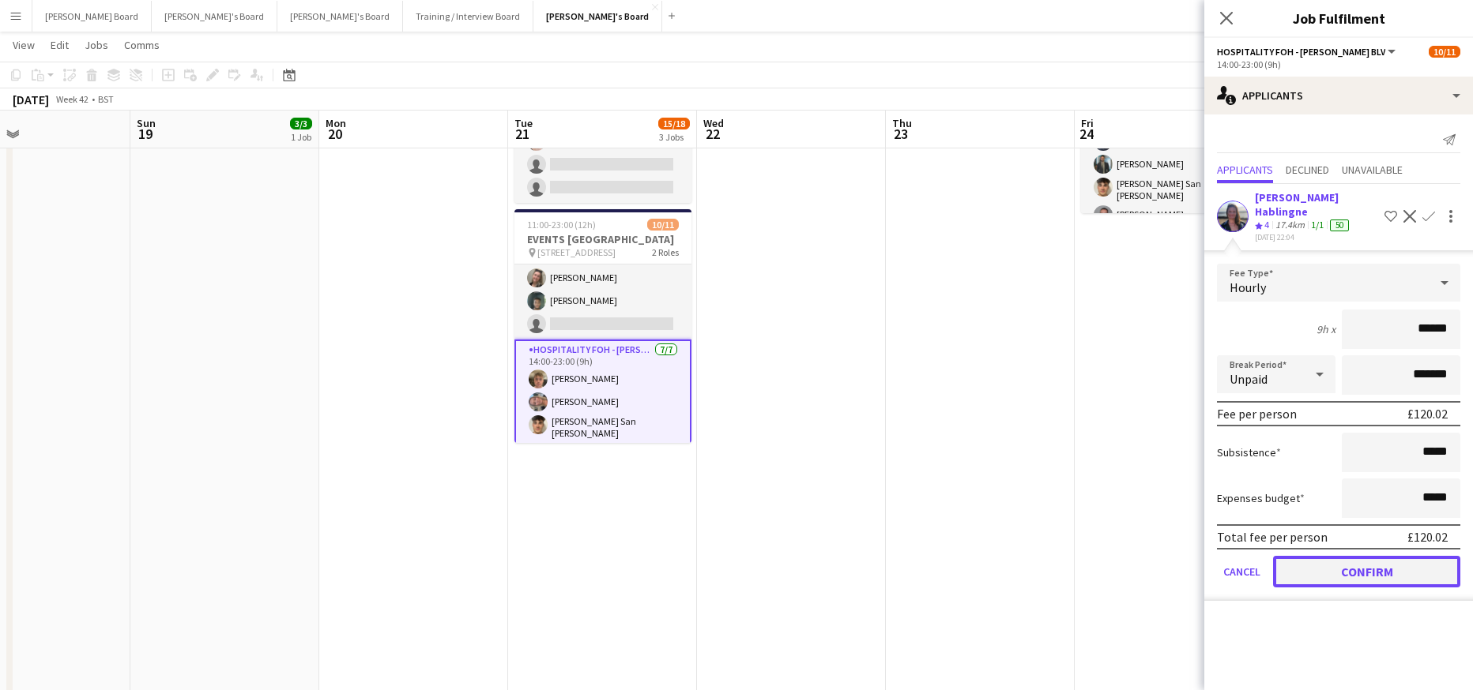
click at [1340, 567] on button "Confirm" at bounding box center [1366, 572] width 187 height 32
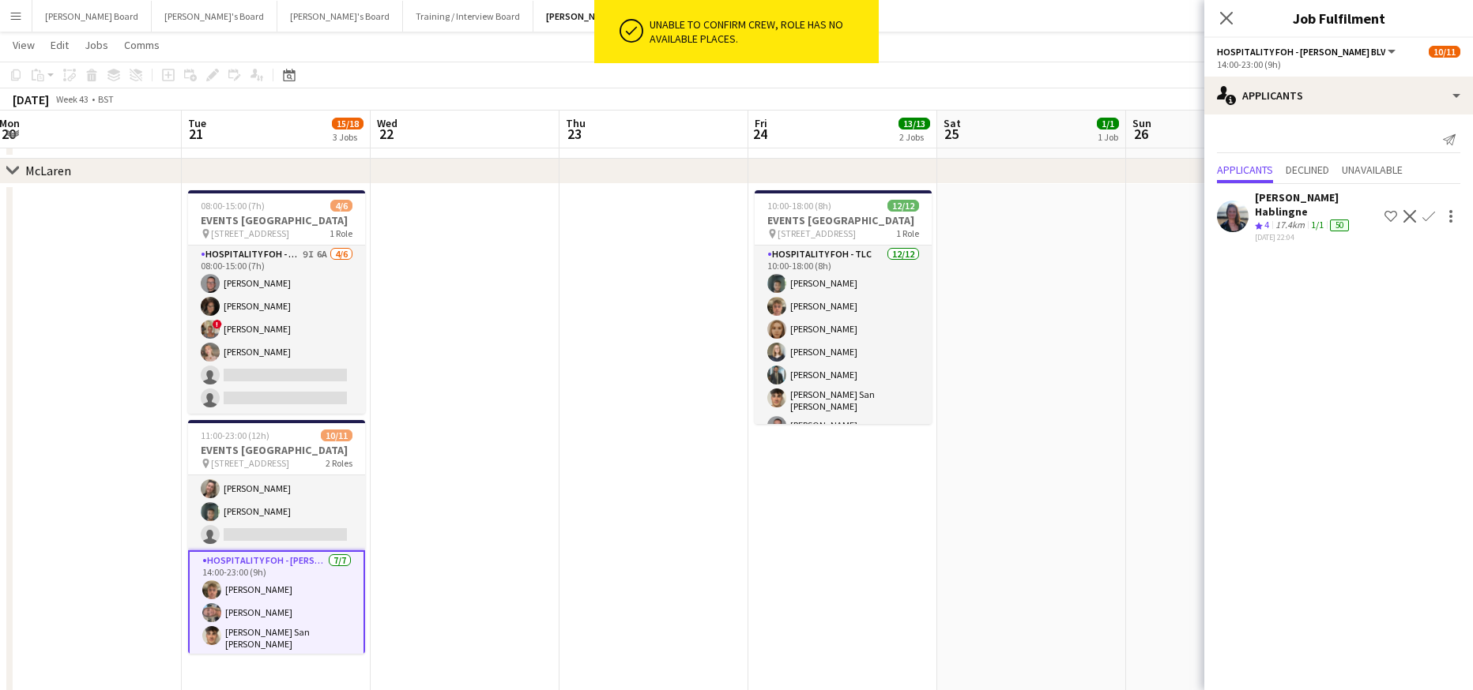
scroll to position [0, 496]
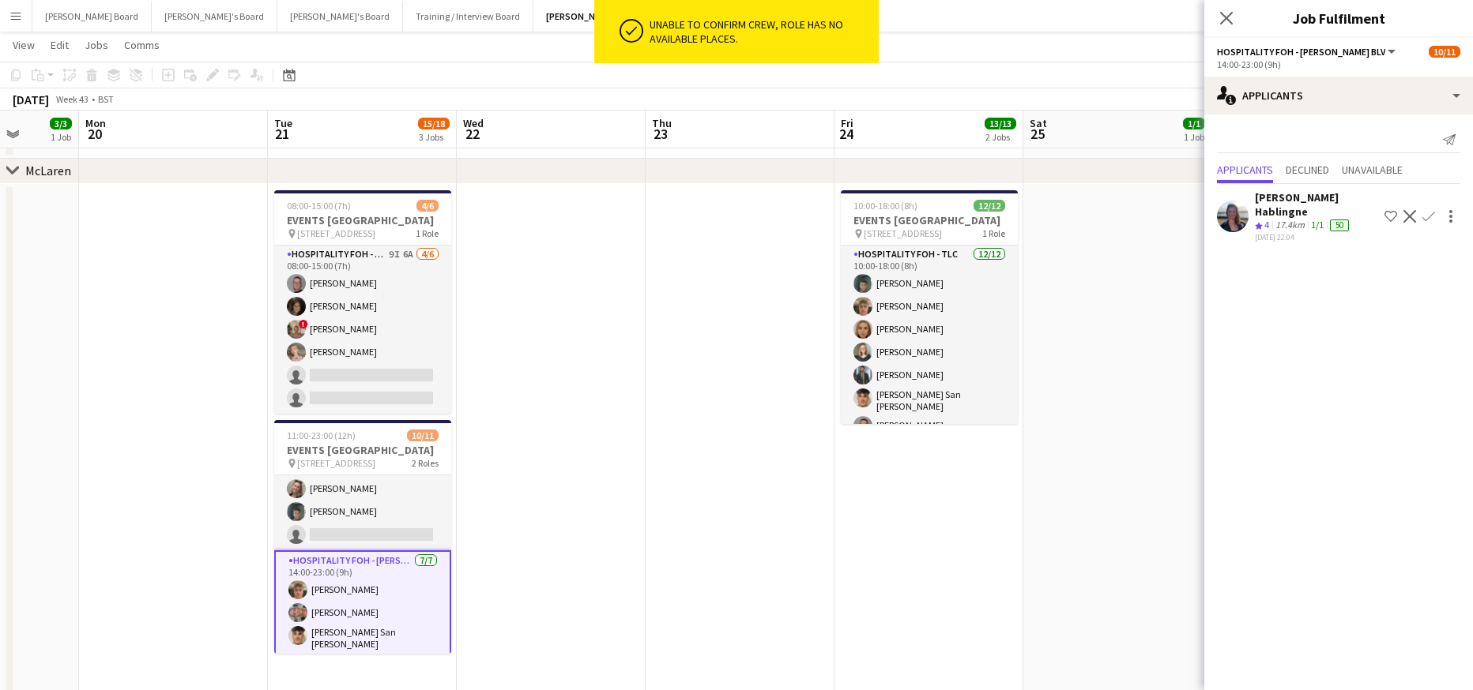
drag, startPoint x: 1074, startPoint y: 428, endPoint x: 640, endPoint y: 481, distance: 437.7
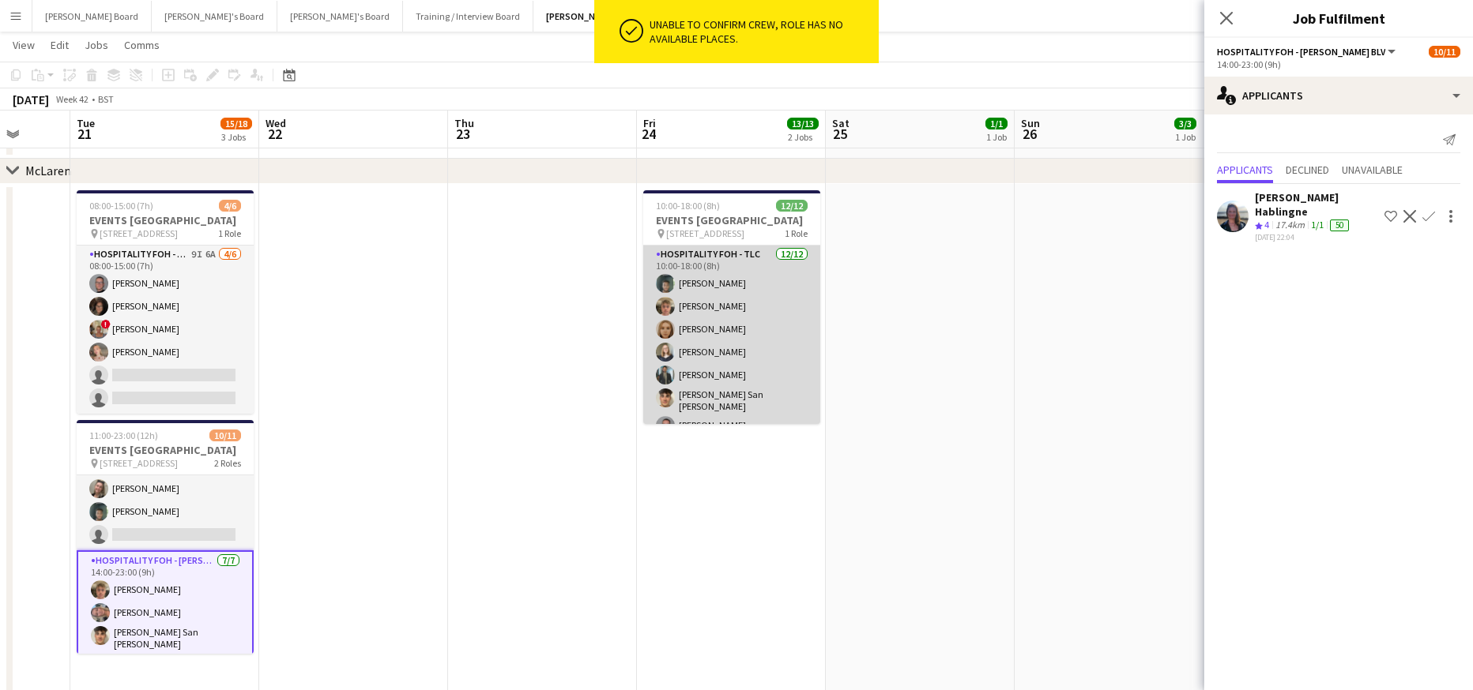
click at [701, 378] on app-card-role "Hospitality FOH - TLC [DATE] 10:00-18:00 (8h) [PERSON_NAME] [PERSON_NAME] [PERS…" at bounding box center [731, 401] width 177 height 310
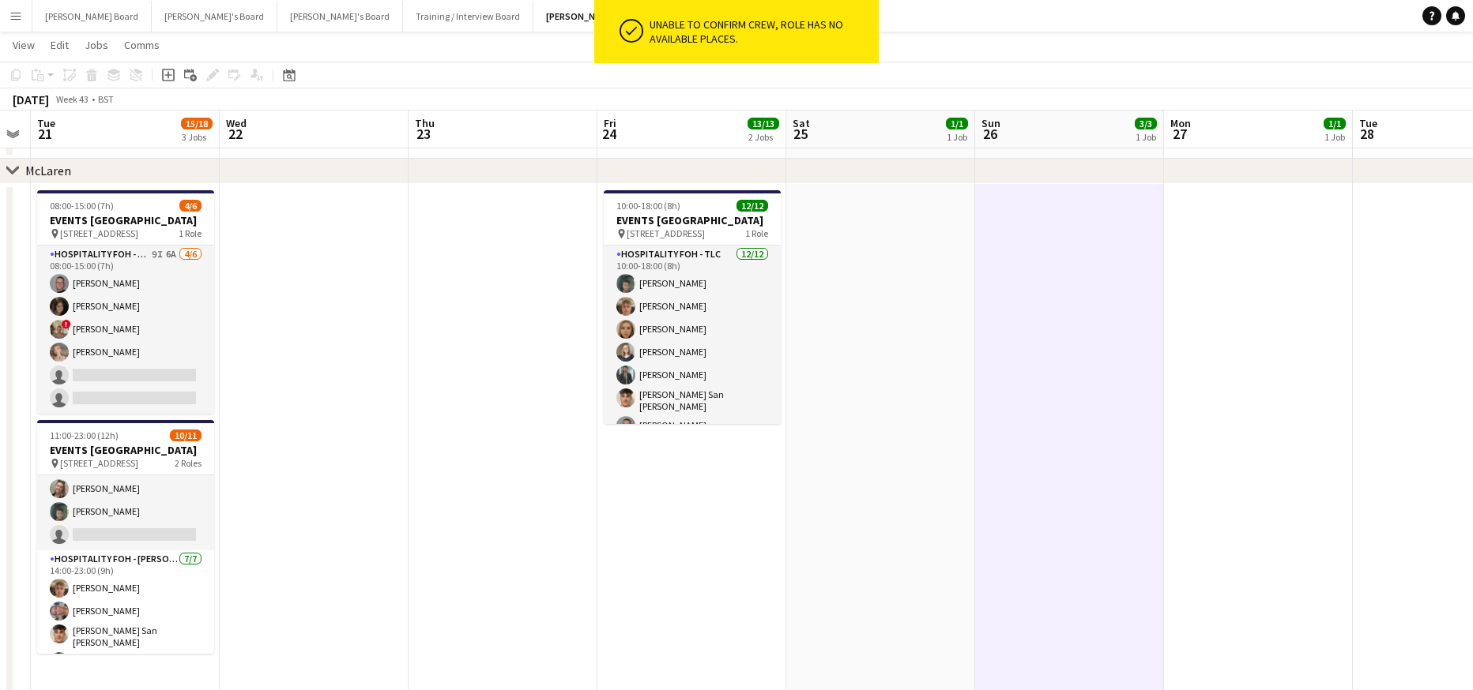
drag, startPoint x: 1033, startPoint y: 400, endPoint x: 656, endPoint y: 300, distance: 389.7
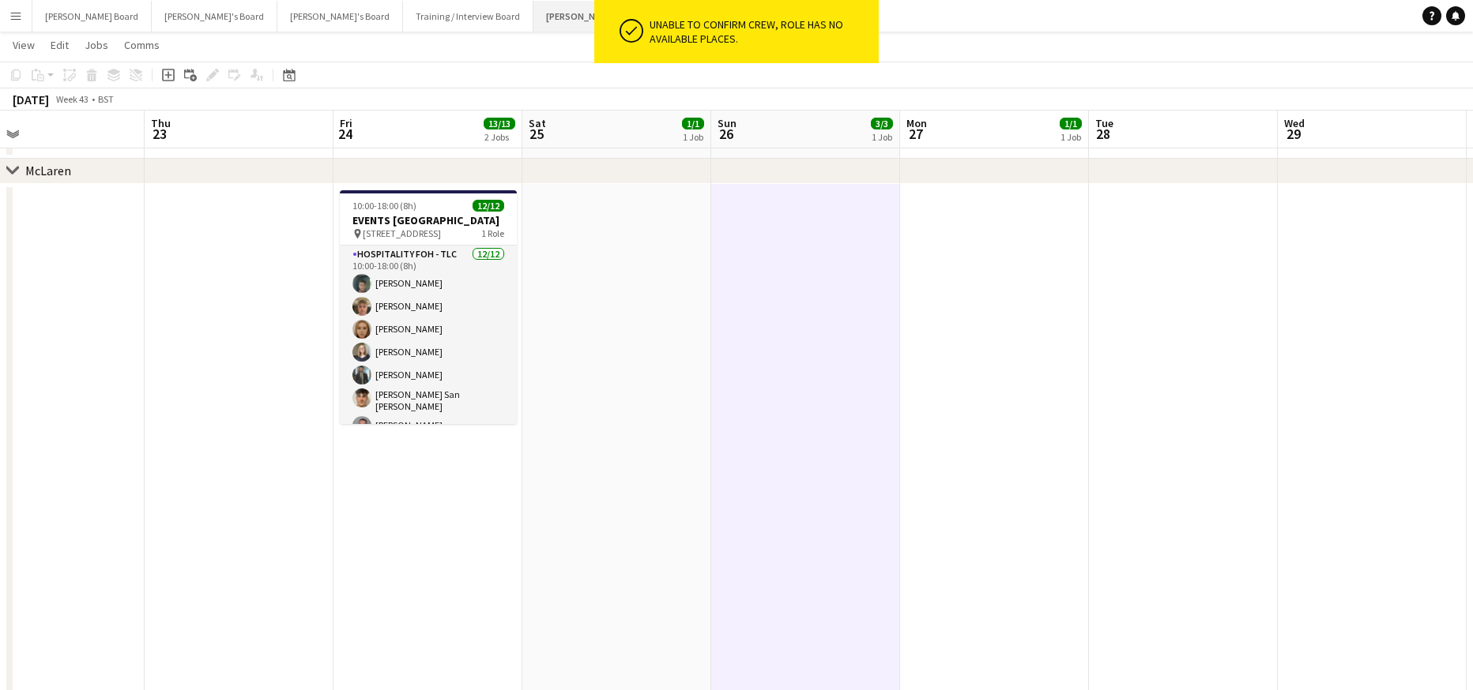
click at [533, 6] on button "[PERSON_NAME]'s Board Close" at bounding box center [597, 16] width 129 height 31
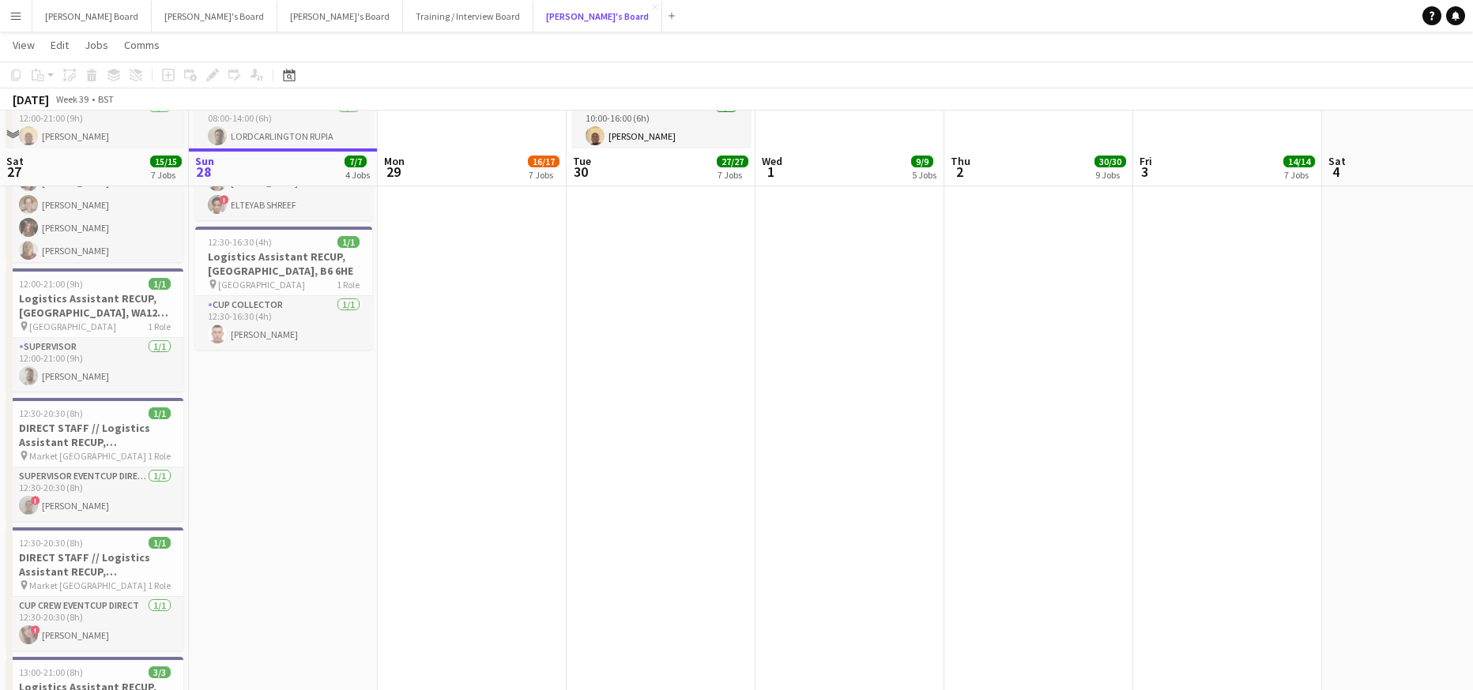
scroll to position [2212, 0]
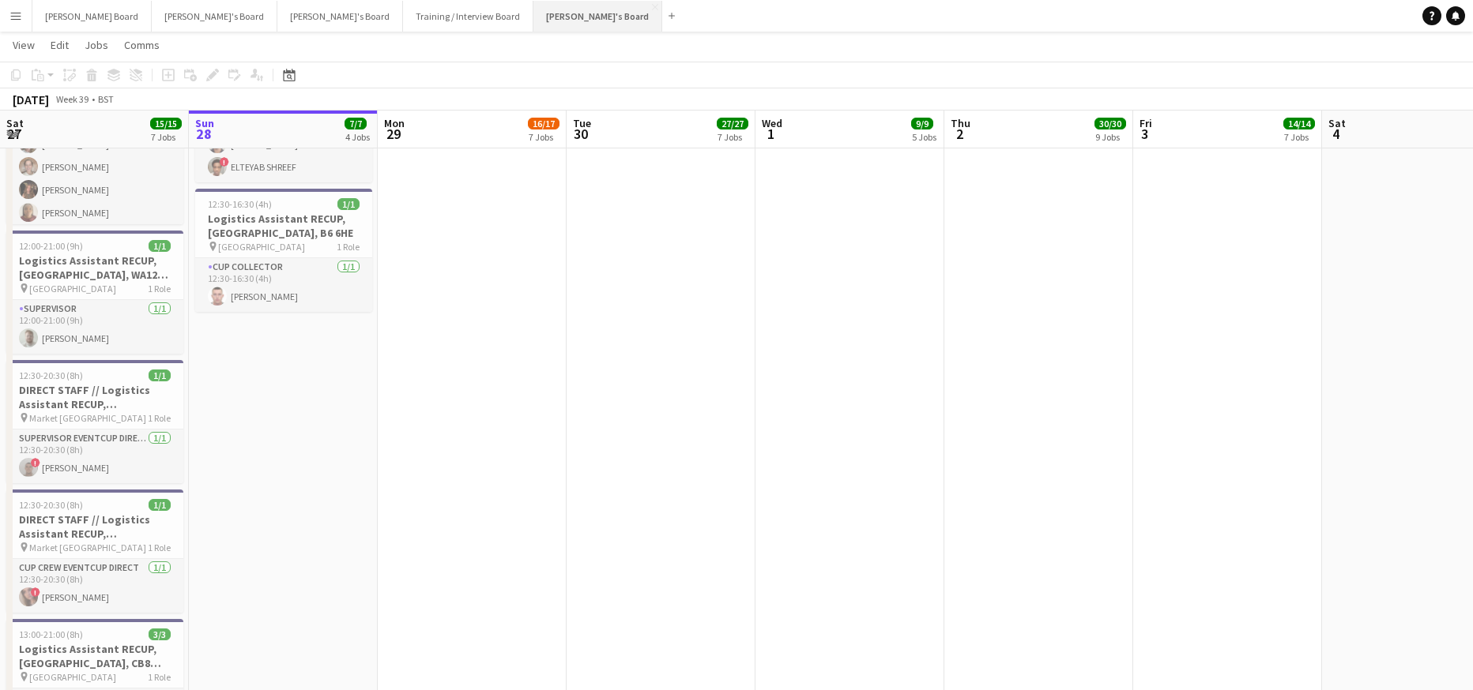
click at [533, 17] on button "[PERSON_NAME]'s Board Close" at bounding box center [597, 16] width 129 height 31
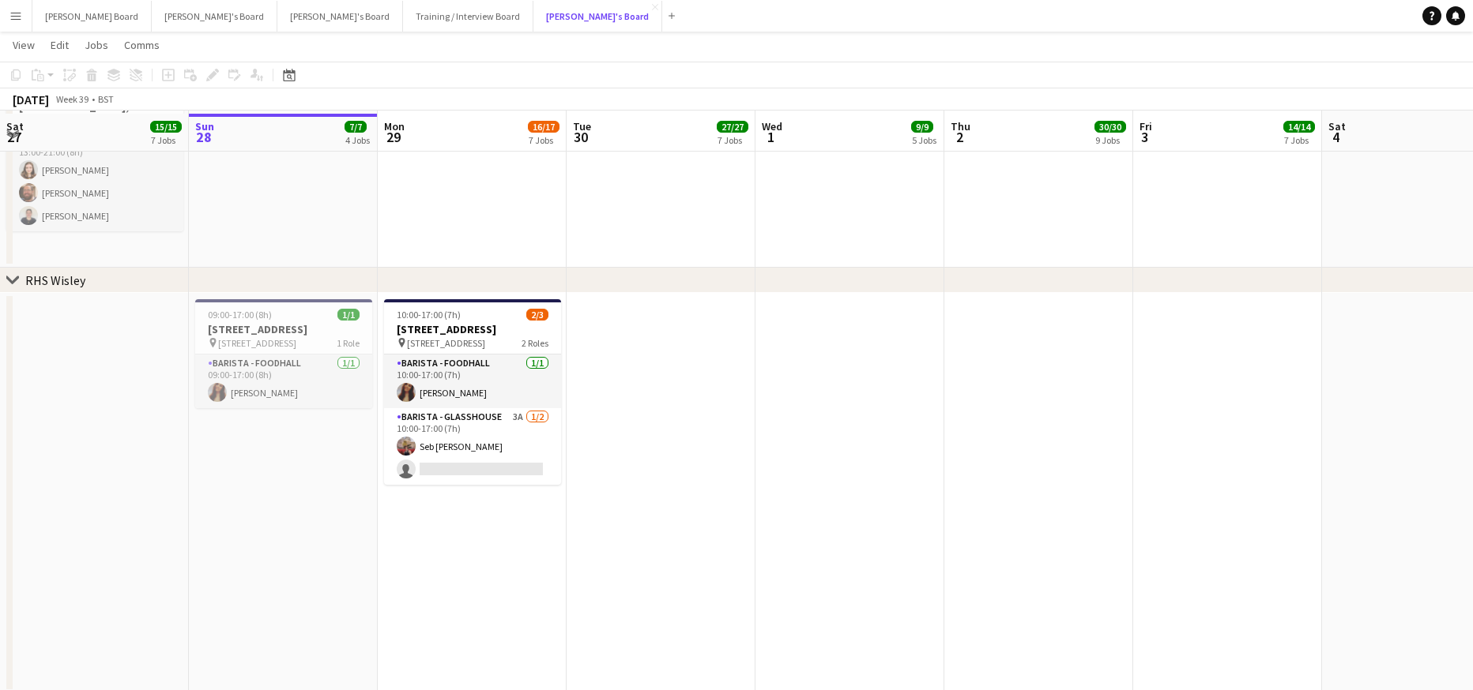
scroll to position [2772, 0]
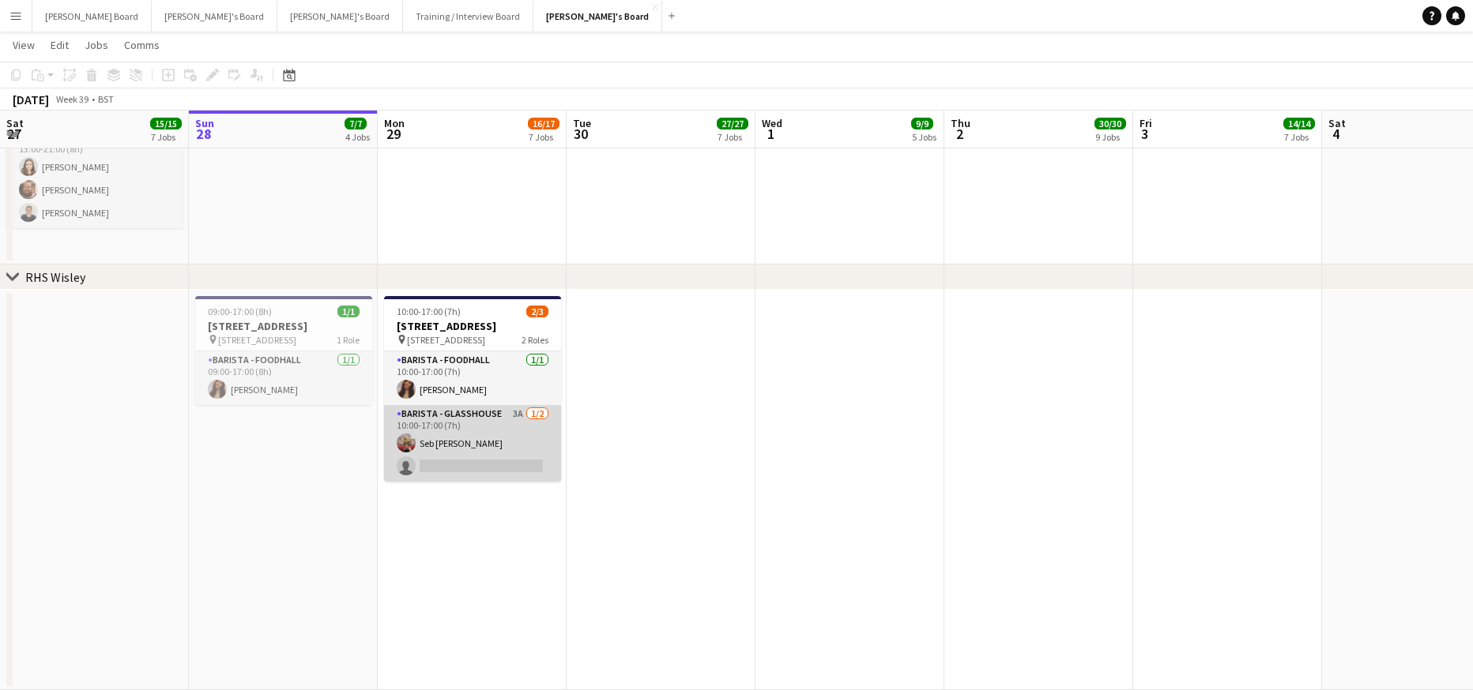
click at [502, 462] on app-card-role "Barista - Glasshouse 3A [DATE] 10:00-17:00 (7h) Seb [PERSON_NAME] single-neutra…" at bounding box center [472, 443] width 177 height 77
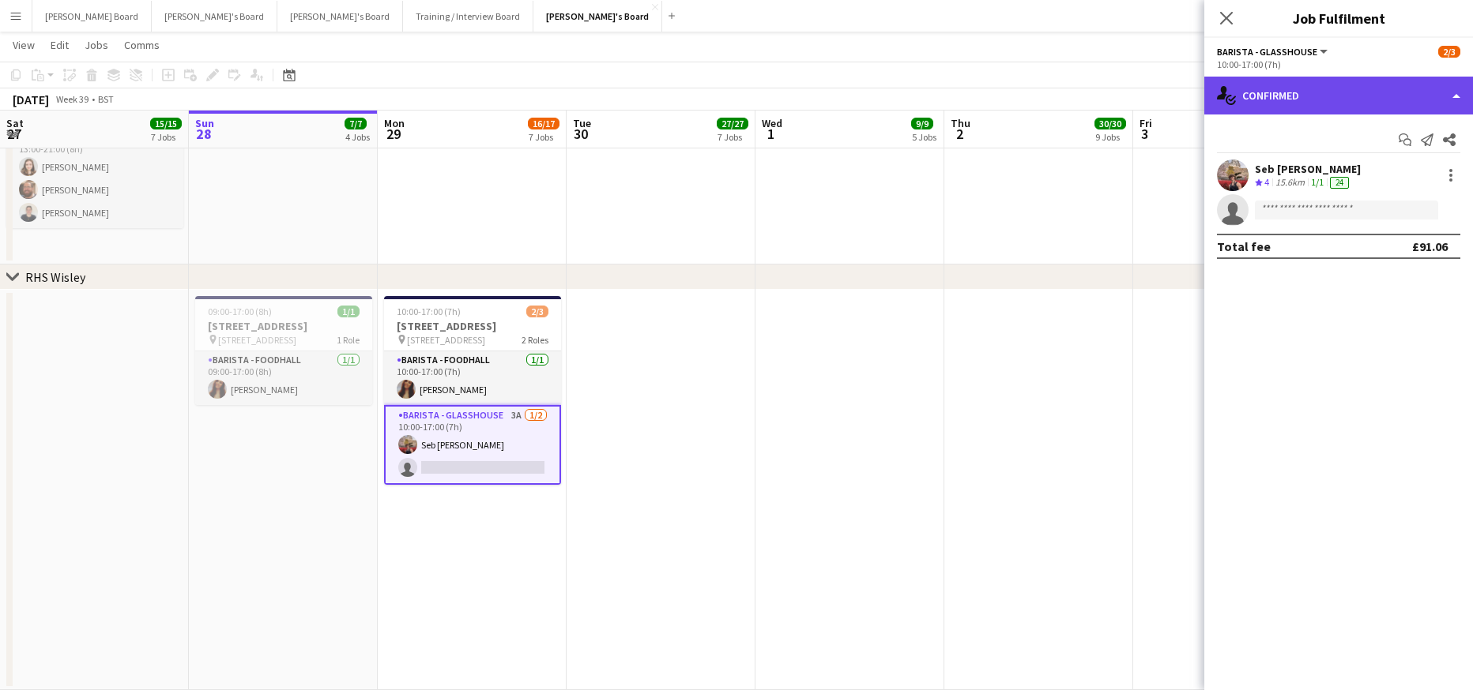
click at [1254, 81] on div "single-neutral-actions-check-2 Confirmed" at bounding box center [1338, 96] width 269 height 38
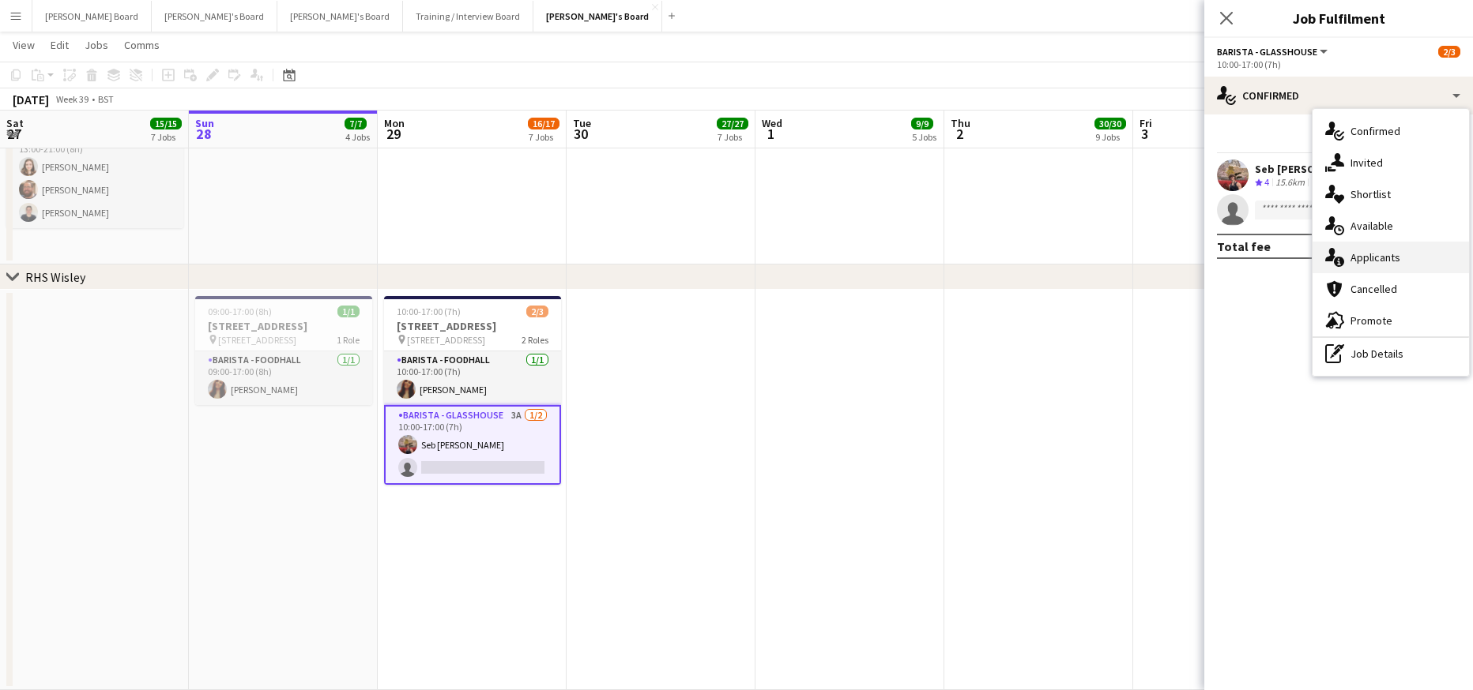
click at [1397, 251] on span "Applicants" at bounding box center [1375, 257] width 50 height 14
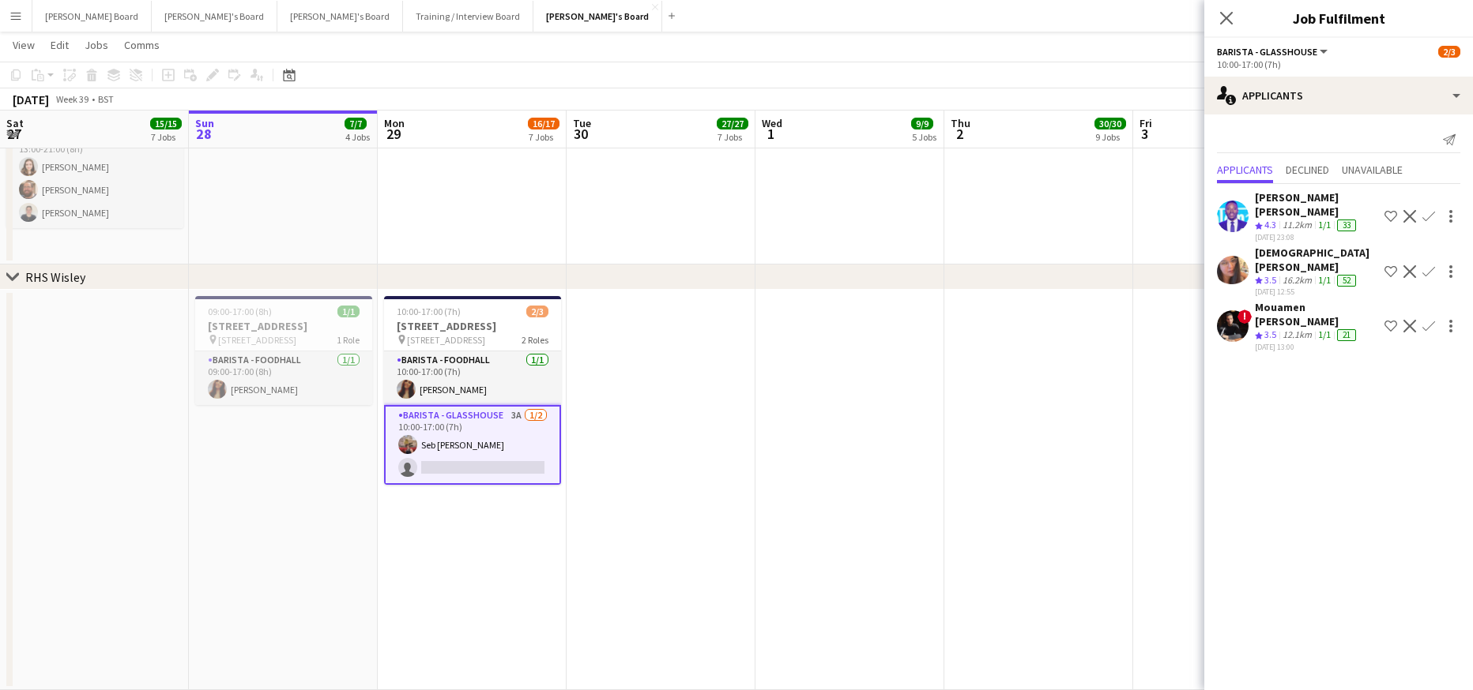
click at [1385, 419] on mat-expansion-panel "users2 Applicants Send notification Applicants Declined Unavailable [PERSON_NAM…" at bounding box center [1338, 403] width 269 height 576
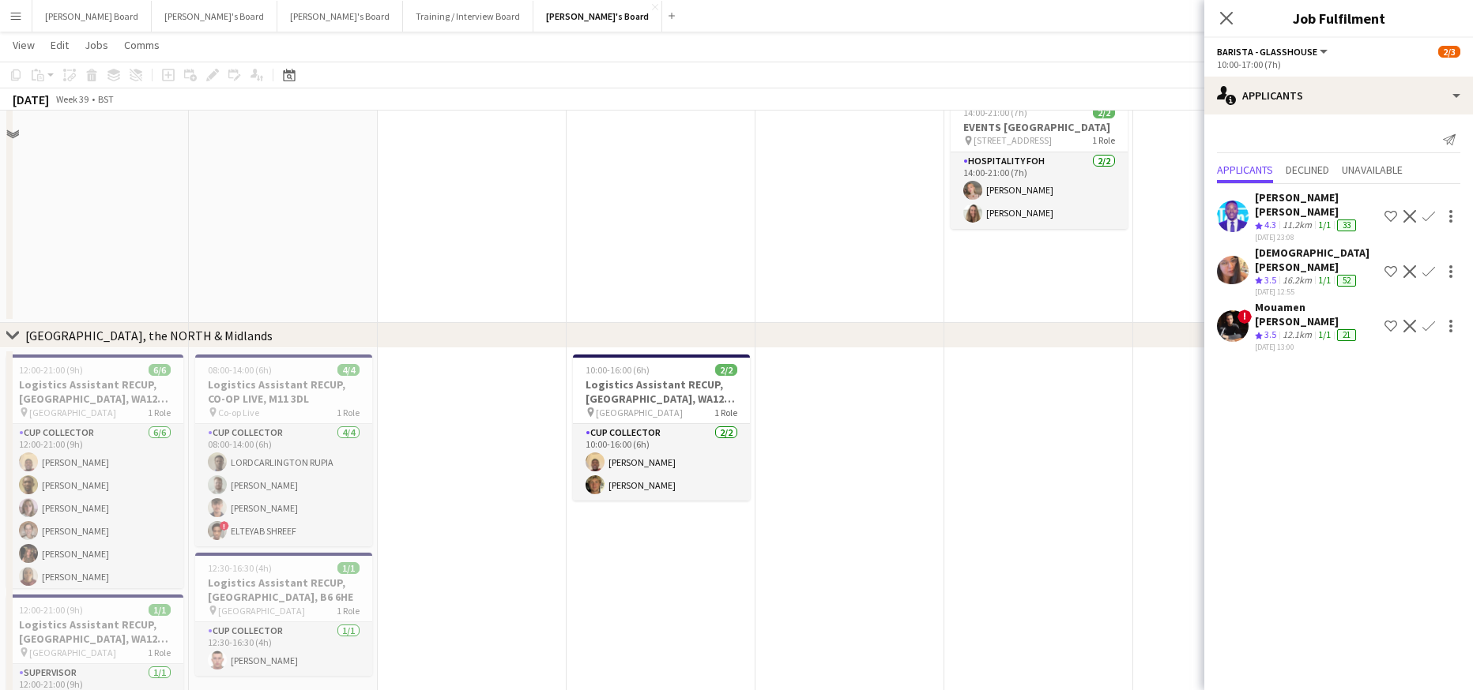
scroll to position [1929, 0]
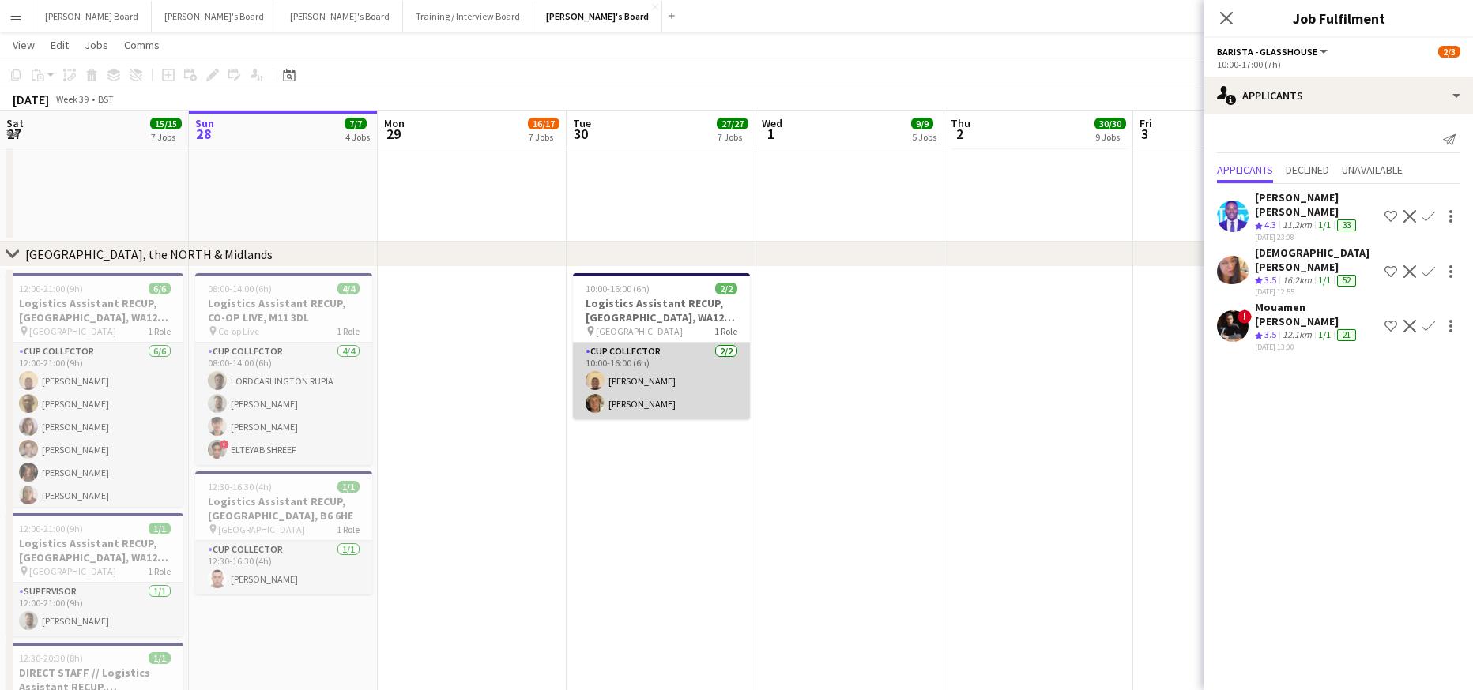
click at [615, 395] on app-card-role "CUP COLLECTOR [DATE] 10:00-16:00 (6h) [PERSON_NAME] [PERSON_NAME]" at bounding box center [661, 381] width 177 height 77
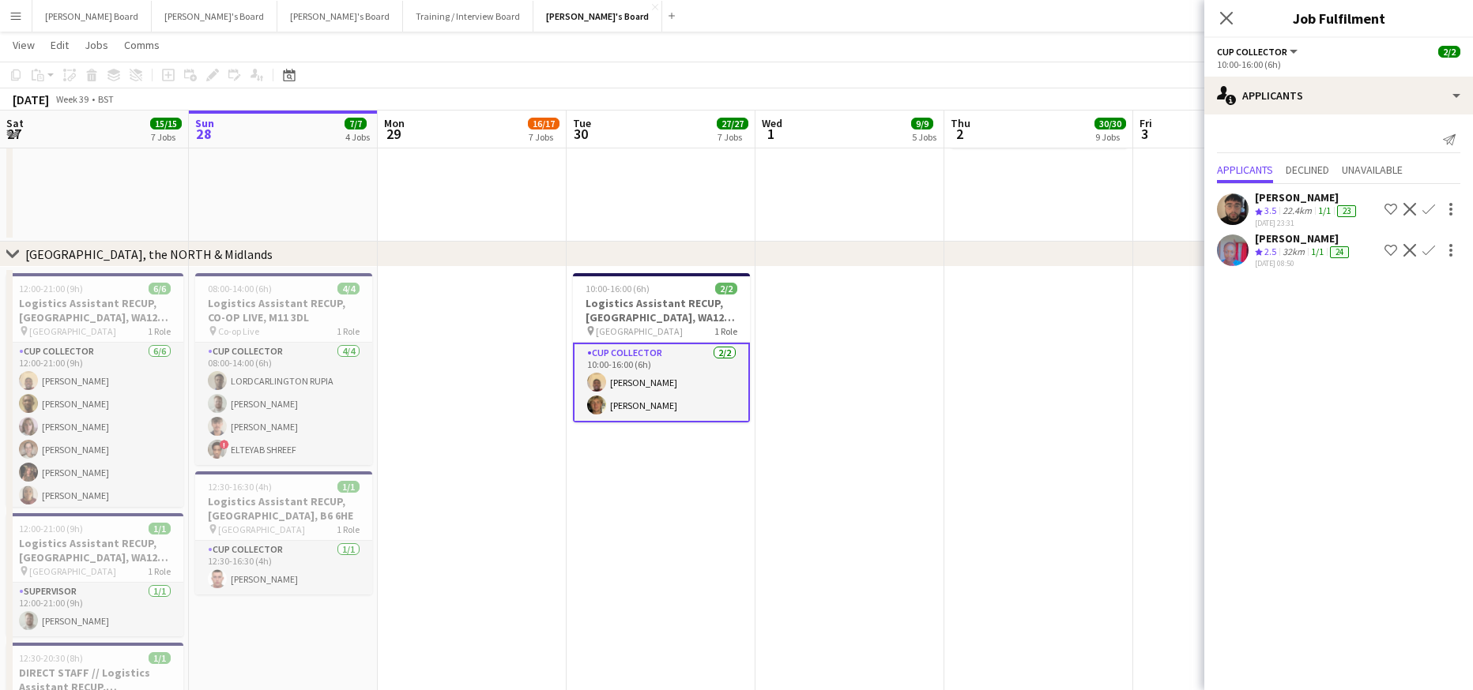
click at [636, 401] on app-card-role "CUP COLLECTOR [DATE] 10:00-16:00 (6h) [PERSON_NAME] [PERSON_NAME]" at bounding box center [661, 383] width 177 height 80
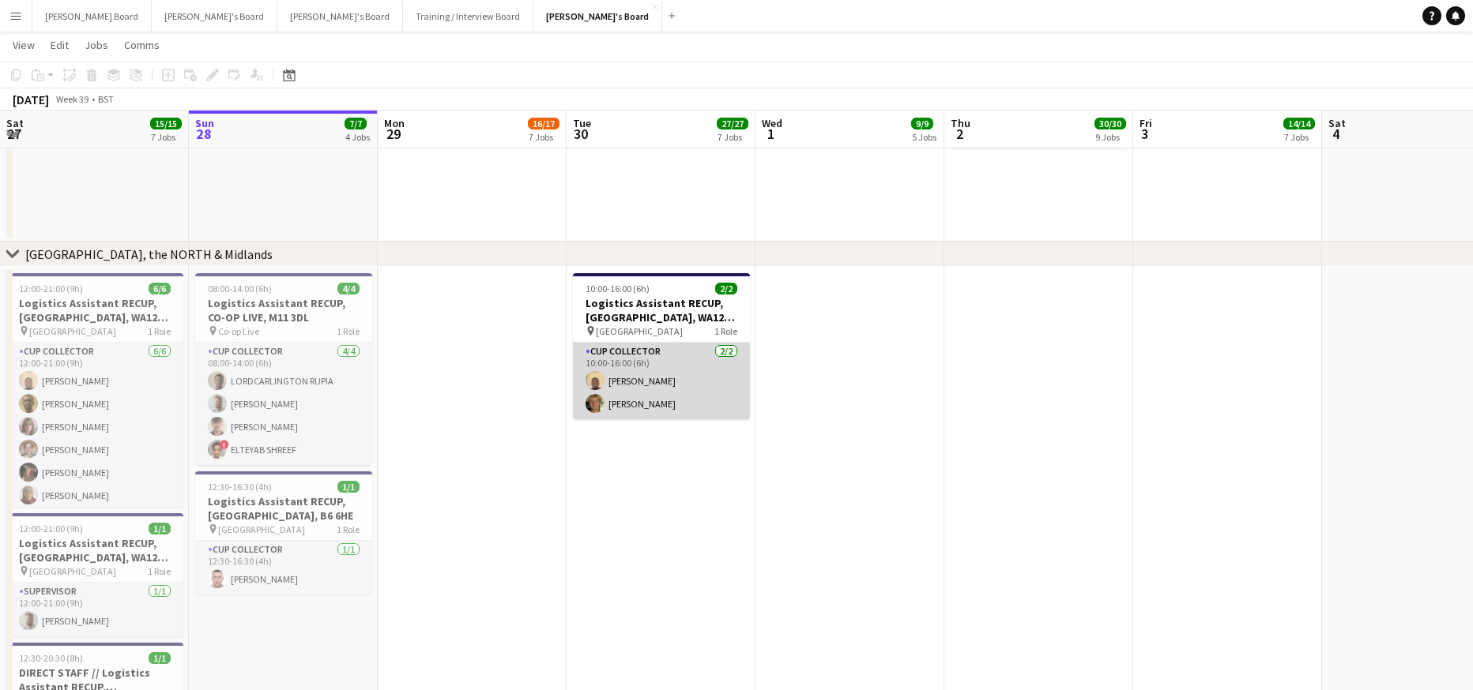
click at [658, 367] on app-card-role "CUP COLLECTOR [DATE] 10:00-16:00 (6h) [PERSON_NAME] [PERSON_NAME]" at bounding box center [661, 381] width 177 height 77
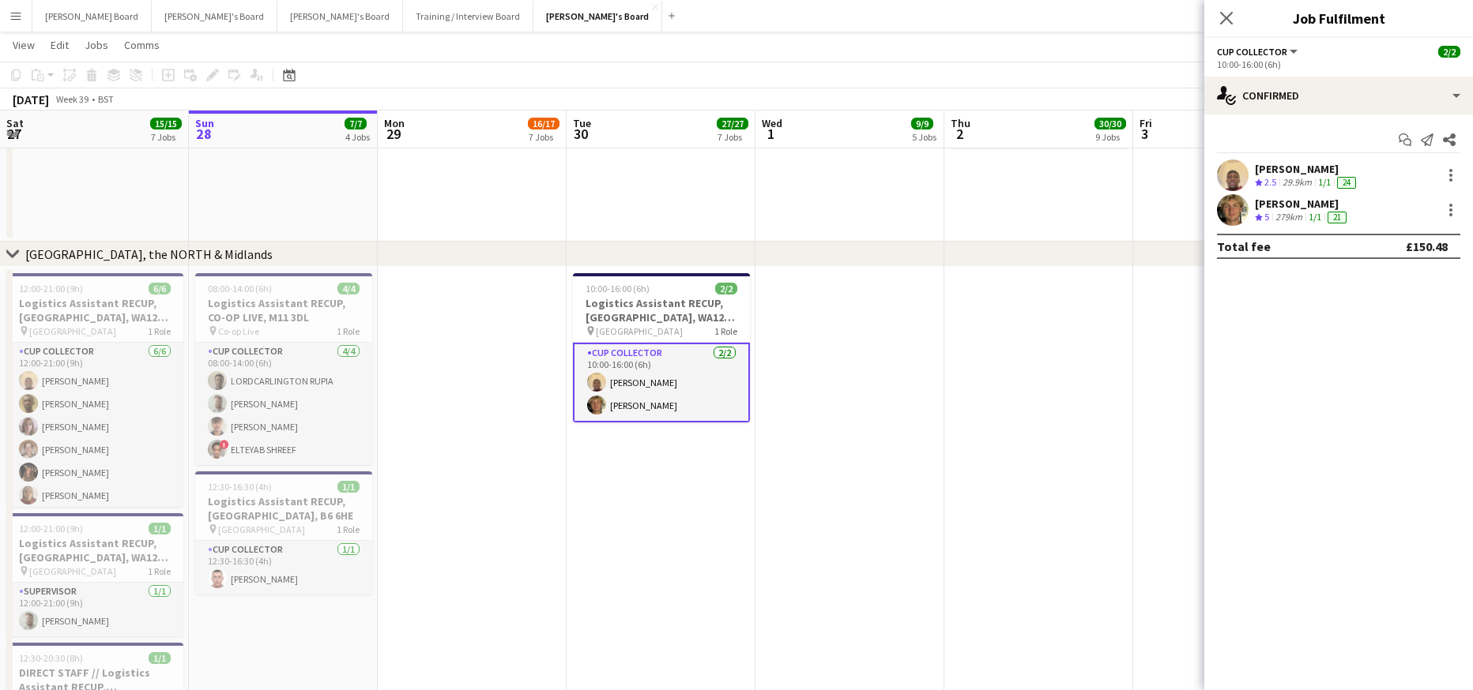
click at [1318, 205] on div "[PERSON_NAME]" at bounding box center [1301, 204] width 95 height 14
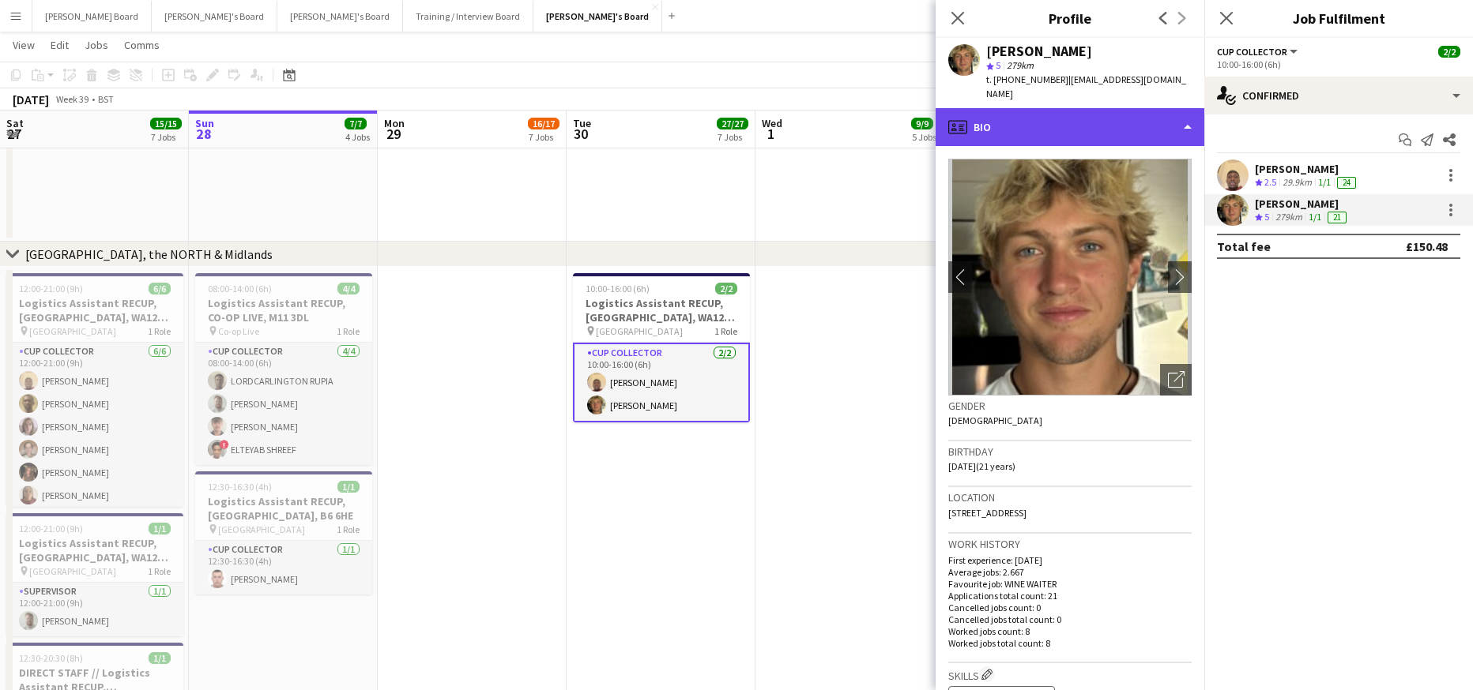
click at [1089, 126] on div "profile Bio" at bounding box center [1069, 127] width 269 height 38
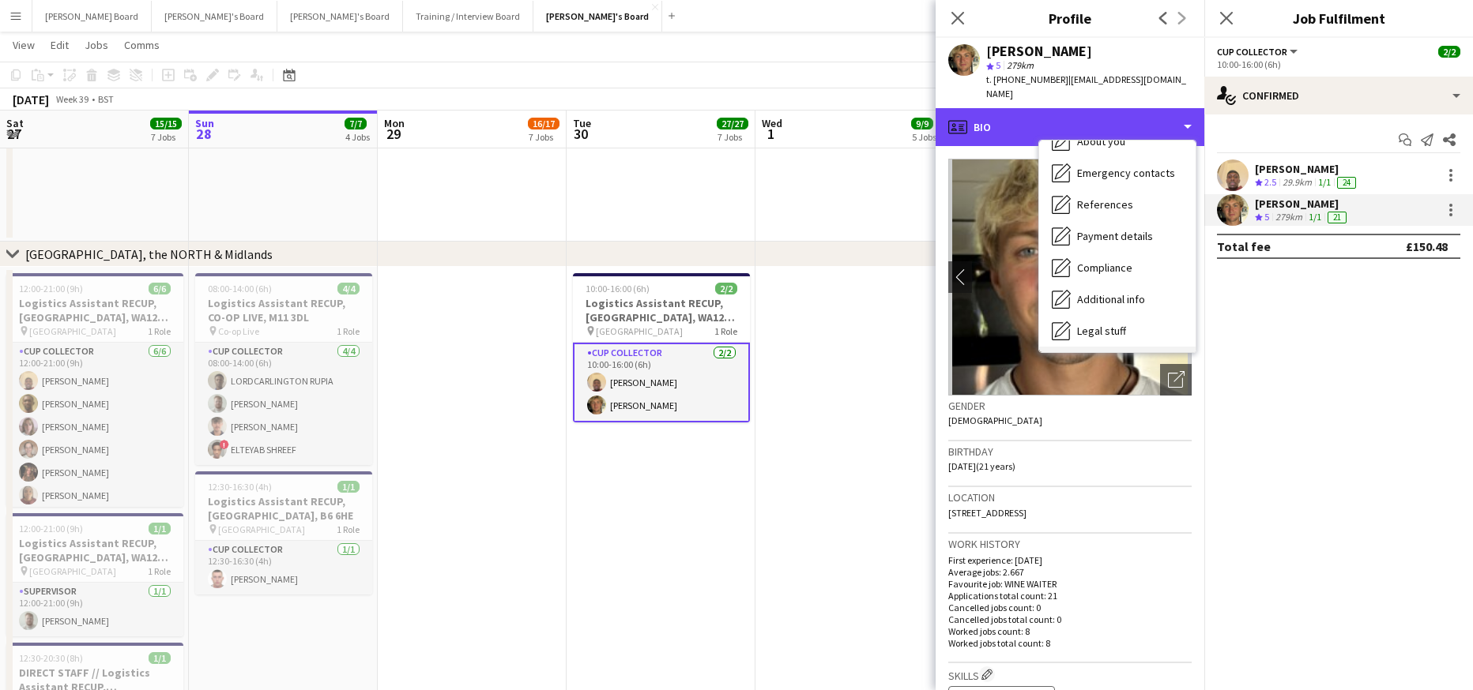
scroll to position [243, 0]
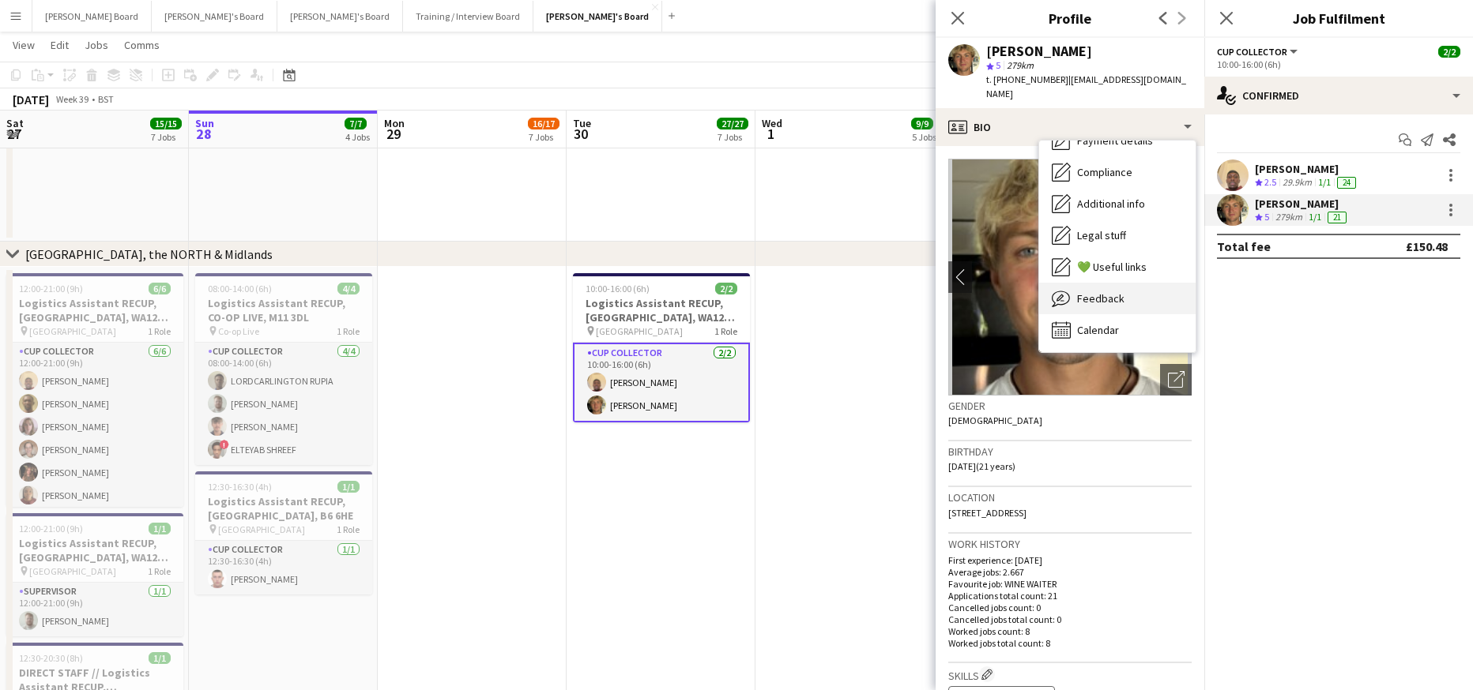
click at [1132, 284] on div "Feedback Feedback" at bounding box center [1117, 299] width 156 height 32
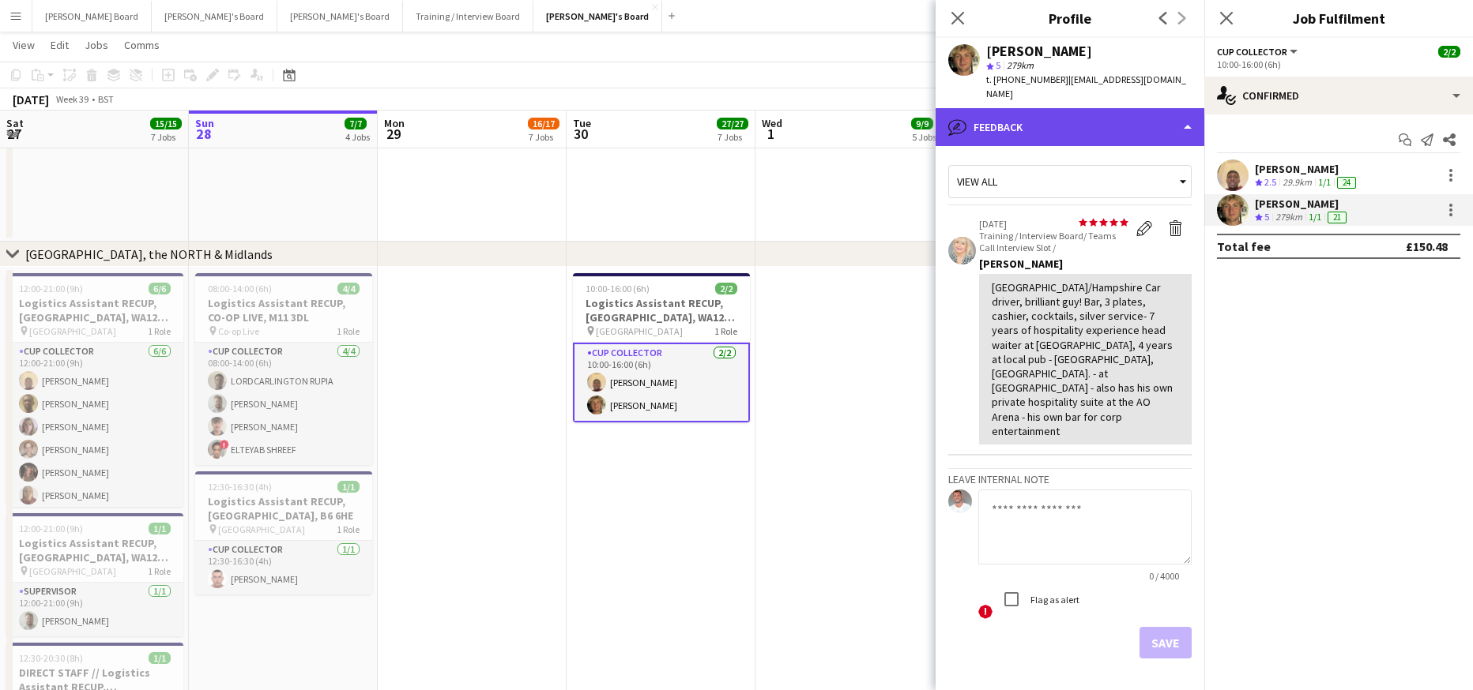
click at [1015, 108] on div "bubble-pencil Feedback" at bounding box center [1069, 127] width 269 height 38
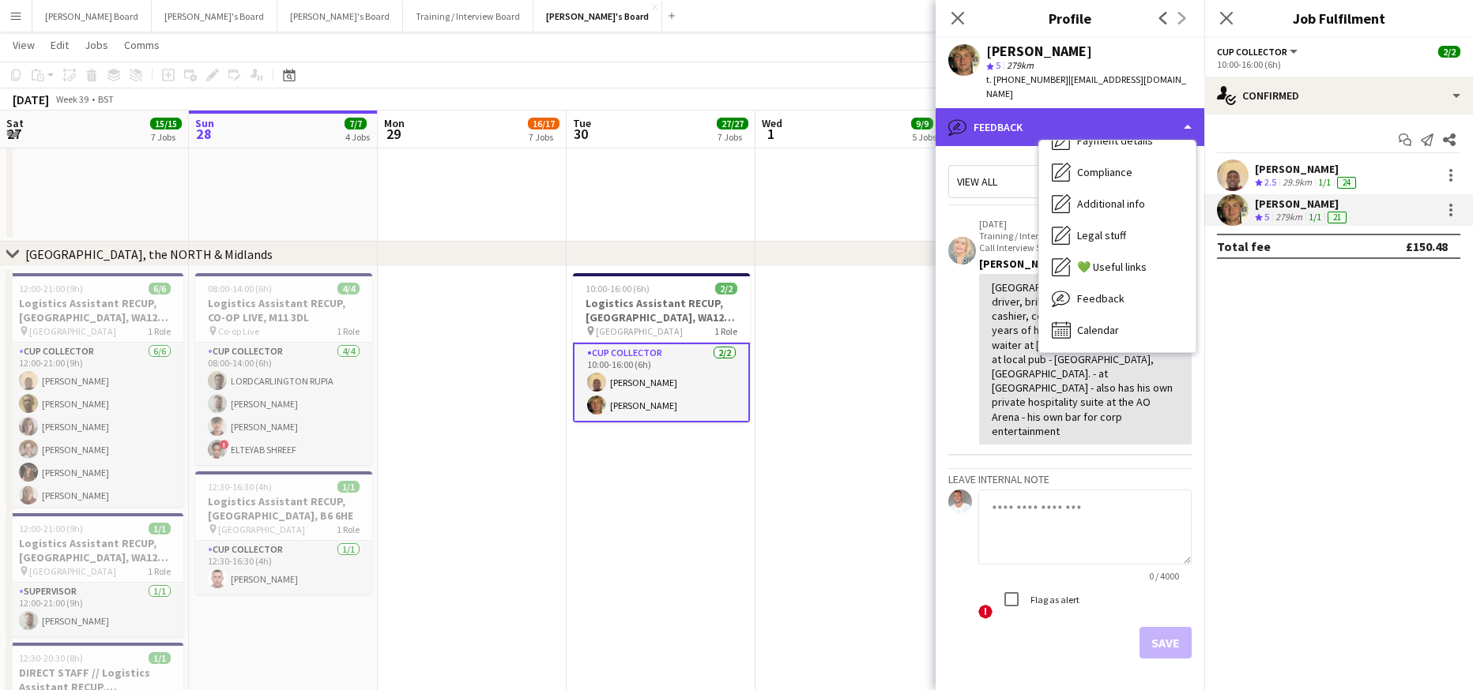
click at [1055, 108] on div "bubble-pencil Feedback" at bounding box center [1069, 127] width 269 height 38
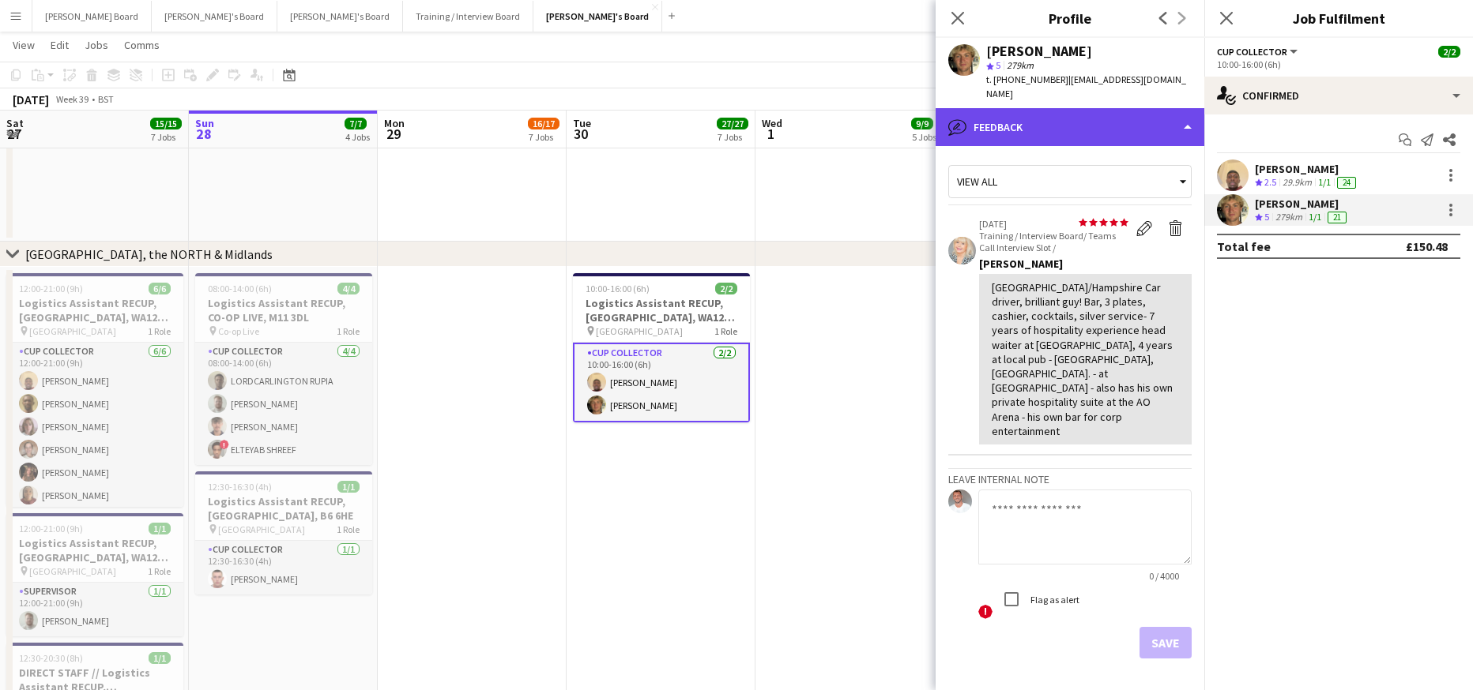
click at [1072, 108] on div "bubble-pencil Feedback" at bounding box center [1069, 127] width 269 height 38
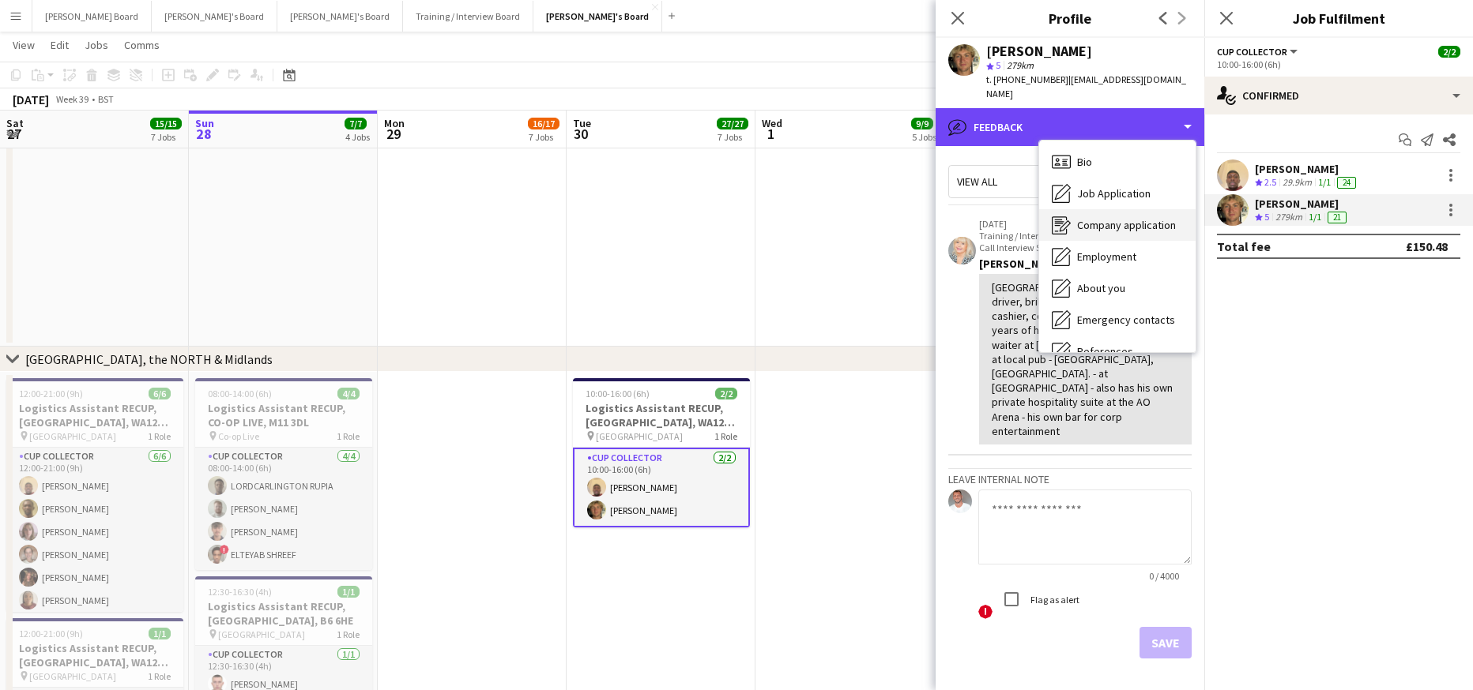
scroll to position [0, 0]
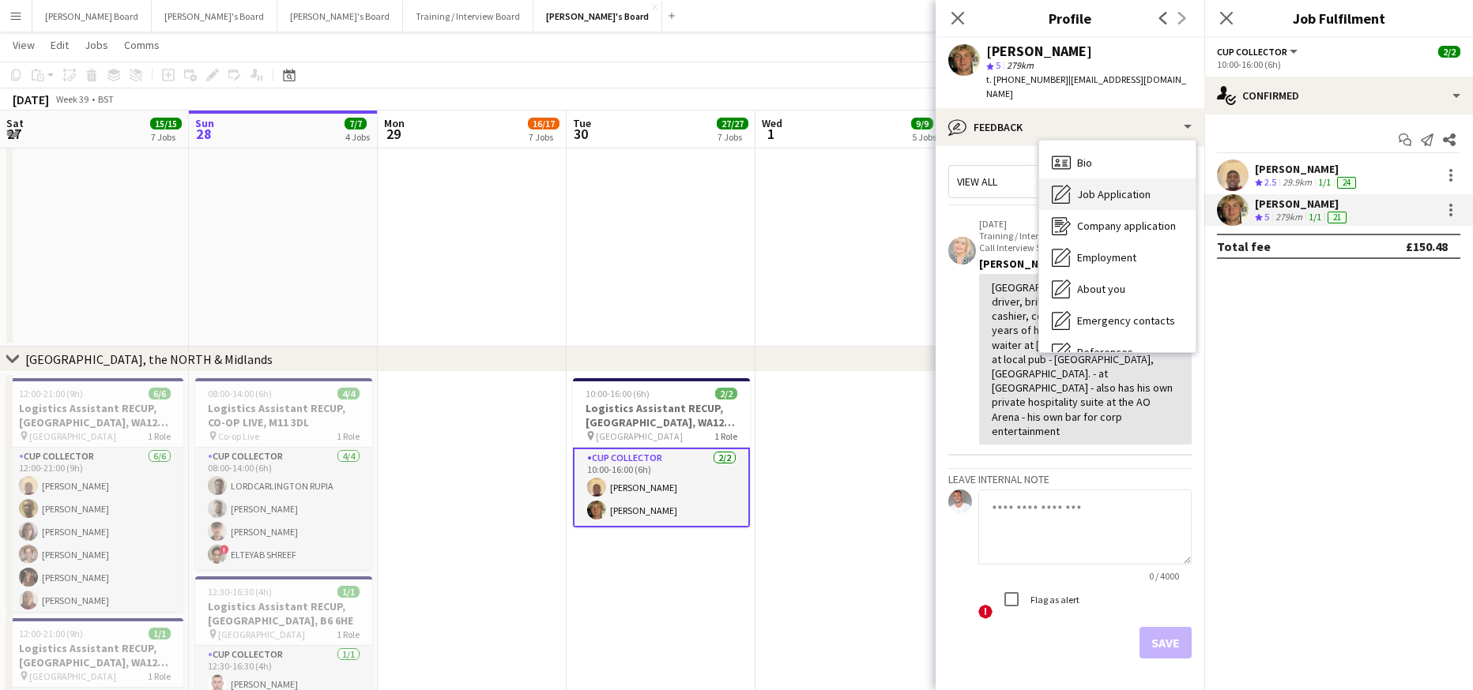
click at [1134, 187] on span "Job Application" at bounding box center [1113, 194] width 73 height 14
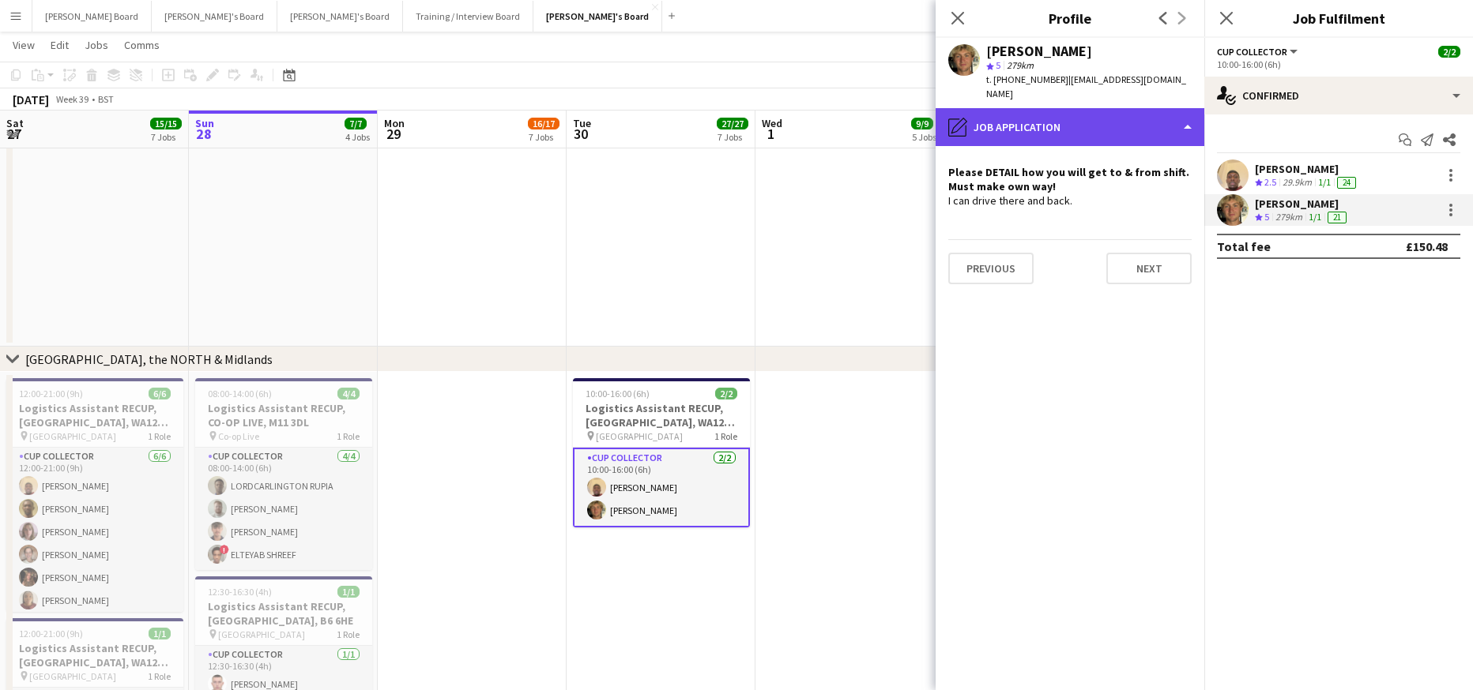
click at [1100, 122] on div "pencil4 Job Application" at bounding box center [1069, 127] width 269 height 38
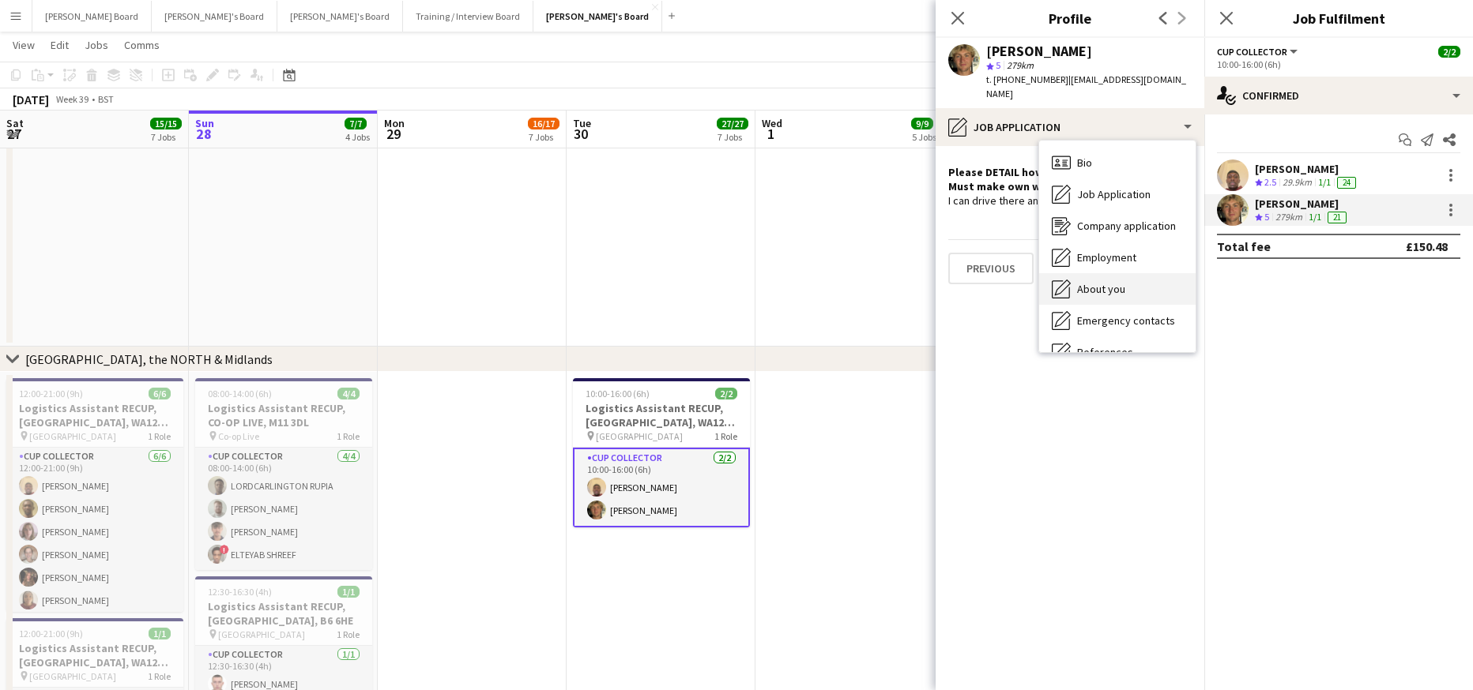
click at [1138, 278] on div "About you About you" at bounding box center [1117, 289] width 156 height 32
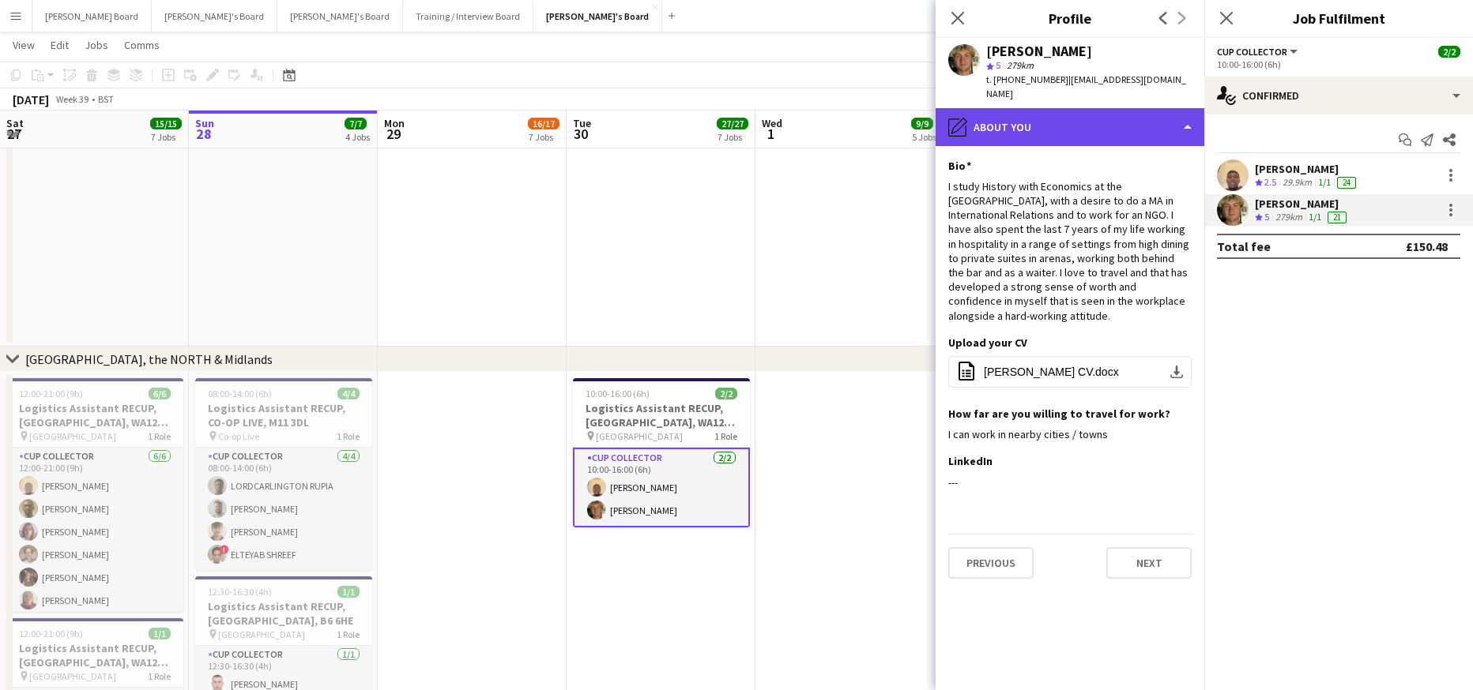
click at [1030, 108] on div "pencil4 About you" at bounding box center [1069, 127] width 269 height 38
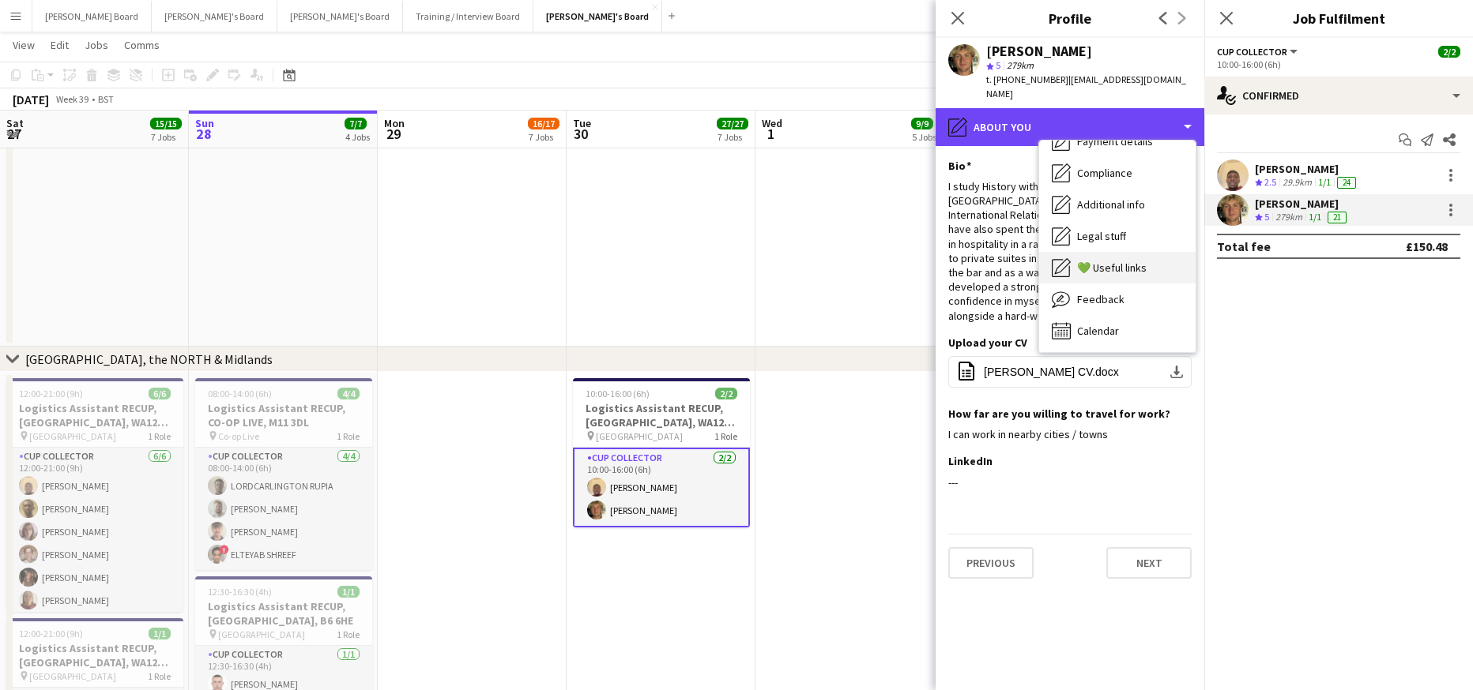
scroll to position [243, 0]
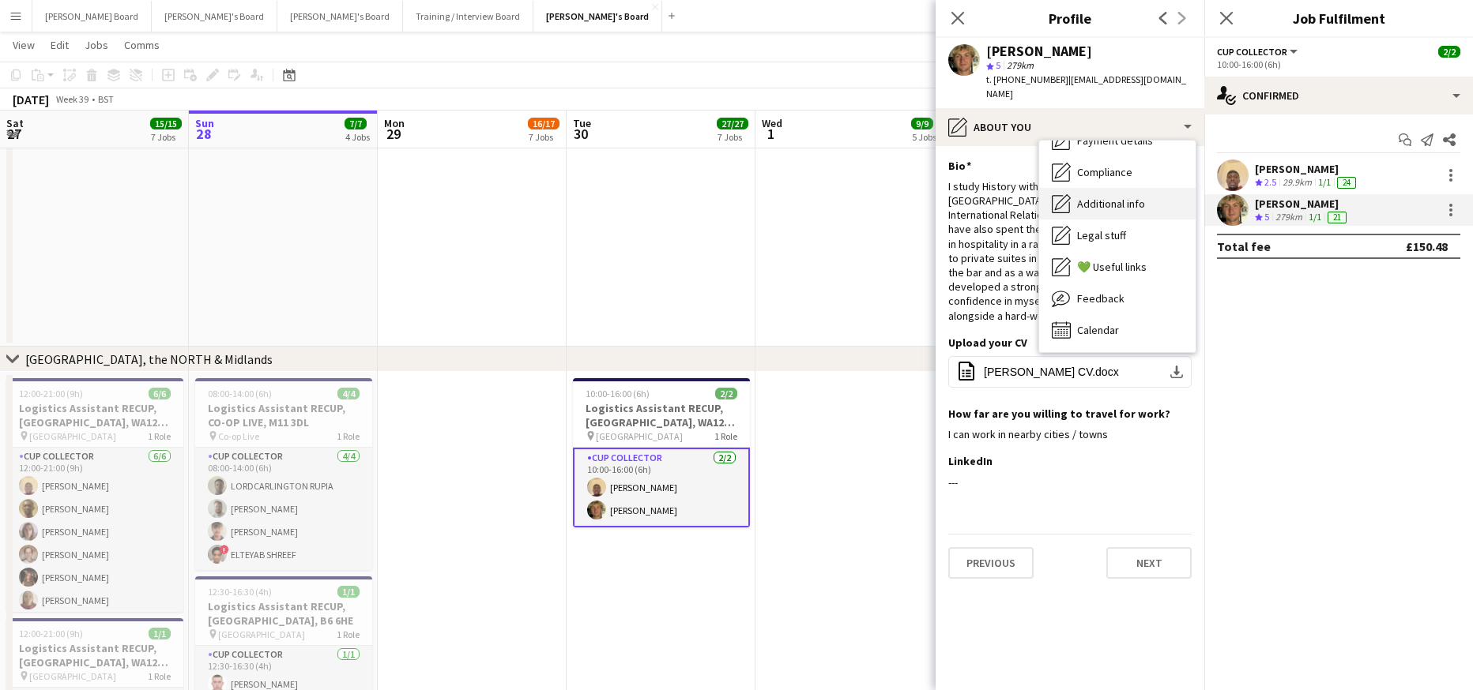
click at [1145, 197] on span "Additional info" at bounding box center [1111, 204] width 68 height 14
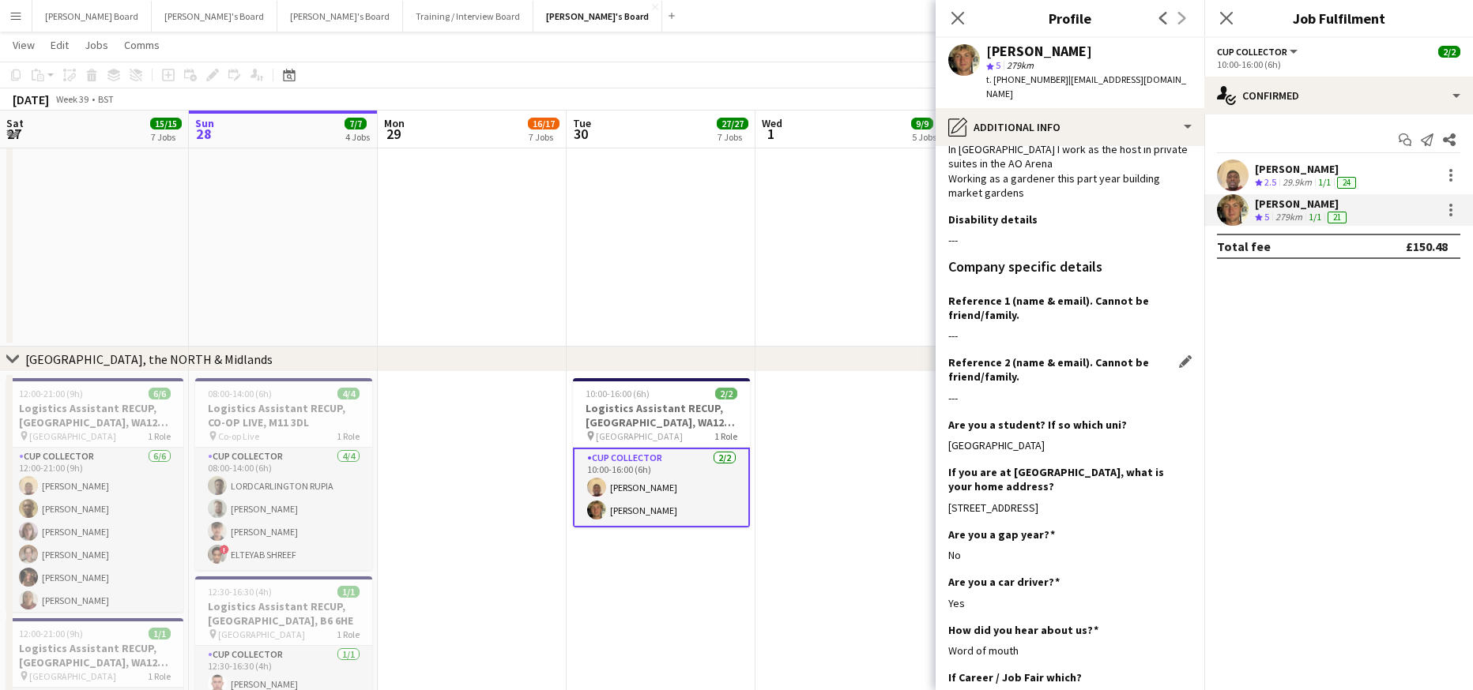
scroll to position [211, 0]
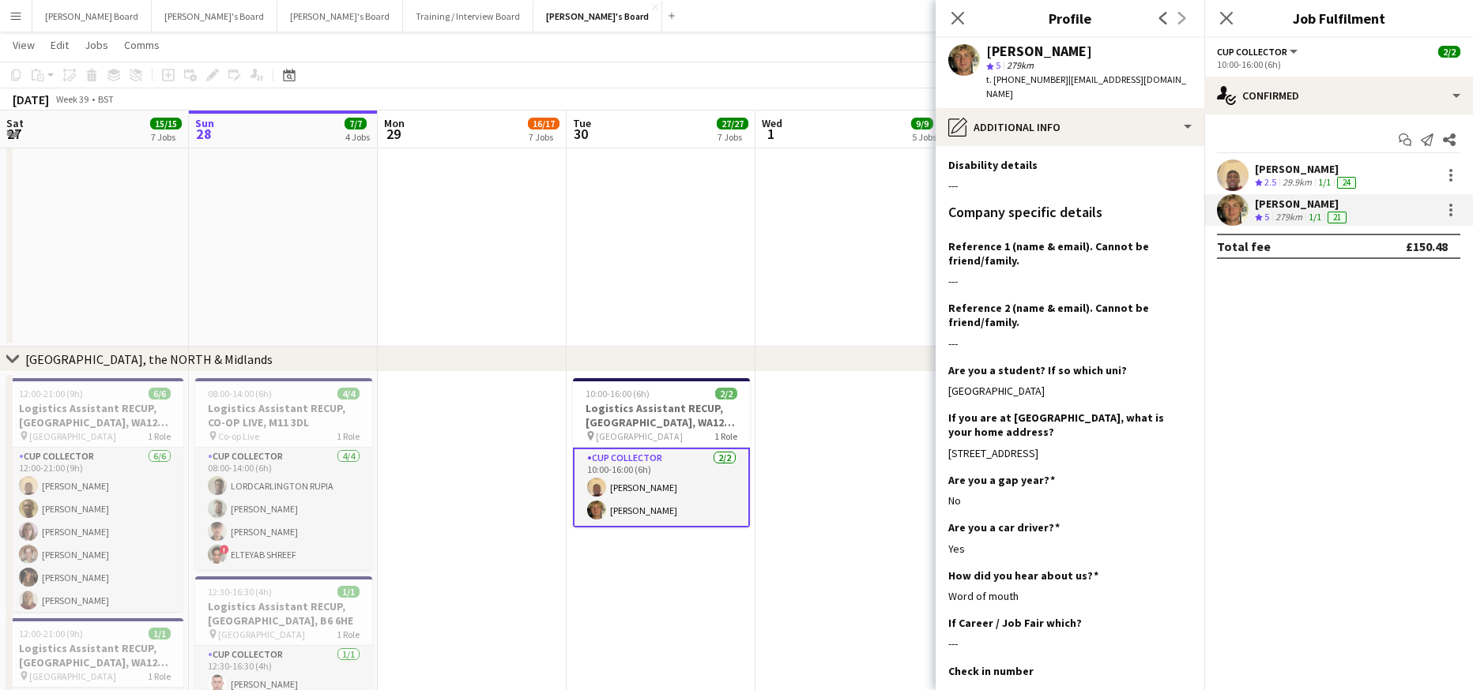
drag, startPoint x: 1007, startPoint y: 443, endPoint x: 946, endPoint y: 431, distance: 62.9
click at [946, 431] on app-section-data-types "What is your capacity to work? Edit this field As much as possible Describe you…" at bounding box center [1069, 418] width 269 height 544
copy div "[STREET_ADDRESS]"
click at [1000, 60] on span "5" at bounding box center [997, 65] width 5 height 12
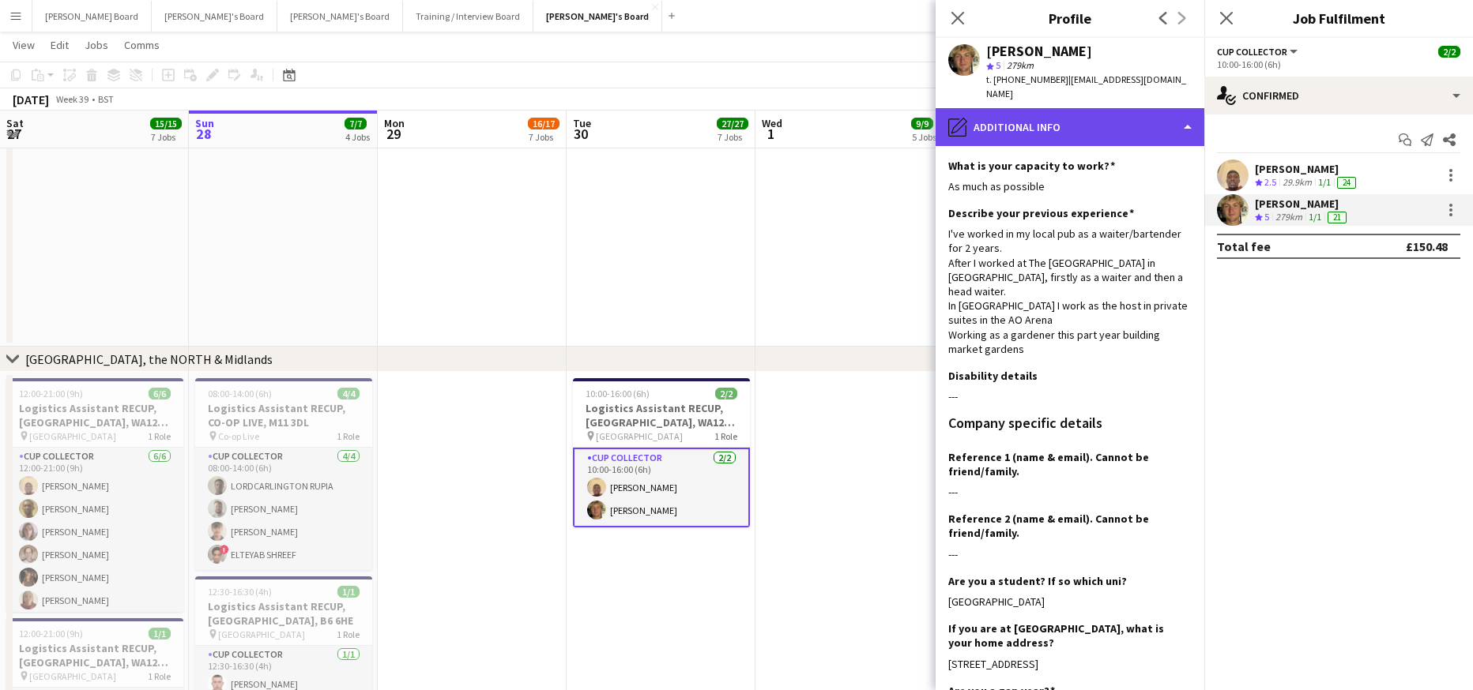
click at [1086, 112] on div "pencil4 Additional info" at bounding box center [1069, 127] width 269 height 38
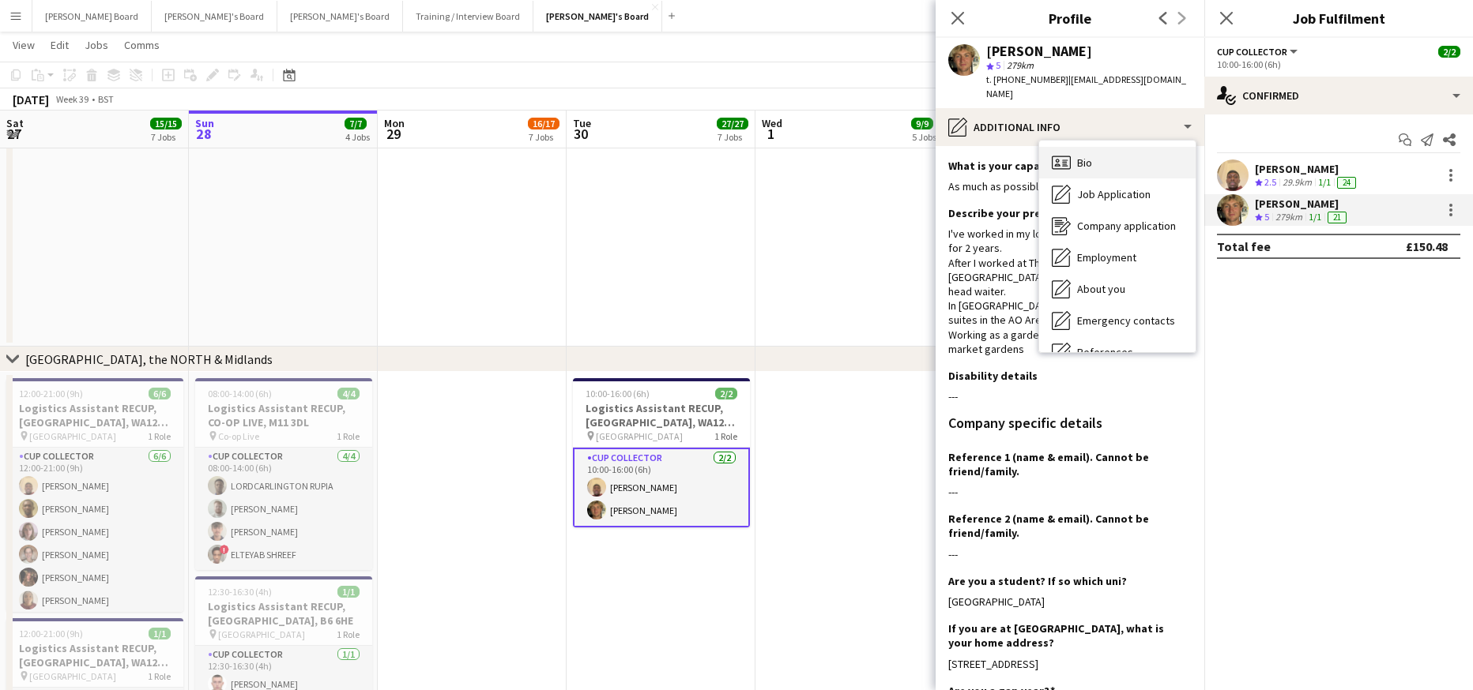
click at [1100, 156] on div "Bio Bio" at bounding box center [1117, 163] width 156 height 32
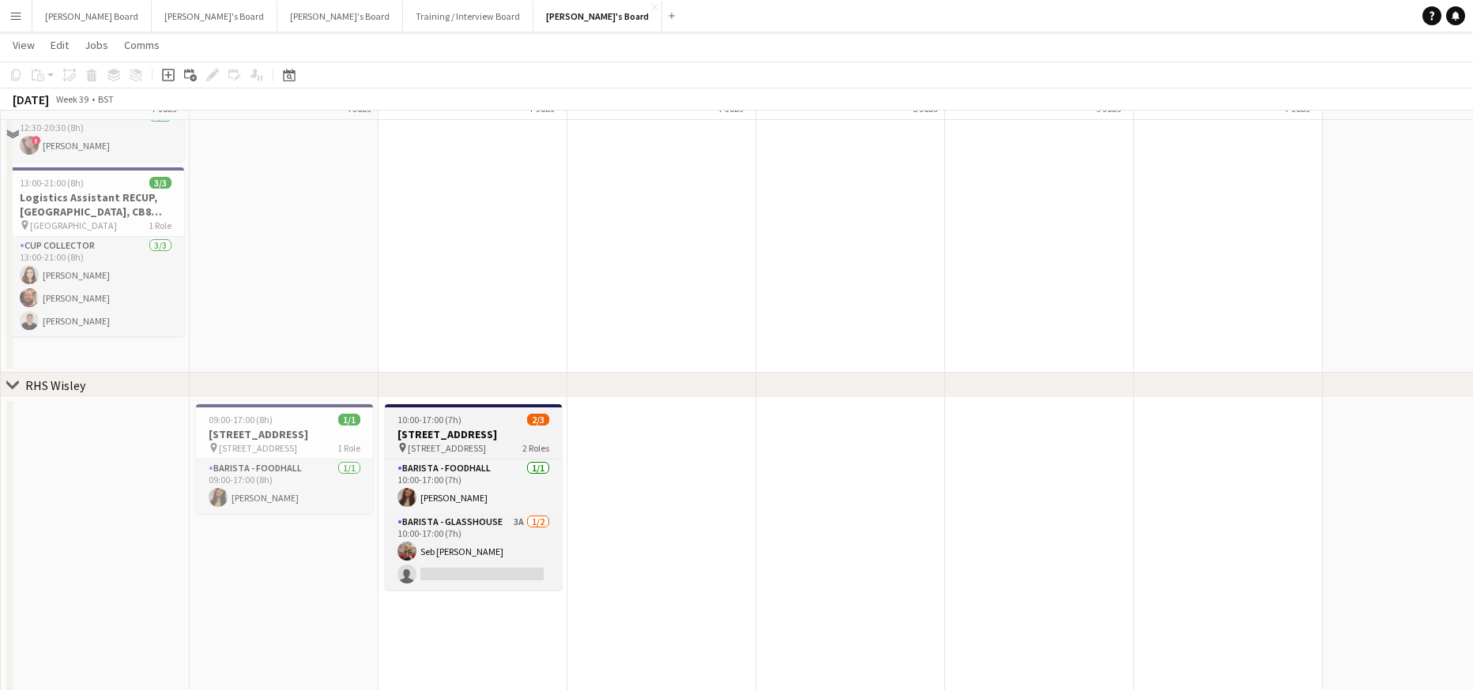
scroll to position [2772, 0]
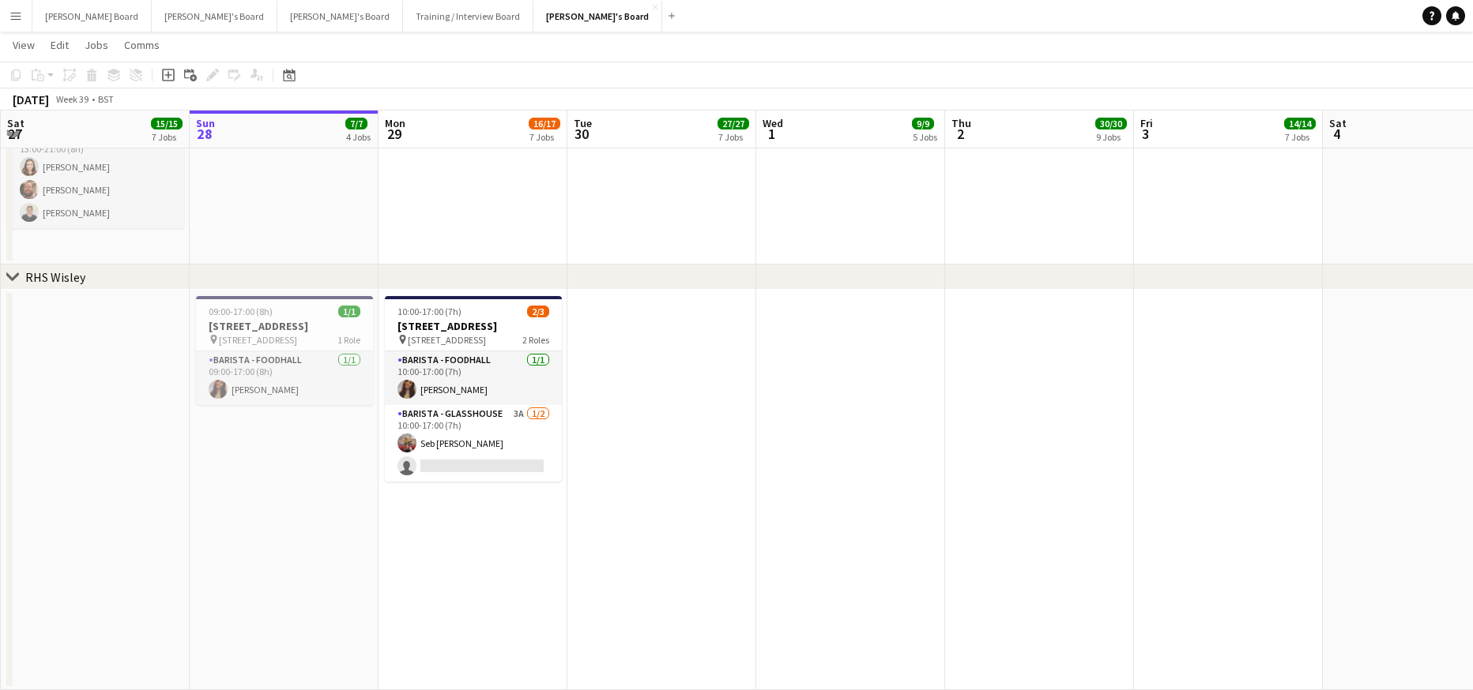
click at [529, 500] on app-date-cell "10:00-17:00 (7h) 2/[STREET_ADDRESS] pin Woking, GU23 6QB 2 Roles Barista - Food…" at bounding box center [472, 490] width 189 height 401
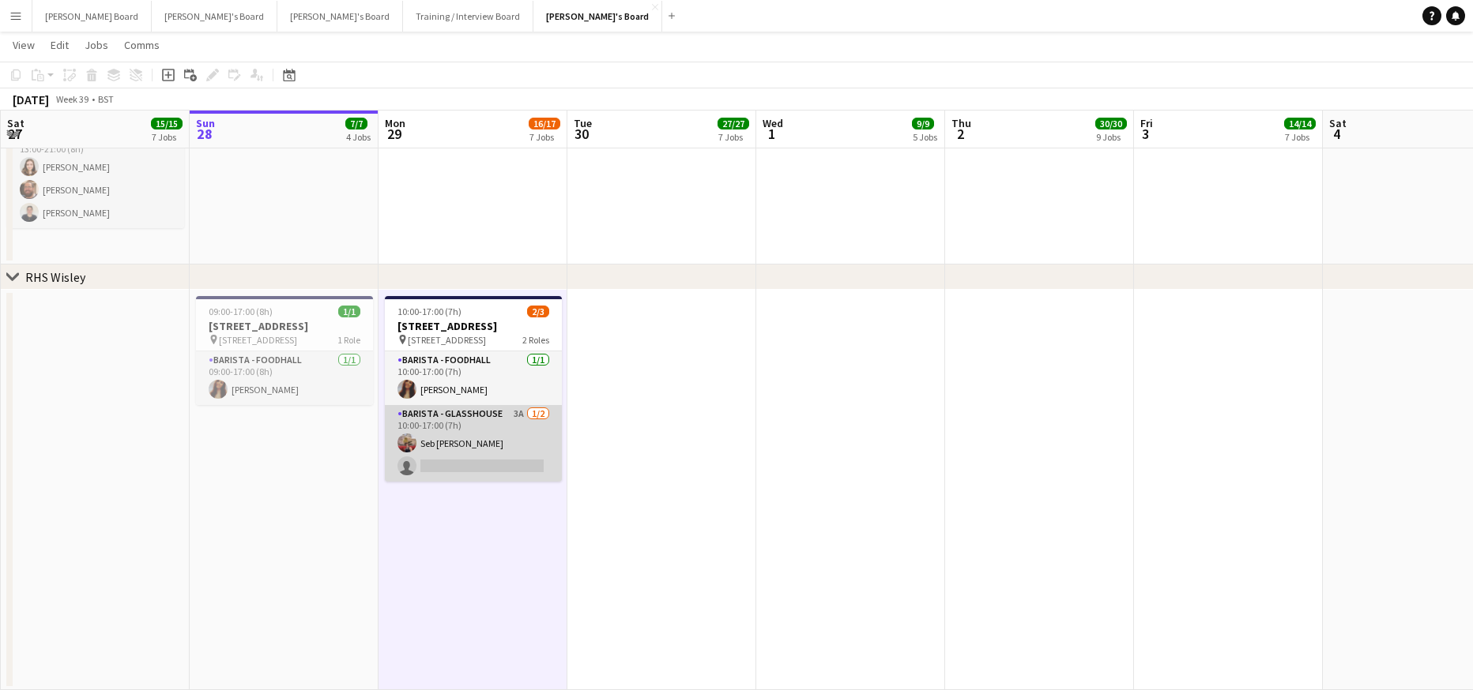
click at [524, 438] on app-card-role "Barista - Glasshouse 3A [DATE] 10:00-17:00 (7h) Seb [PERSON_NAME] single-neutra…" at bounding box center [473, 443] width 177 height 77
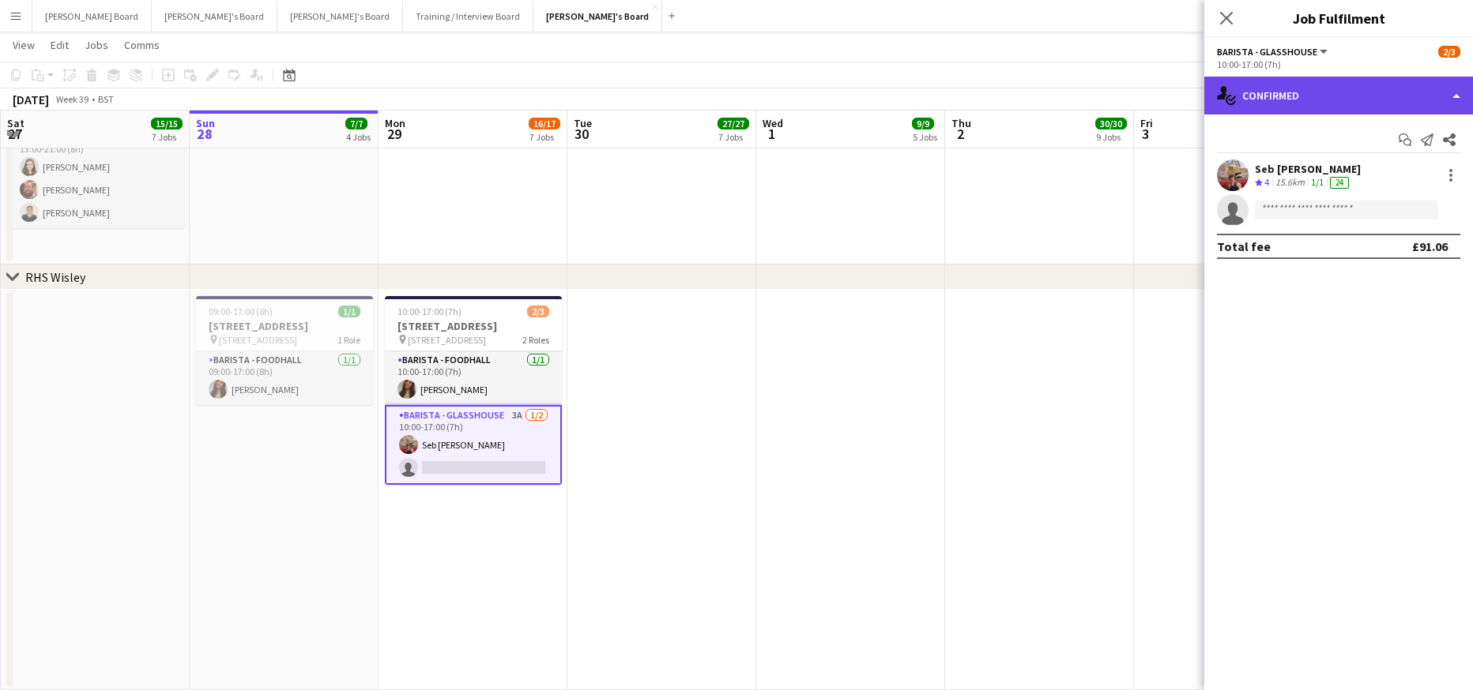
click at [1272, 104] on div "single-neutral-actions-check-2 Confirmed" at bounding box center [1338, 96] width 269 height 38
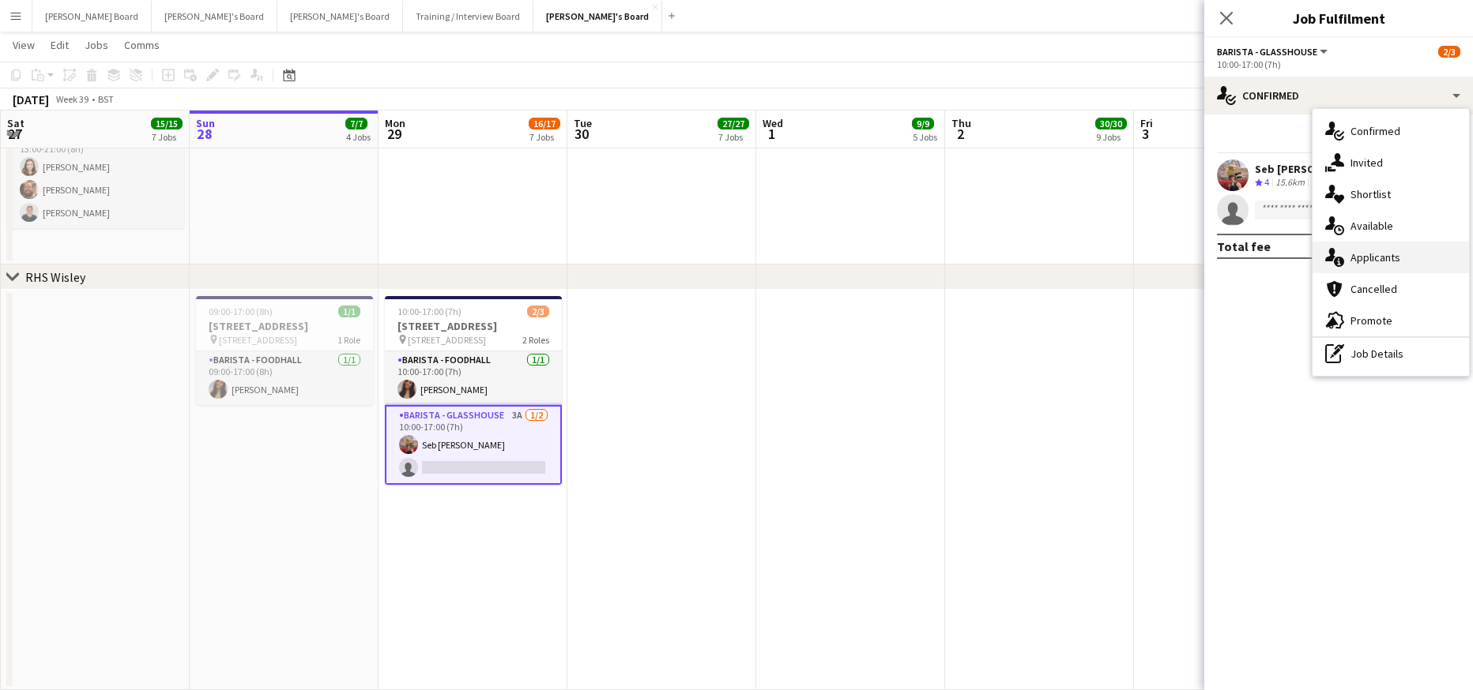
click at [1423, 265] on div "single-neutral-actions-information Applicants" at bounding box center [1390, 258] width 156 height 32
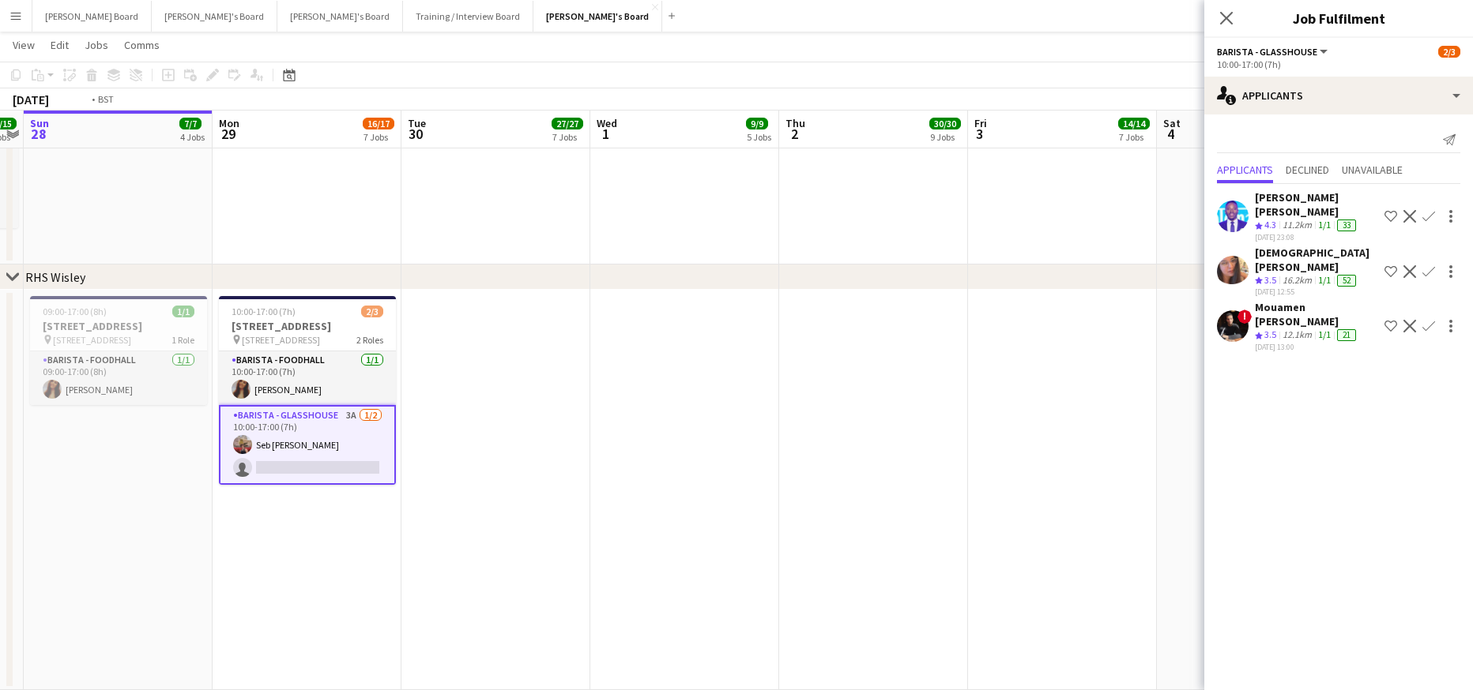
drag, startPoint x: 819, startPoint y: 374, endPoint x: 589, endPoint y: 369, distance: 230.7
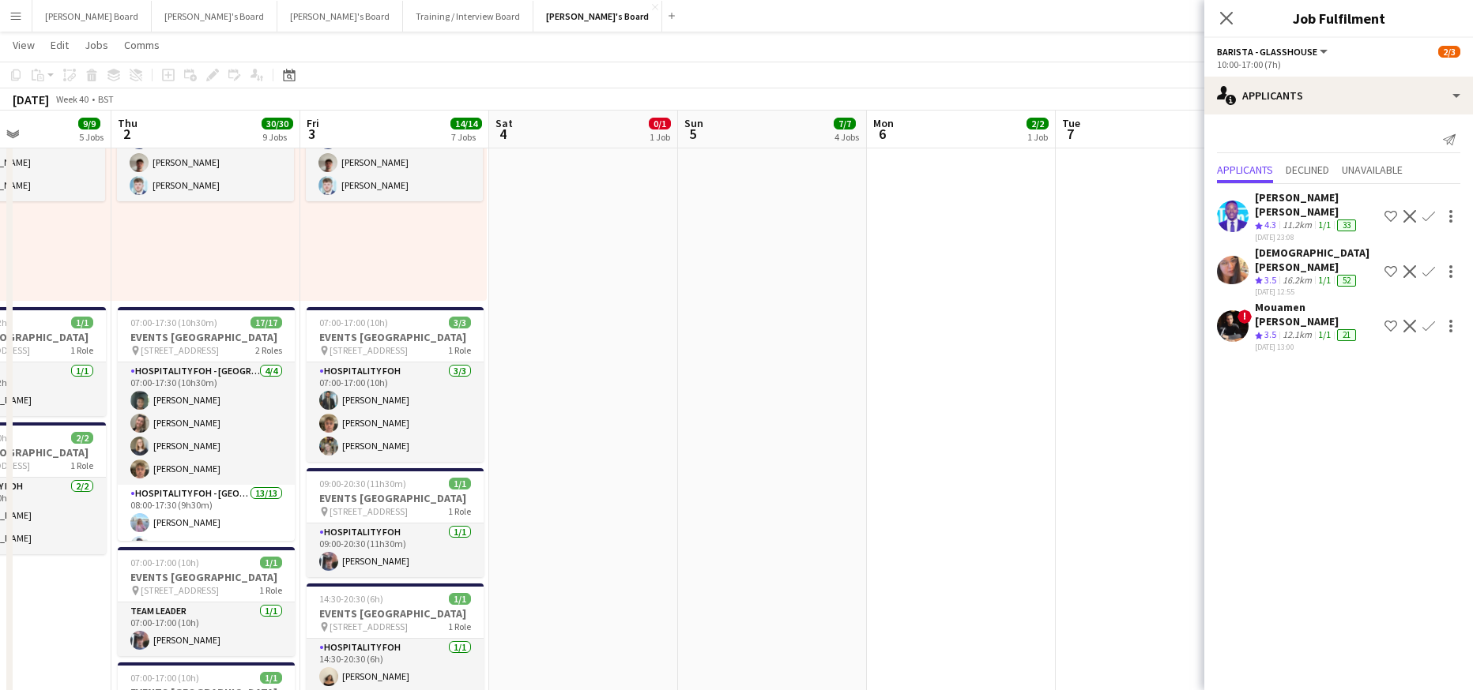
scroll to position [0, 477]
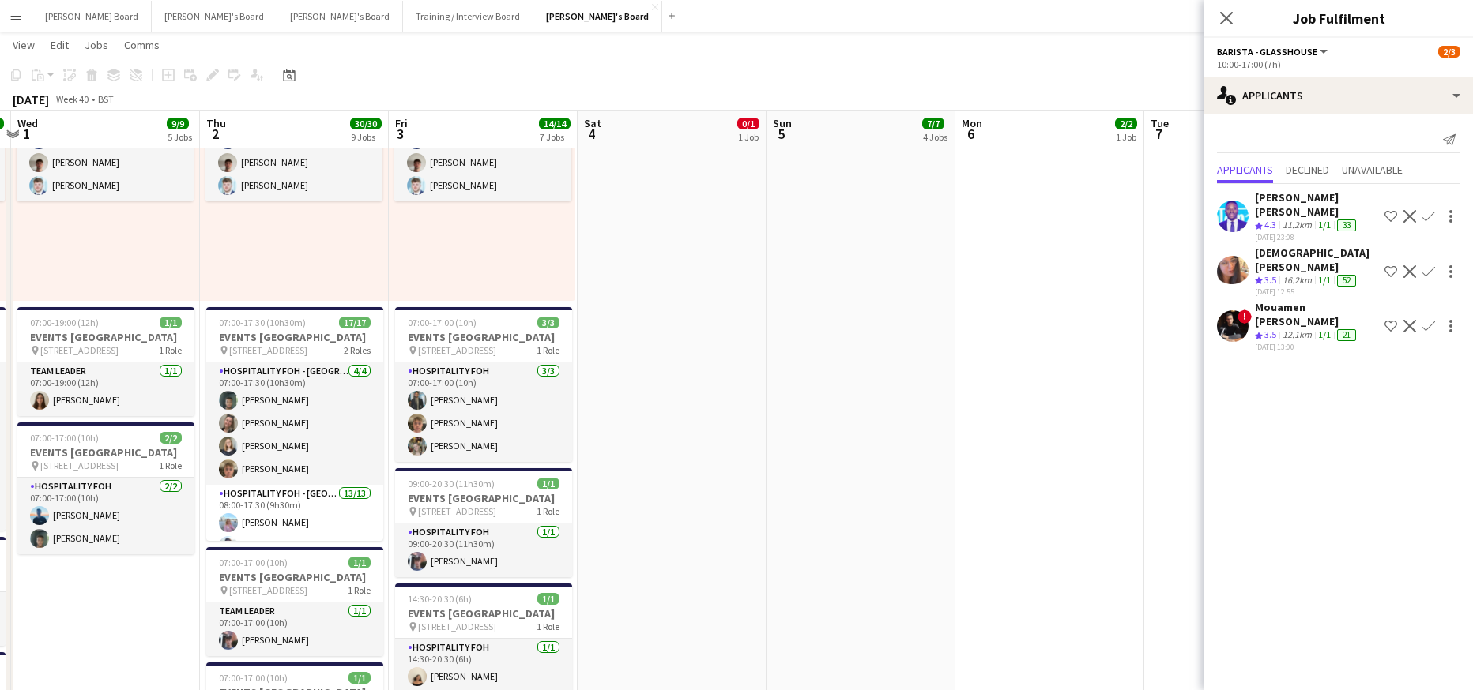
drag, startPoint x: 1062, startPoint y: 331, endPoint x: 739, endPoint y: 326, distance: 322.3
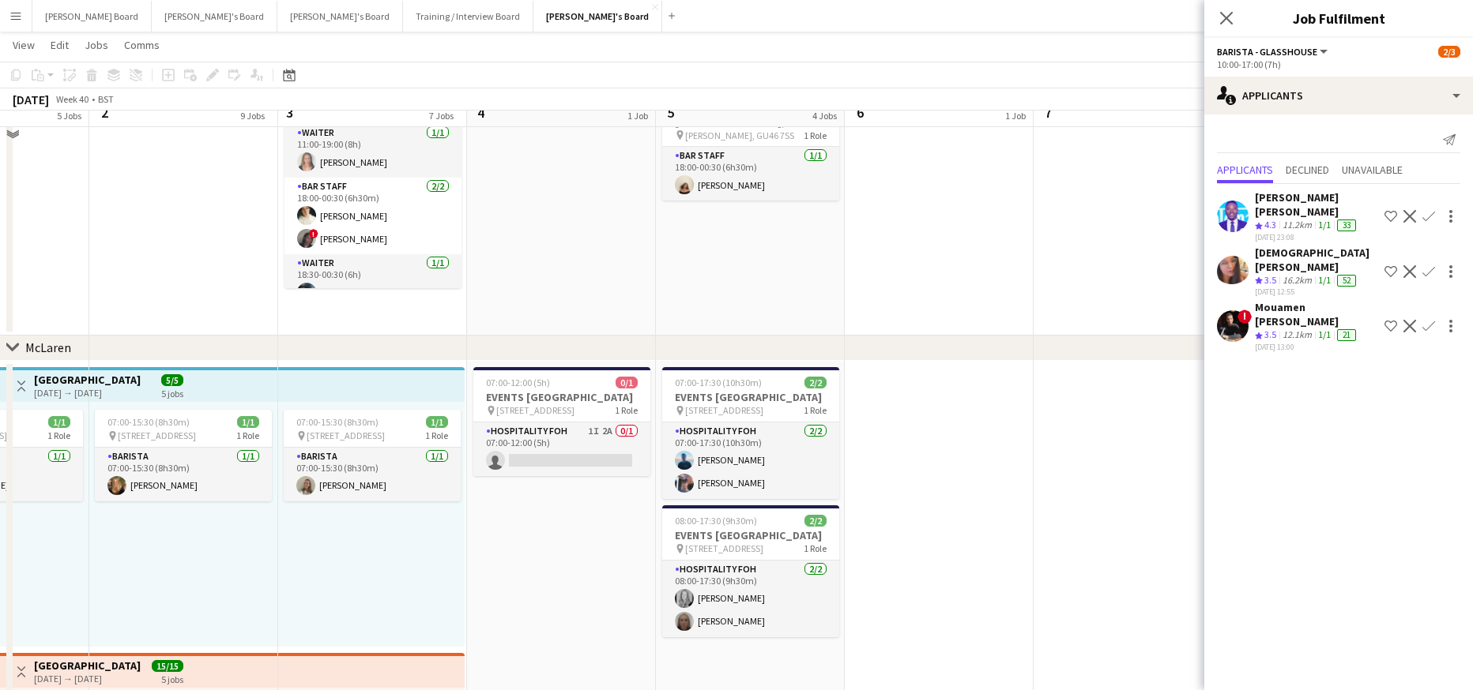
scroll to position [0, 0]
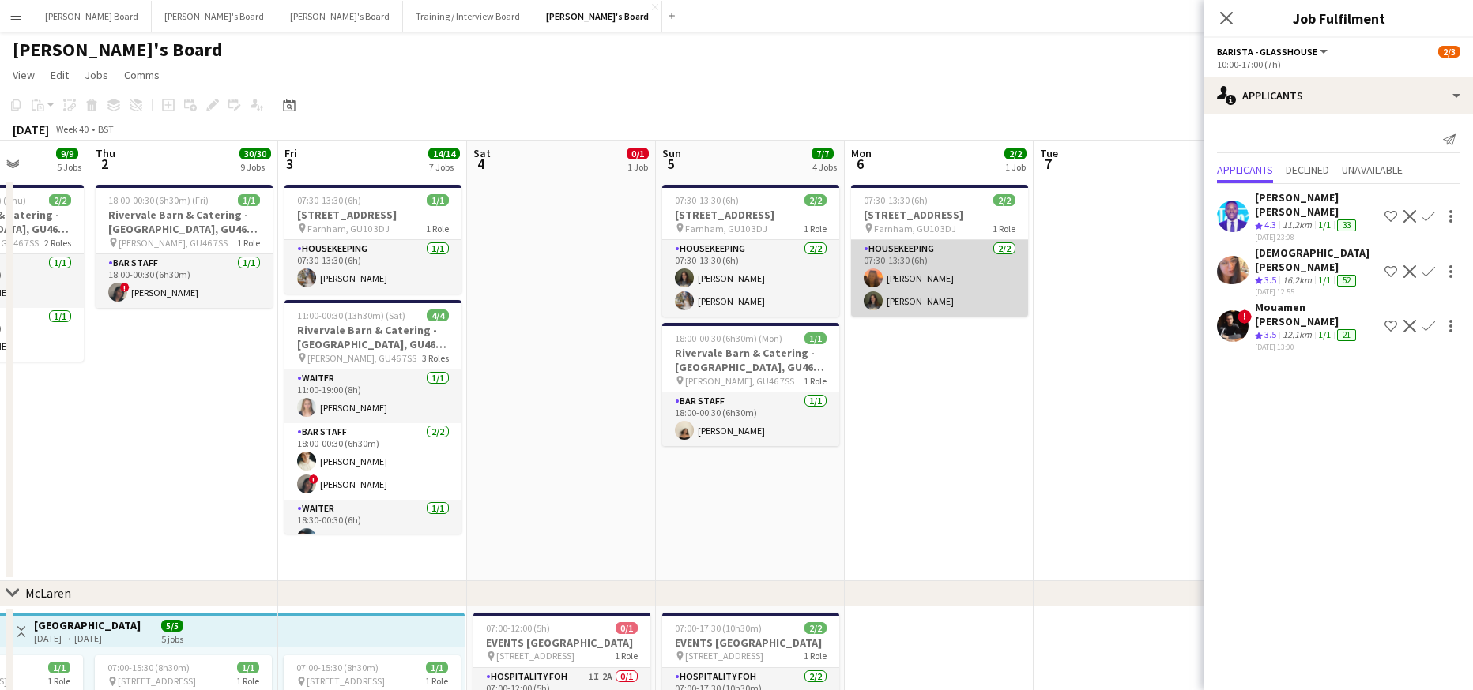
click at [942, 289] on app-card-role "Housekeeping [DATE] 07:30-13:30 (6h) [PERSON_NAME] [PERSON_NAME]" at bounding box center [939, 278] width 177 height 77
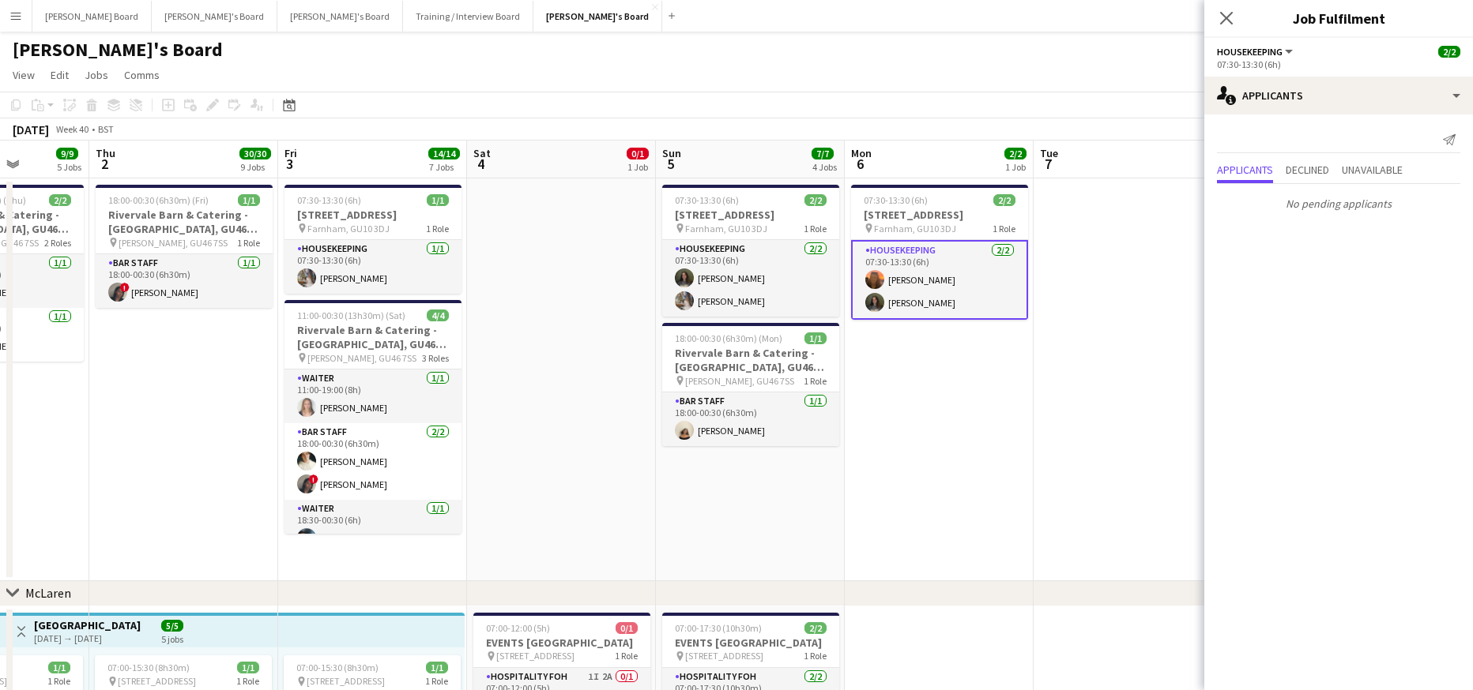
click at [929, 288] on app-card-role "Housekeeping [DATE] 07:30-13:30 (6h) [PERSON_NAME] [PERSON_NAME]" at bounding box center [939, 280] width 177 height 80
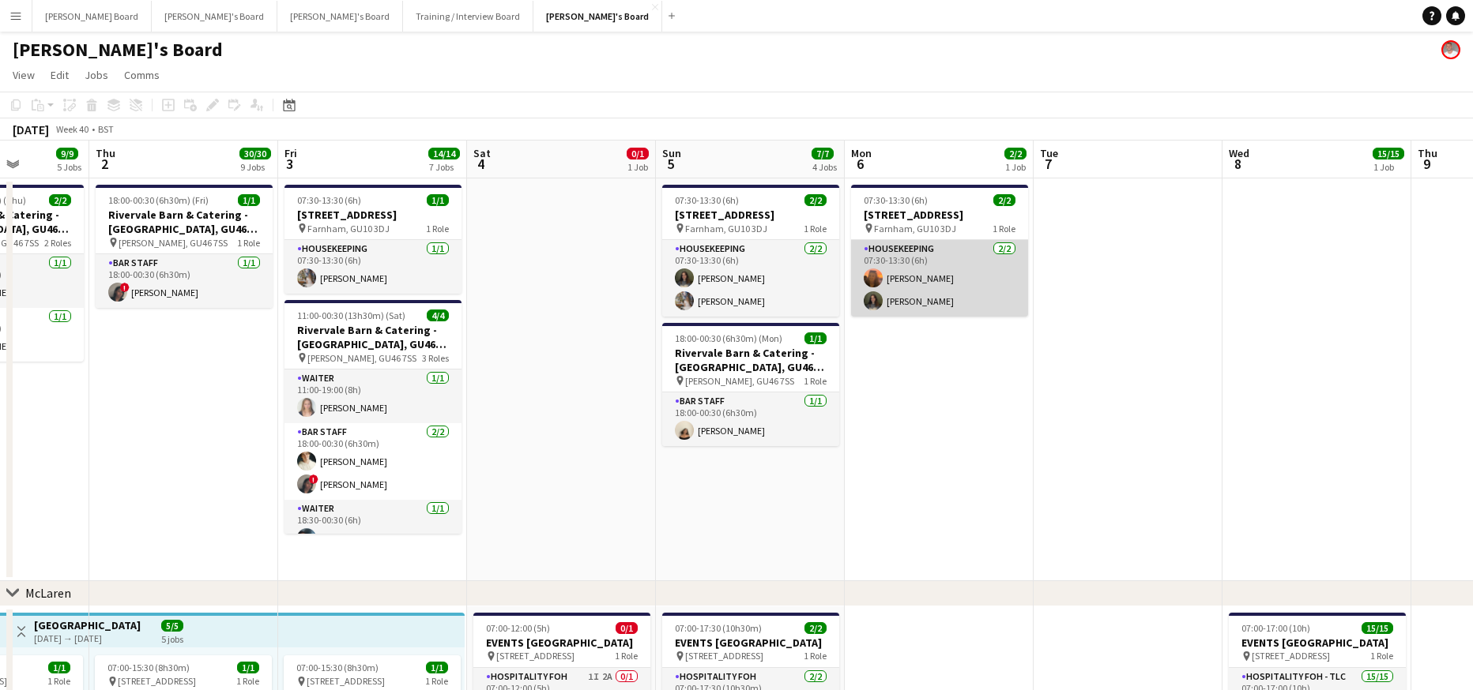
click at [964, 265] on app-card-role "Housekeeping [DATE] 07:30-13:30 (6h) [PERSON_NAME] [PERSON_NAME]" at bounding box center [939, 278] width 177 height 77
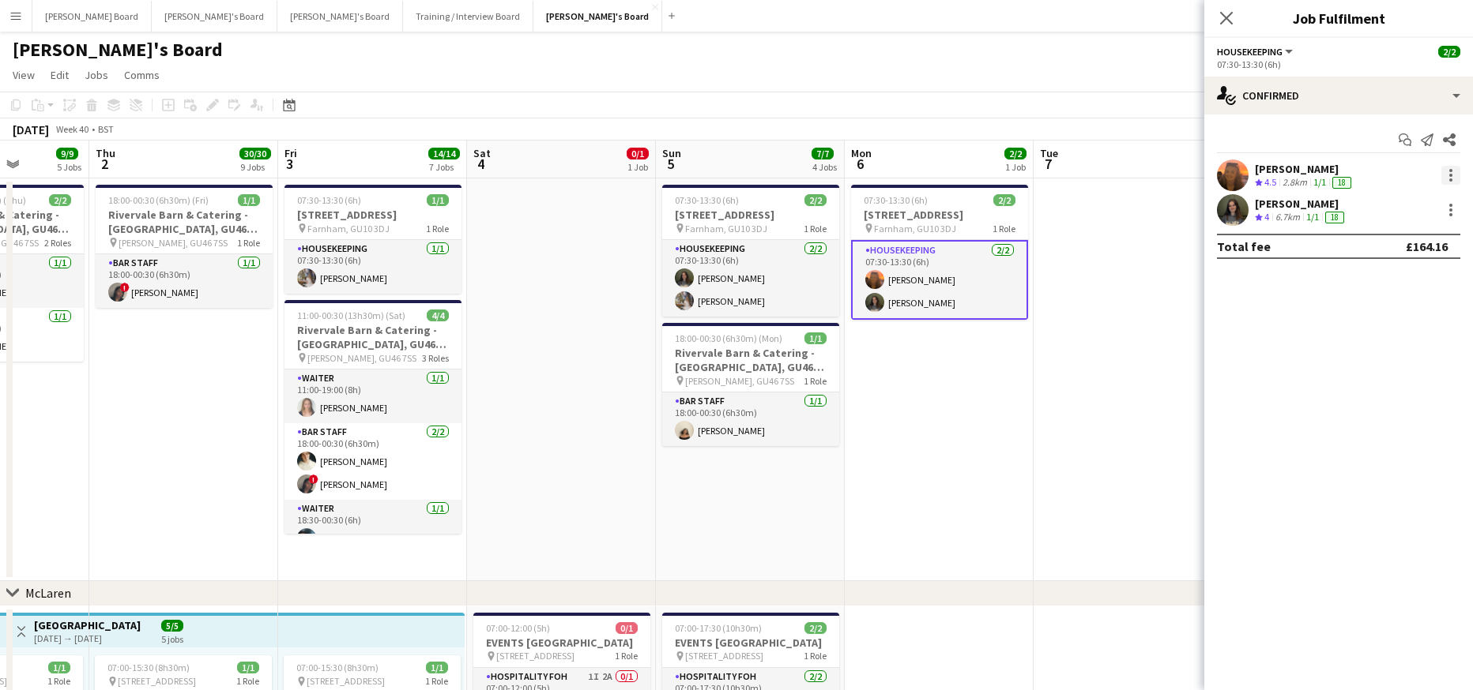
click at [1459, 176] on div at bounding box center [1450, 175] width 19 height 19
click at [1397, 350] on span "Remove" at bounding box center [1398, 356] width 98 height 14
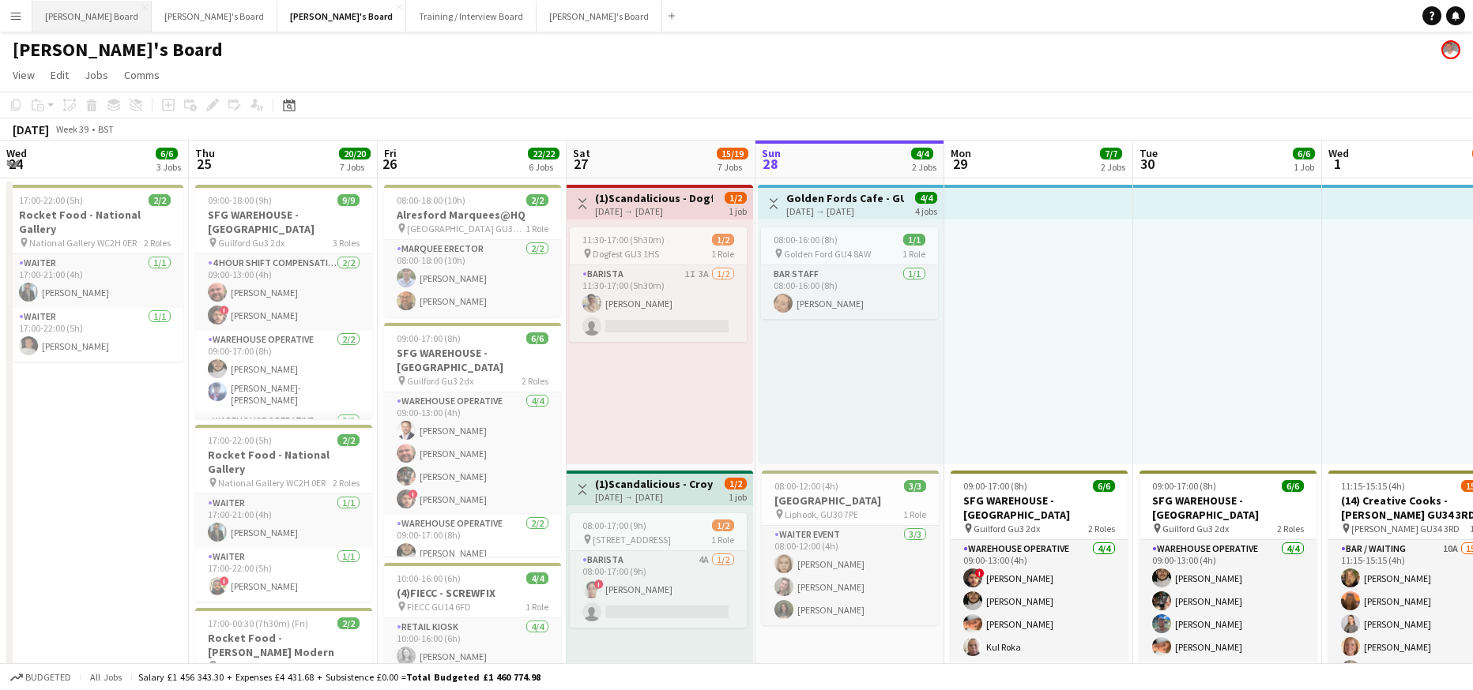
scroll to position [0, 378]
